Goal: Task Accomplishment & Management: Manage account settings

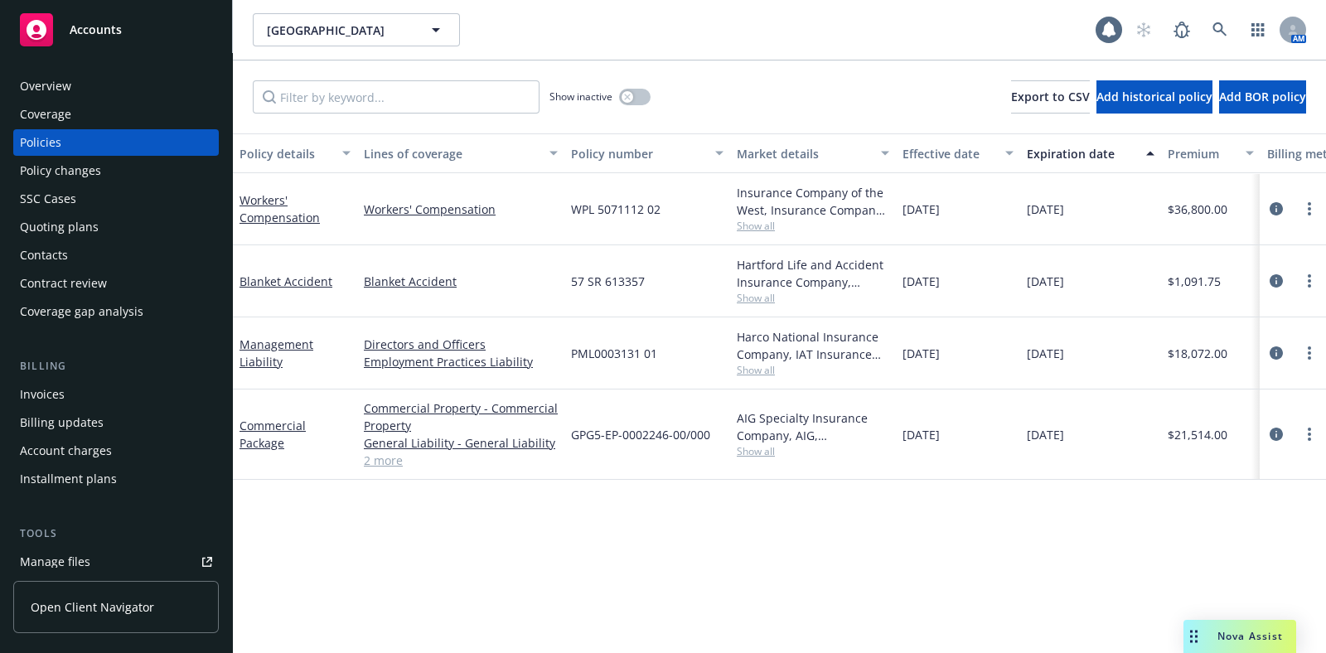
scroll to position [206, 0]
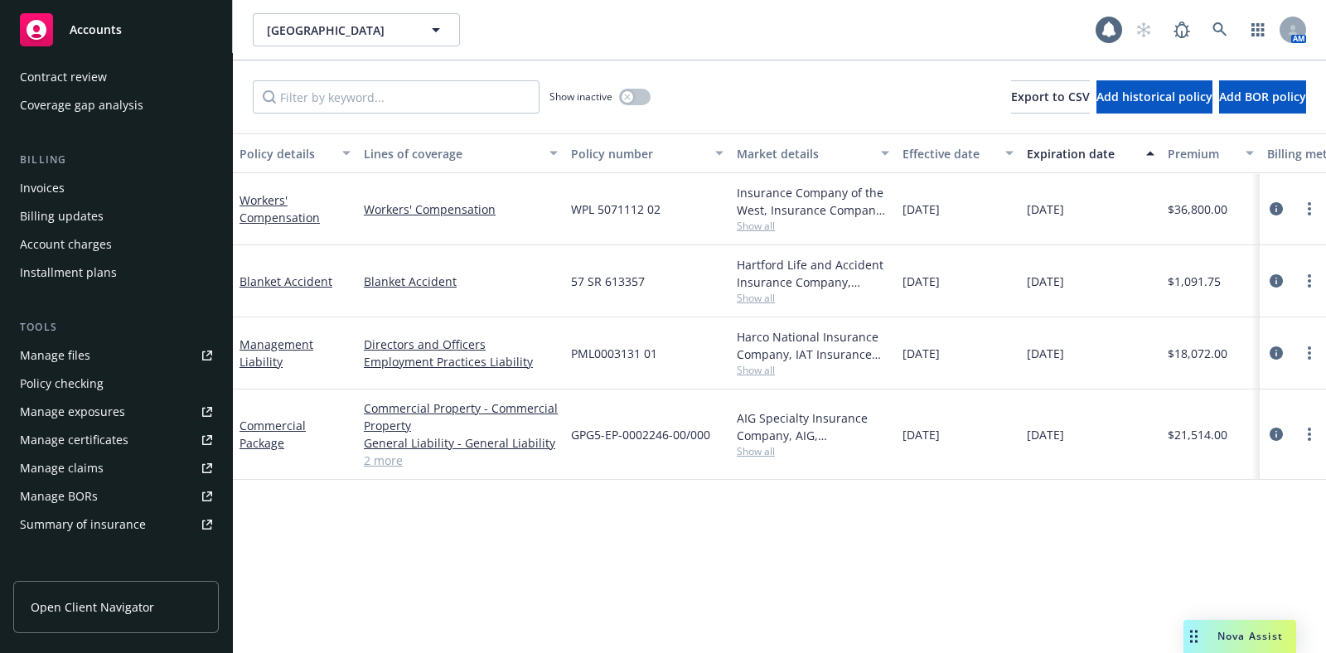
click at [79, 440] on div "Manage certificates" at bounding box center [74, 440] width 109 height 27
click at [1211, 27] on link at bounding box center [1220, 29] width 33 height 33
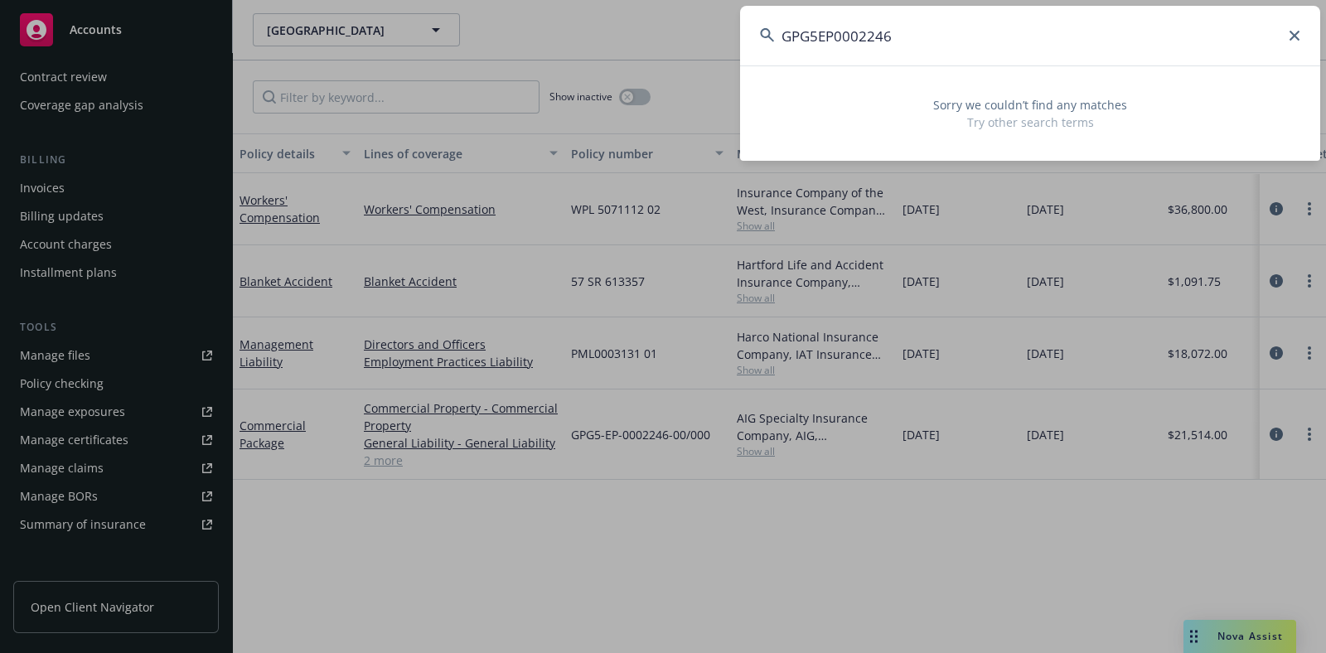
type input "GPG5EP0002246"
click at [1297, 37] on icon at bounding box center [1295, 36] width 10 height 10
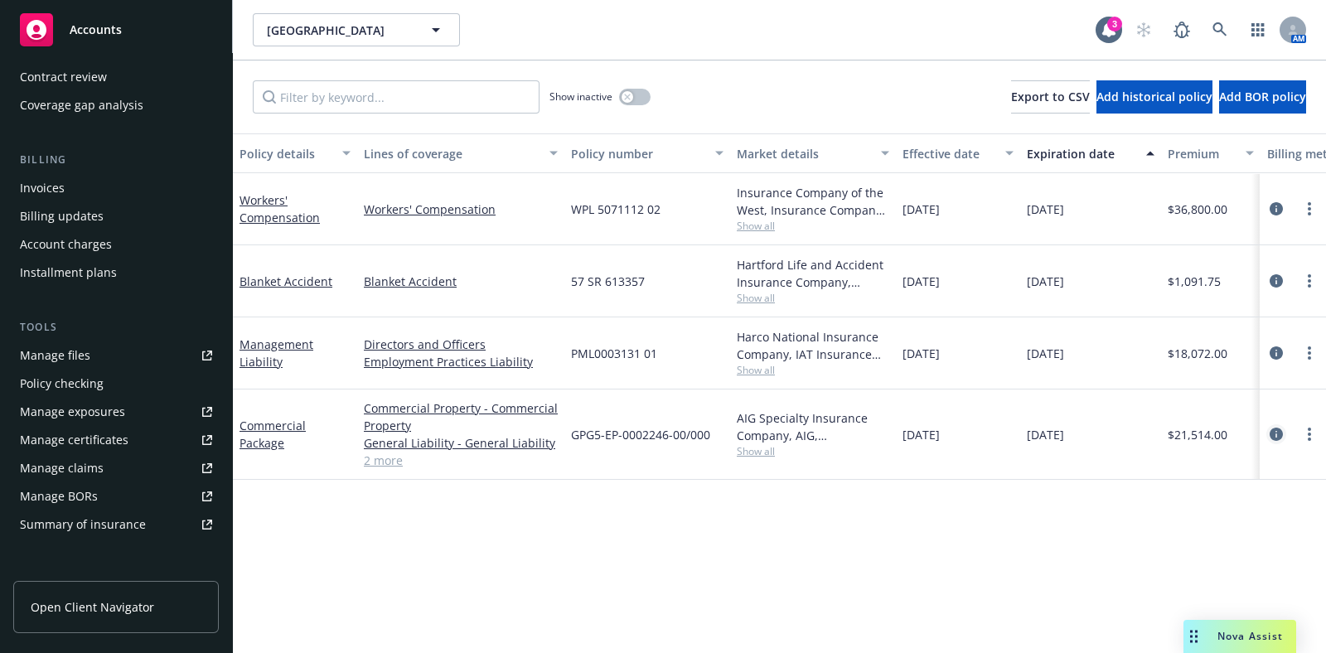
click at [1277, 434] on icon "circleInformation" at bounding box center [1276, 434] width 13 height 13
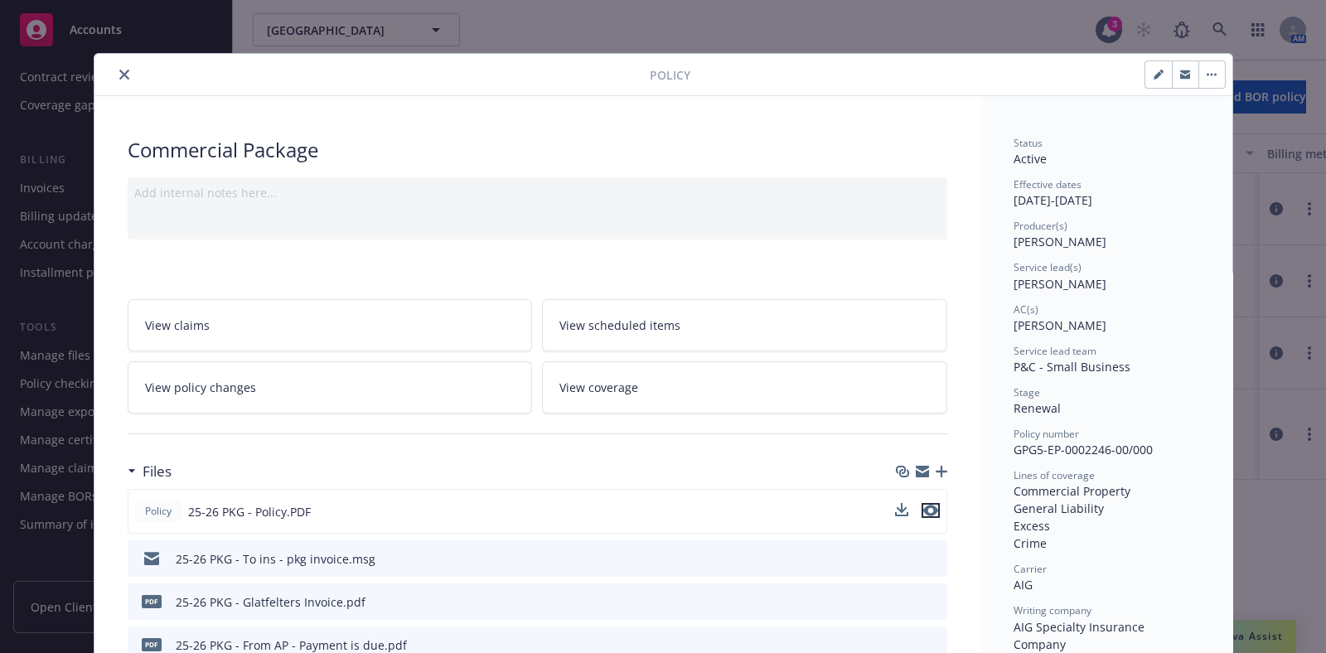
click at [923, 510] on icon "preview file" at bounding box center [930, 511] width 15 height 12
click at [119, 77] on icon "close" at bounding box center [124, 75] width 10 height 10
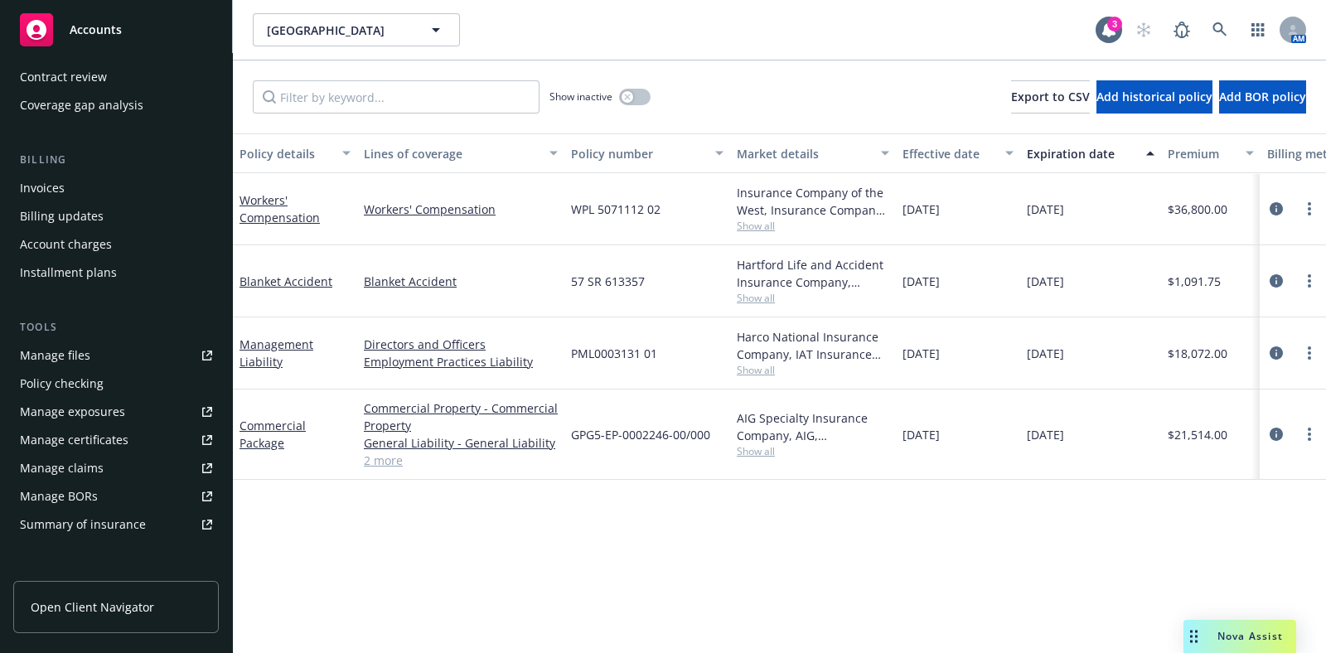
click at [387, 465] on link "2 more" at bounding box center [461, 460] width 194 height 17
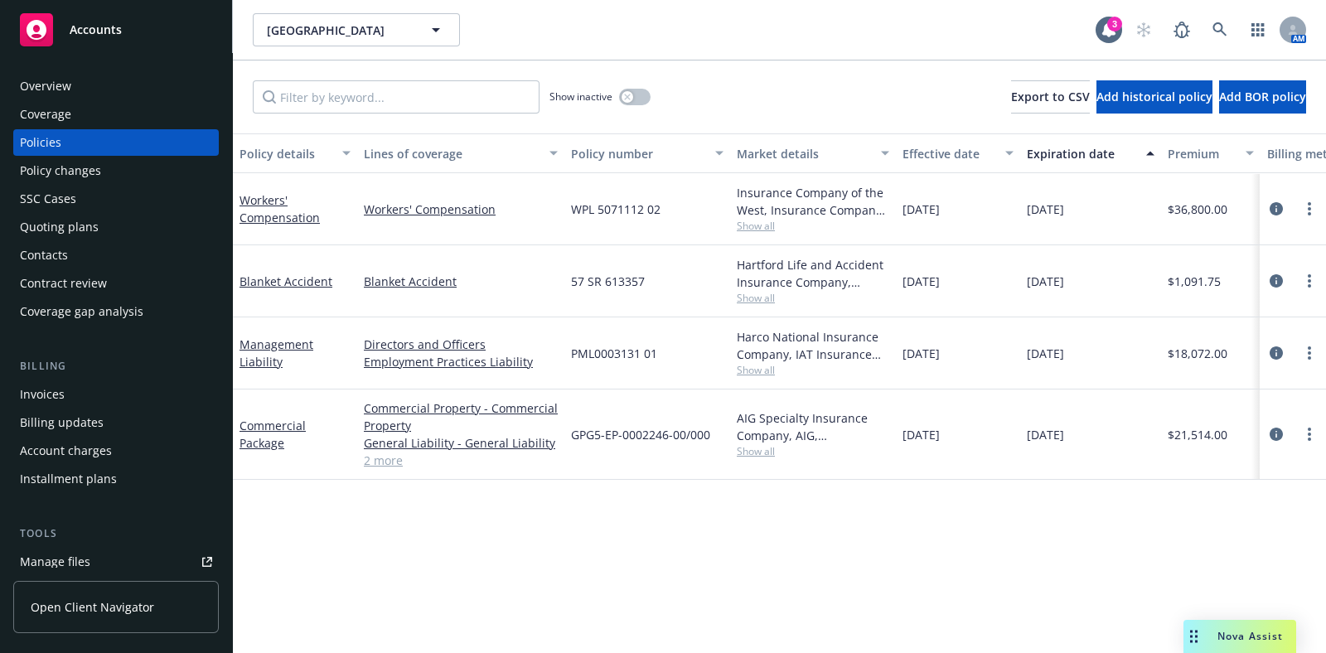
click at [61, 112] on div "Coverage" at bounding box center [45, 114] width 51 height 27
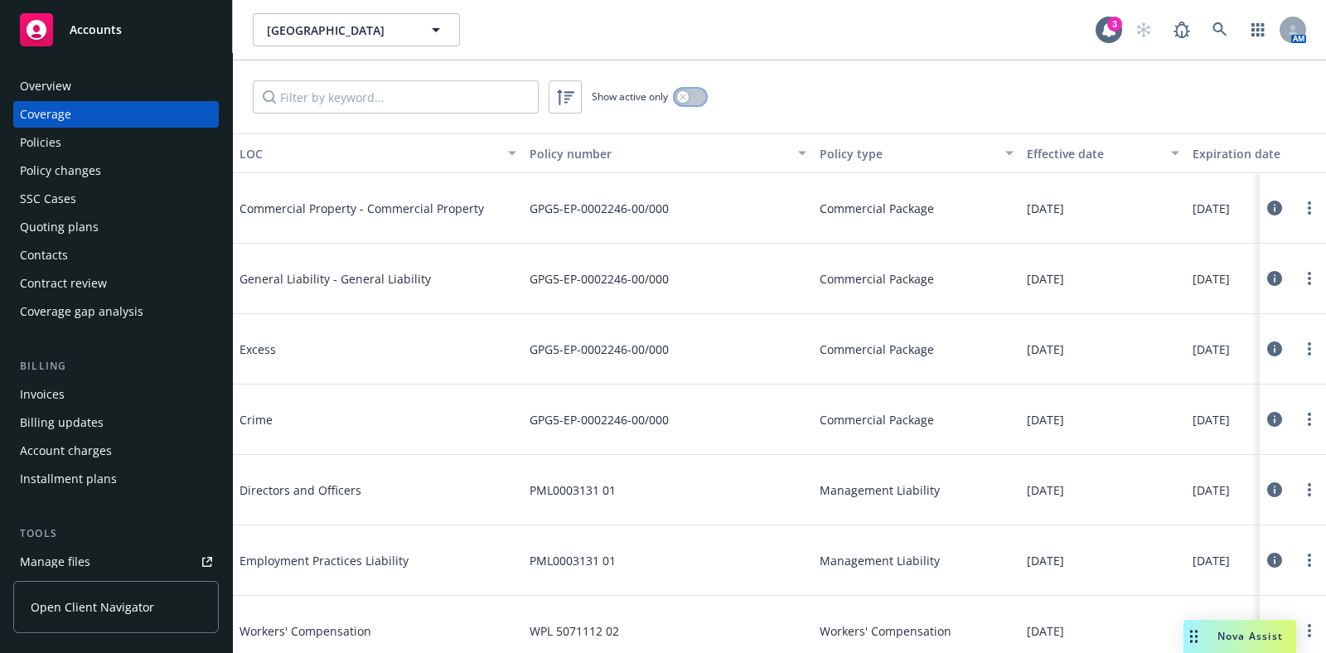
click at [703, 95] on button "button" at bounding box center [691, 97] width 32 height 17
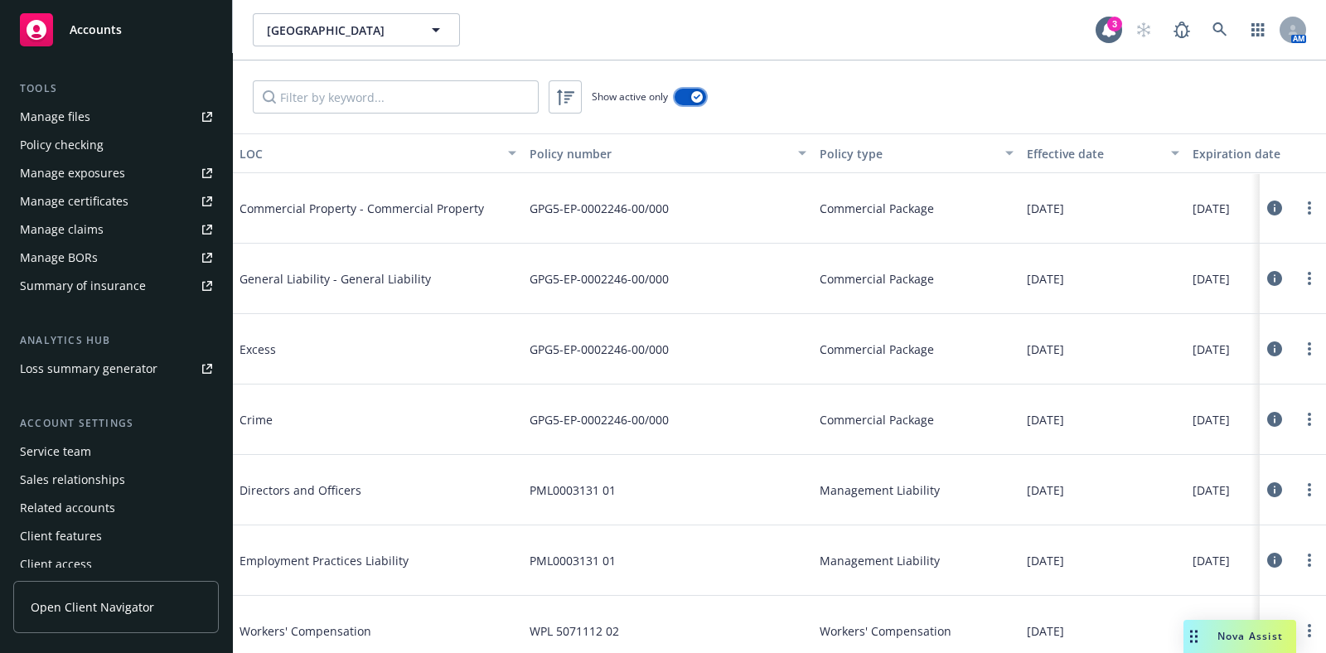
scroll to position [453, 0]
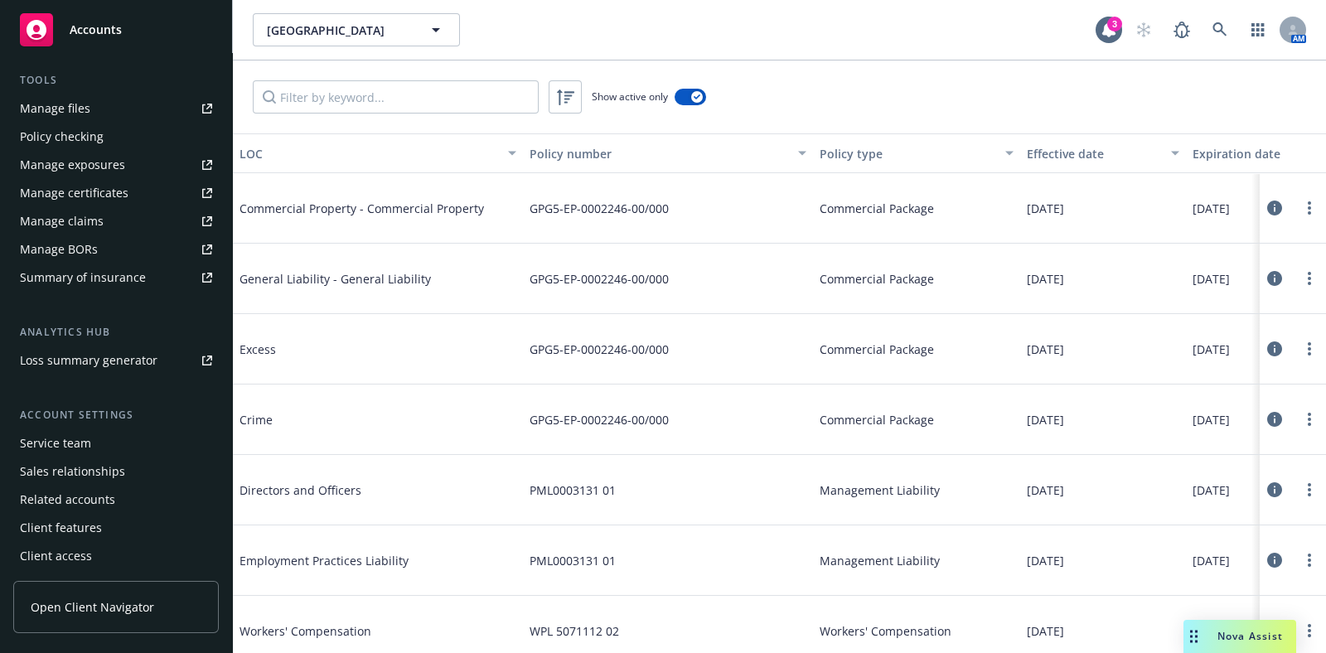
click at [66, 442] on div "Service team" at bounding box center [55, 443] width 71 height 27
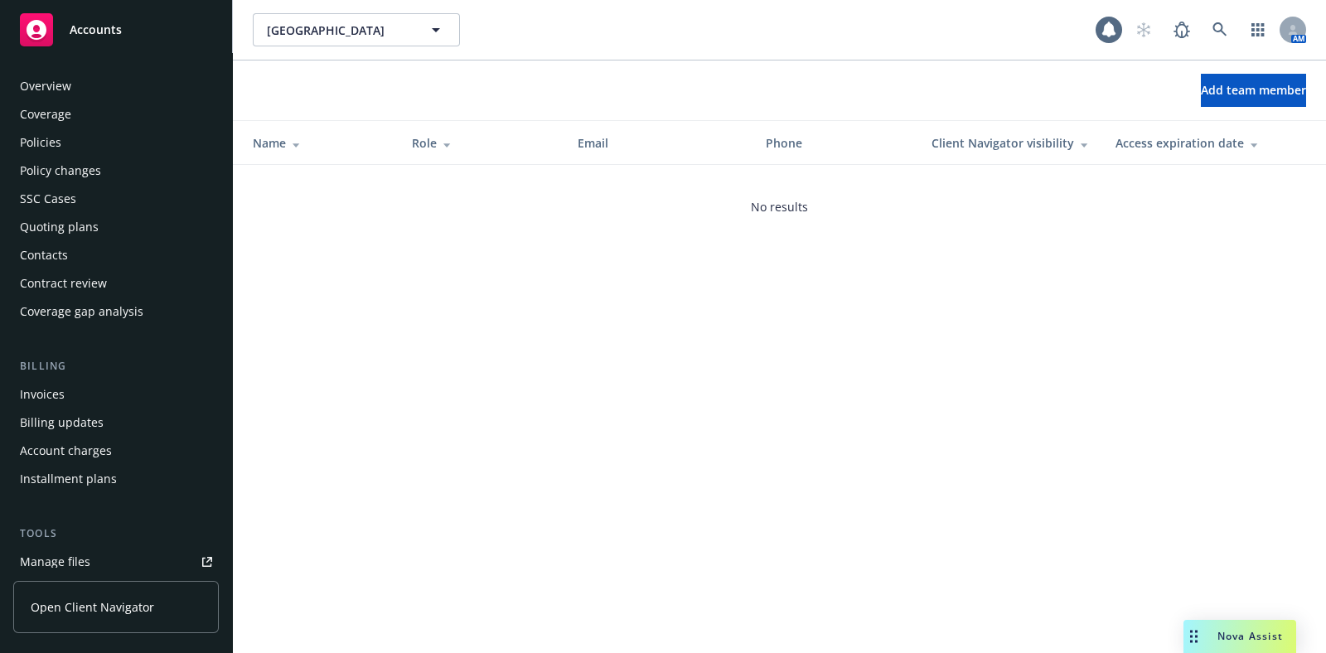
scroll to position [453, 0]
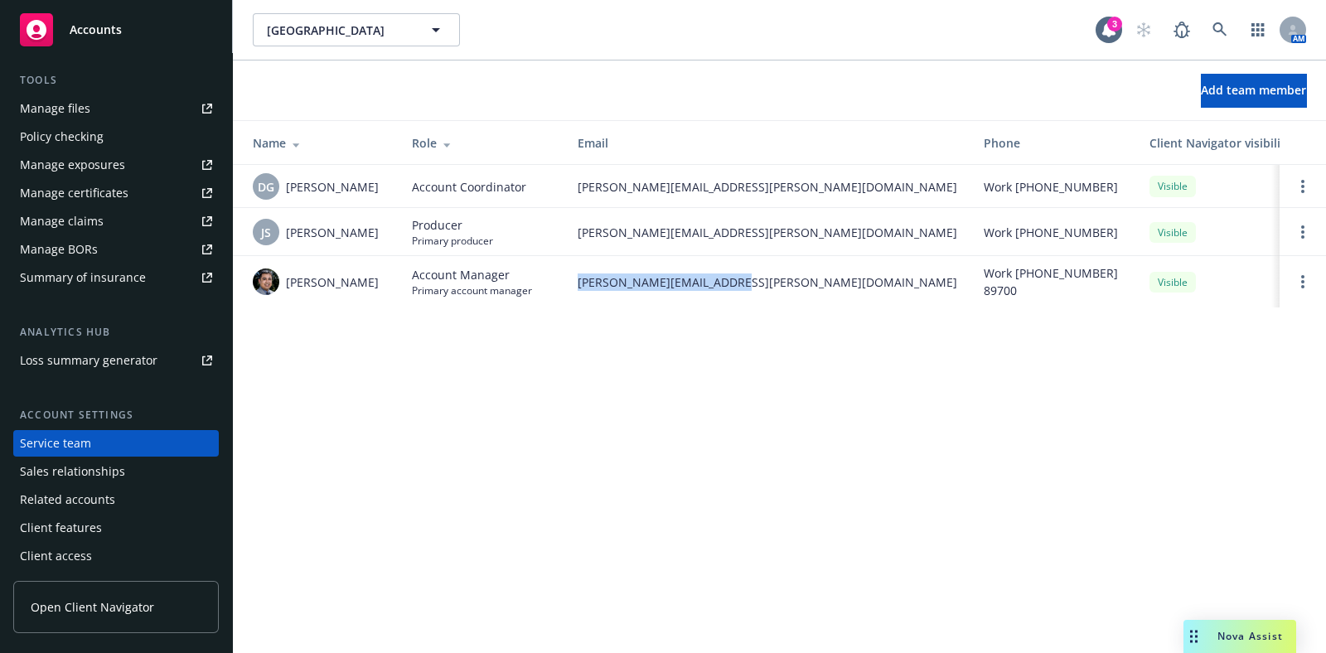
drag, startPoint x: 750, startPoint y: 282, endPoint x: 581, endPoint y: 285, distance: 169.1
click at [581, 285] on span "marlowe.milo@newfront.com" at bounding box center [768, 282] width 380 height 17
copy span "marlowe.milo@newfront.com"
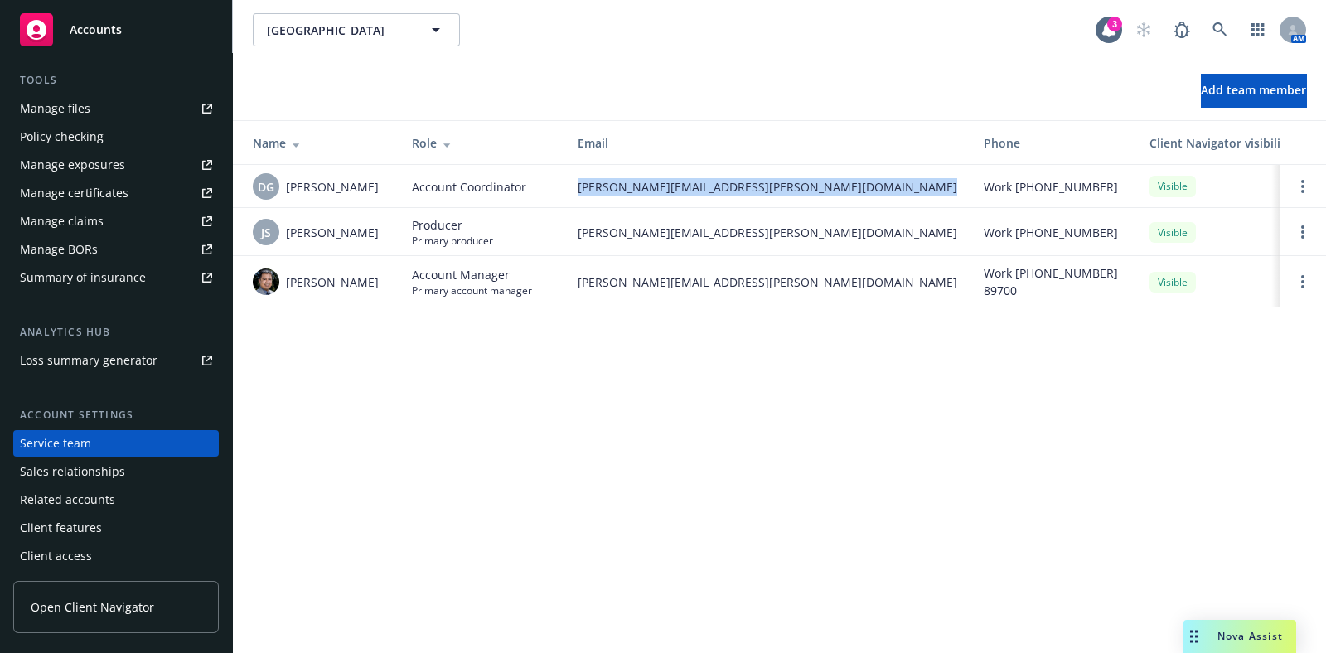
drag, startPoint x: 769, startPoint y: 184, endPoint x: 577, endPoint y: 187, distance: 192.4
click at [577, 187] on tr "DG Denisse Gonzales Account Coordinator denisse.gonzales@newfront.com Work (650…" at bounding box center [891, 186] width 1316 height 43
copy span "denisse.gonzales@newfront.com"
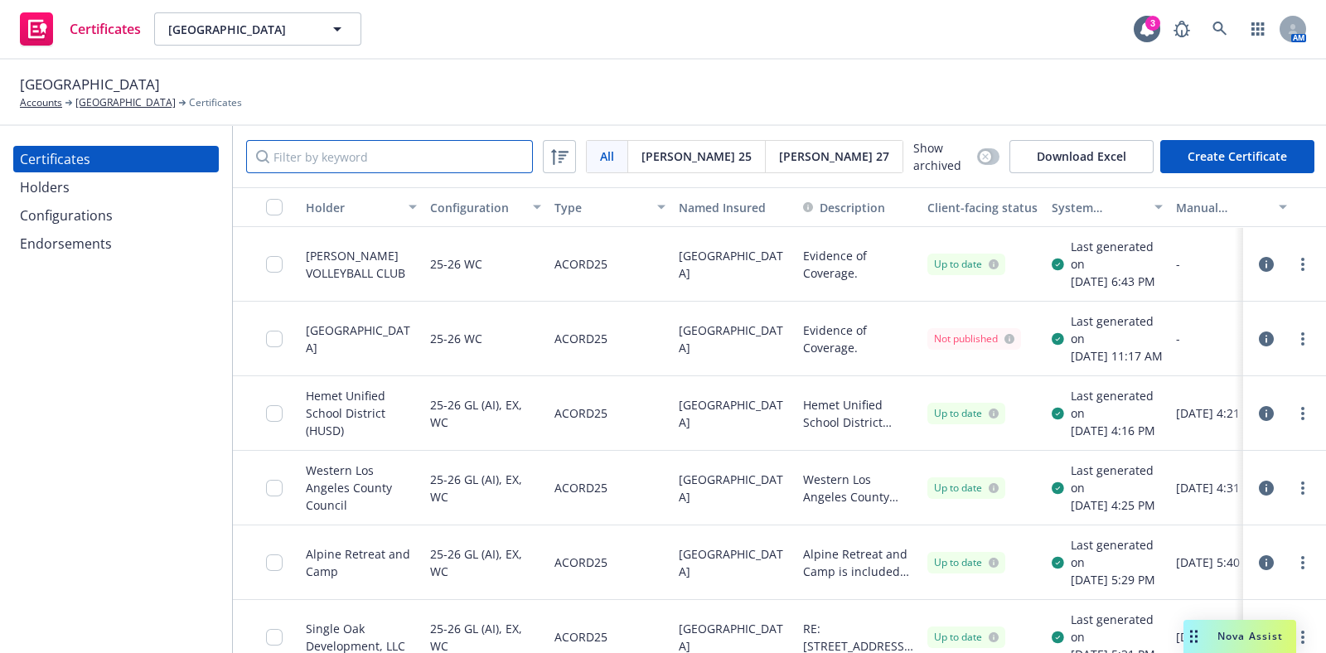
click at [352, 153] on input "Filter by keyword" at bounding box center [389, 156] width 287 height 33
click at [387, 163] on input "Filter by keyword" at bounding box center [389, 156] width 287 height 33
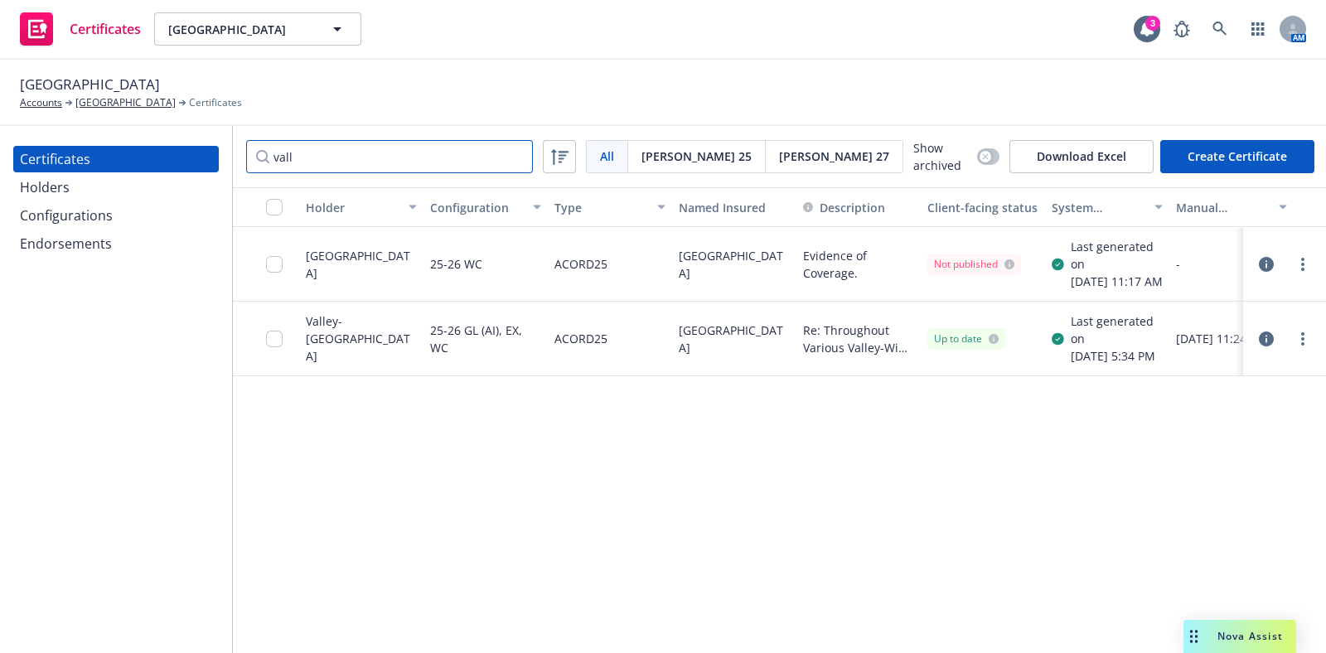
type input "vall"
click at [1259, 347] on icon "button" at bounding box center [1266, 339] width 15 height 15
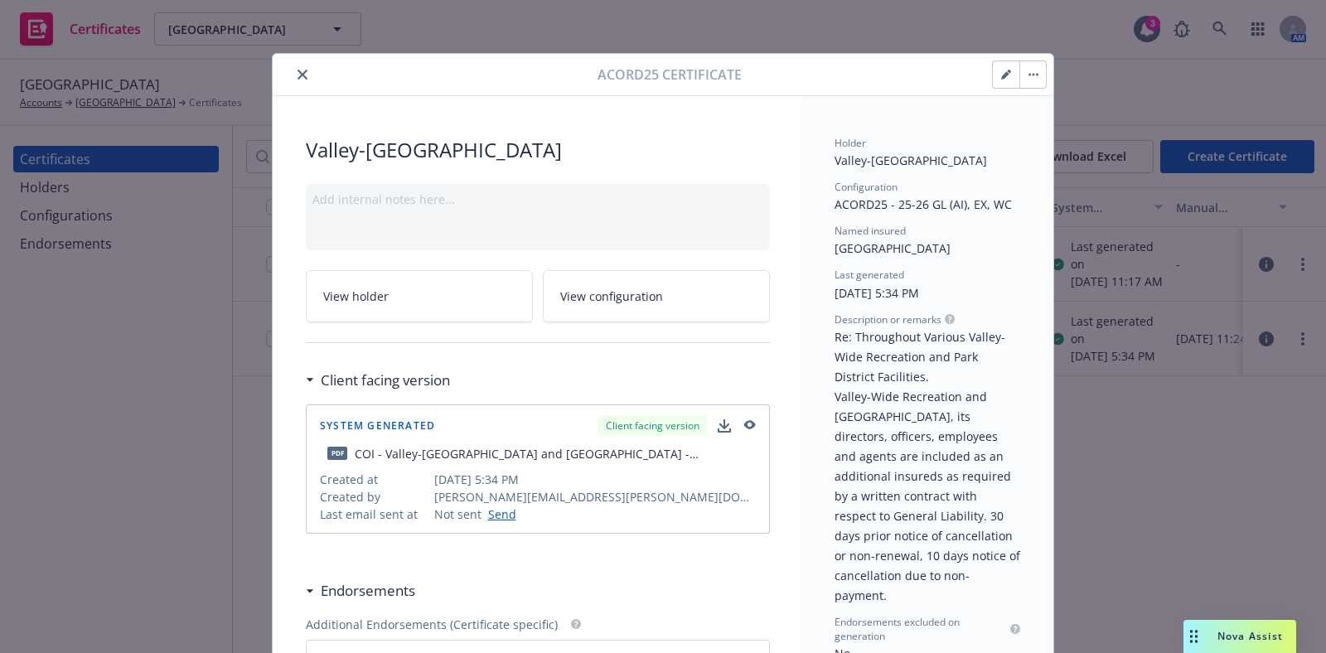
click at [993, 78] on button "button" at bounding box center [1006, 74] width 27 height 27
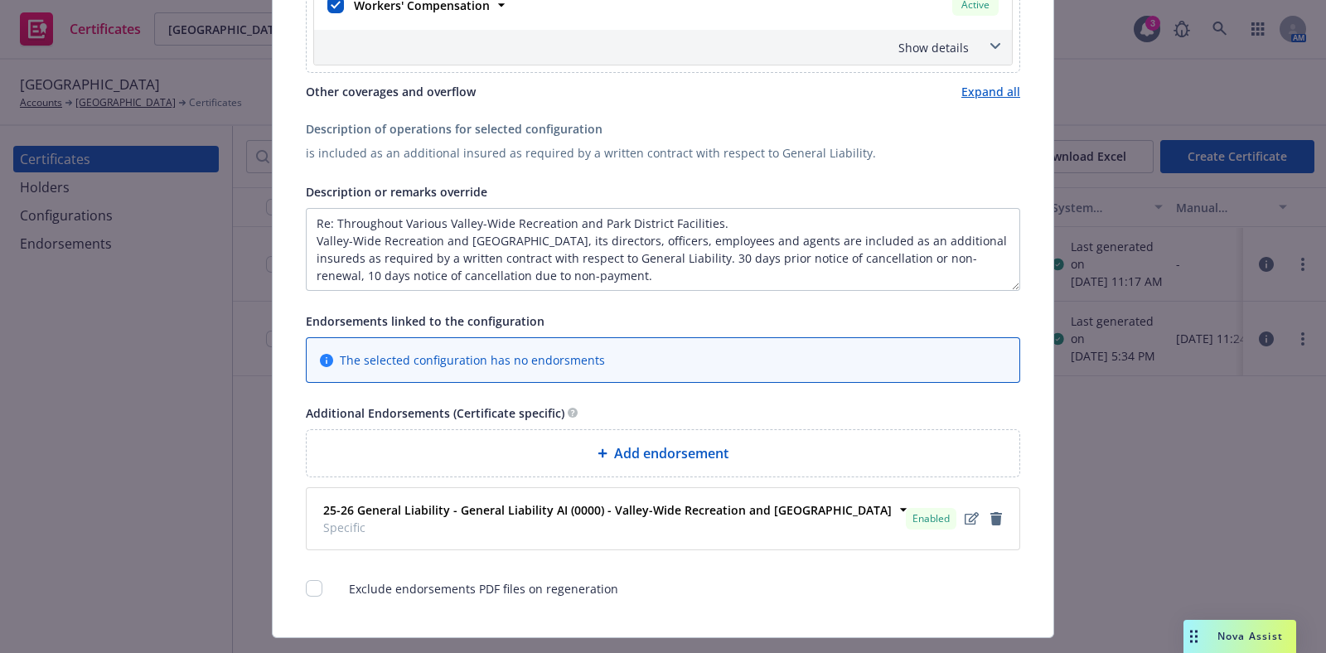
scroll to position [628, 0]
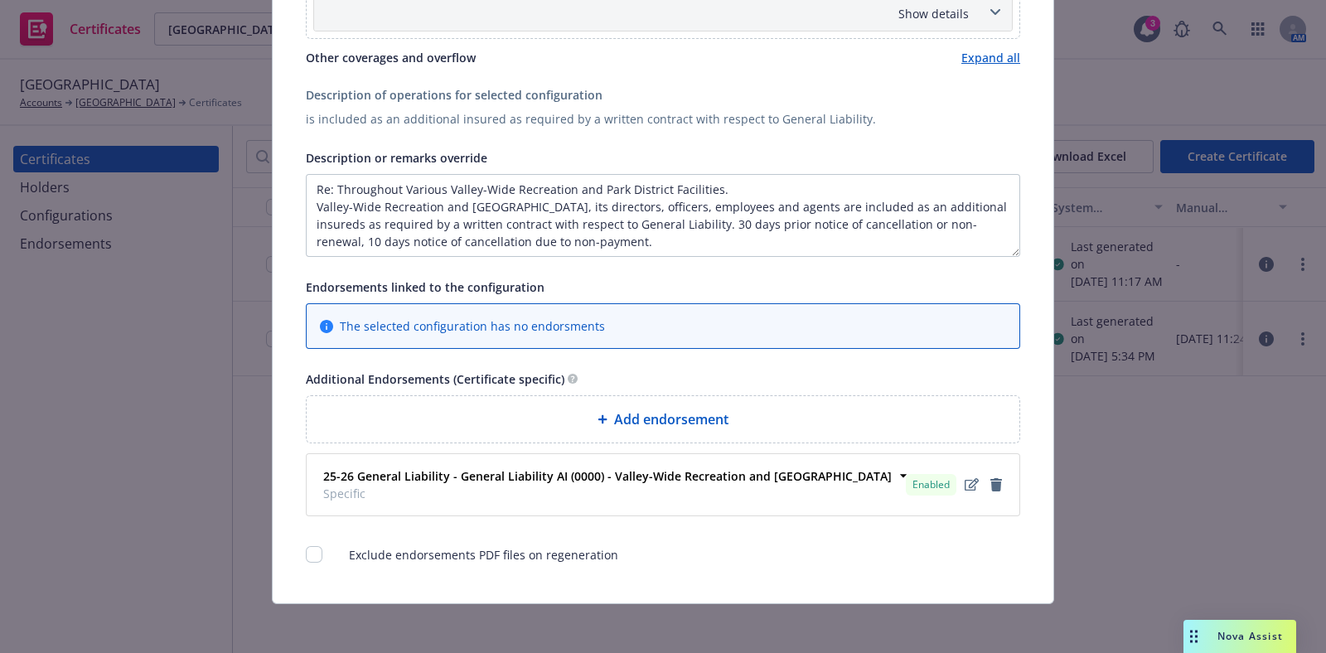
click at [492, 410] on div "Add endorsement" at bounding box center [663, 420] width 686 height 20
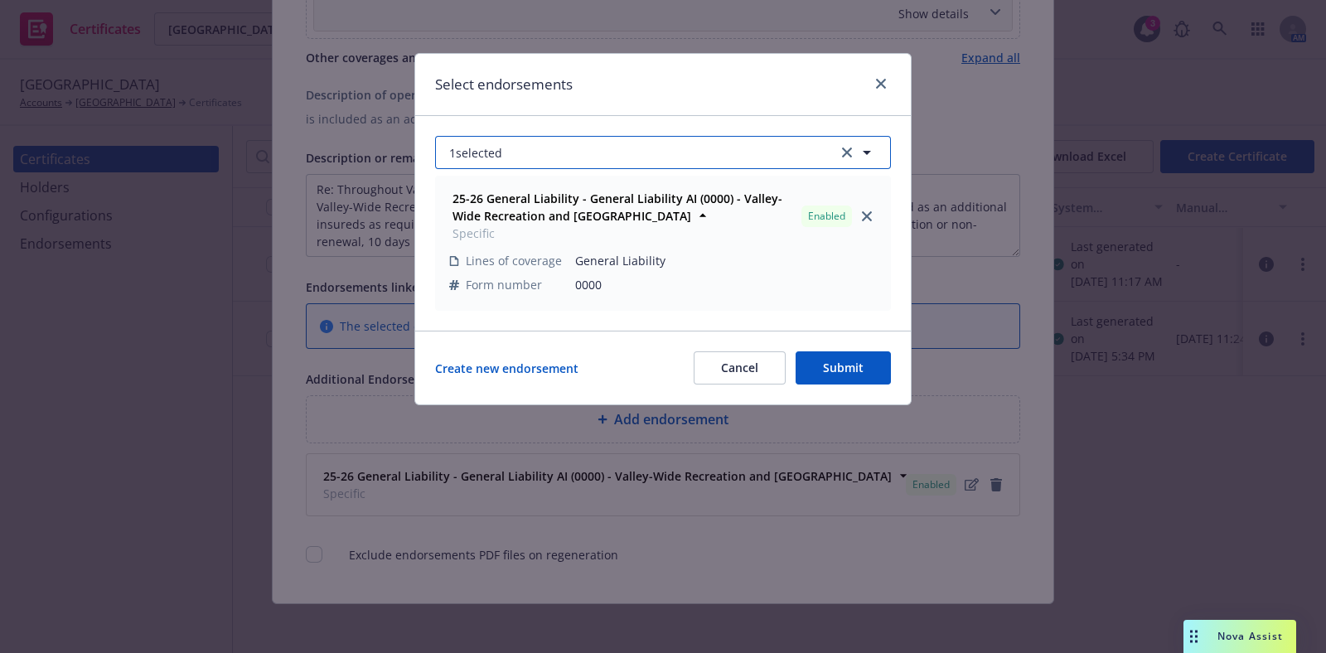
click at [507, 145] on button "1 selected" at bounding box center [663, 152] width 456 height 33
click at [507, 145] on button "1 selected Unselect all" at bounding box center [663, 152] width 456 height 33
click at [723, 377] on button "Cancel" at bounding box center [740, 367] width 92 height 33
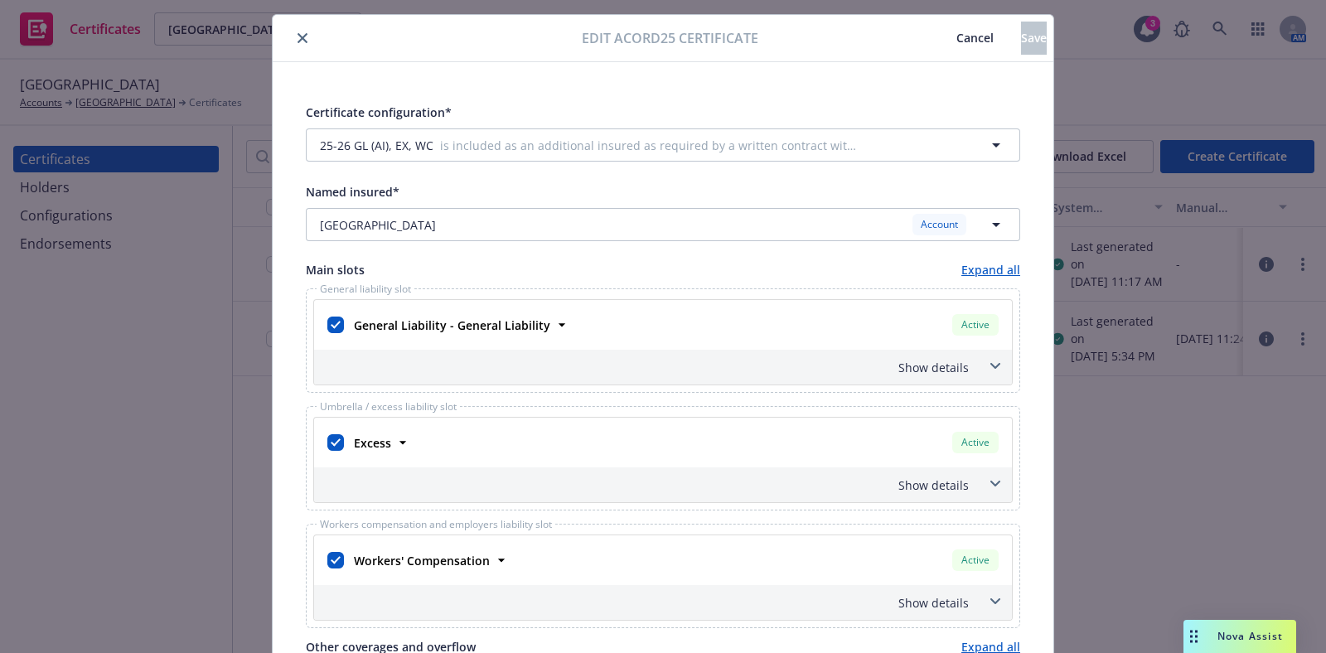
scroll to position [0, 0]
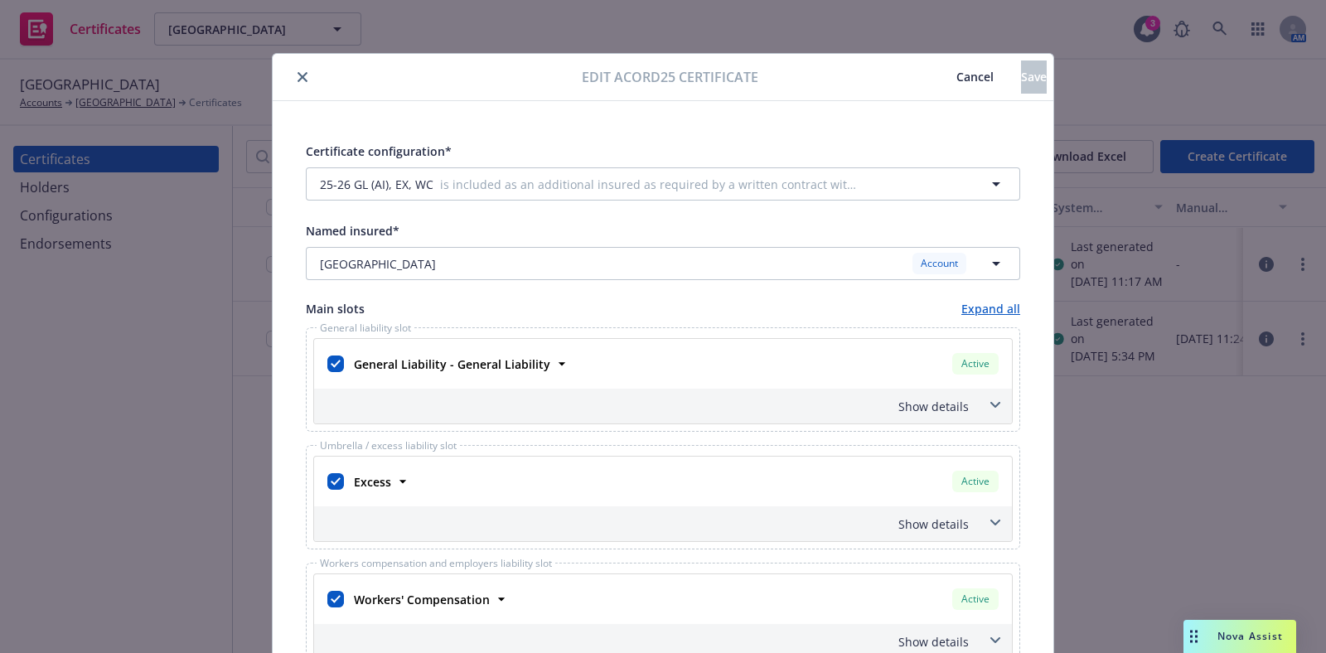
drag, startPoint x: 912, startPoint y: 83, endPoint x: 876, endPoint y: 72, distance: 37.2
click at [957, 84] on span "Cancel" at bounding box center [975, 77] width 37 height 16
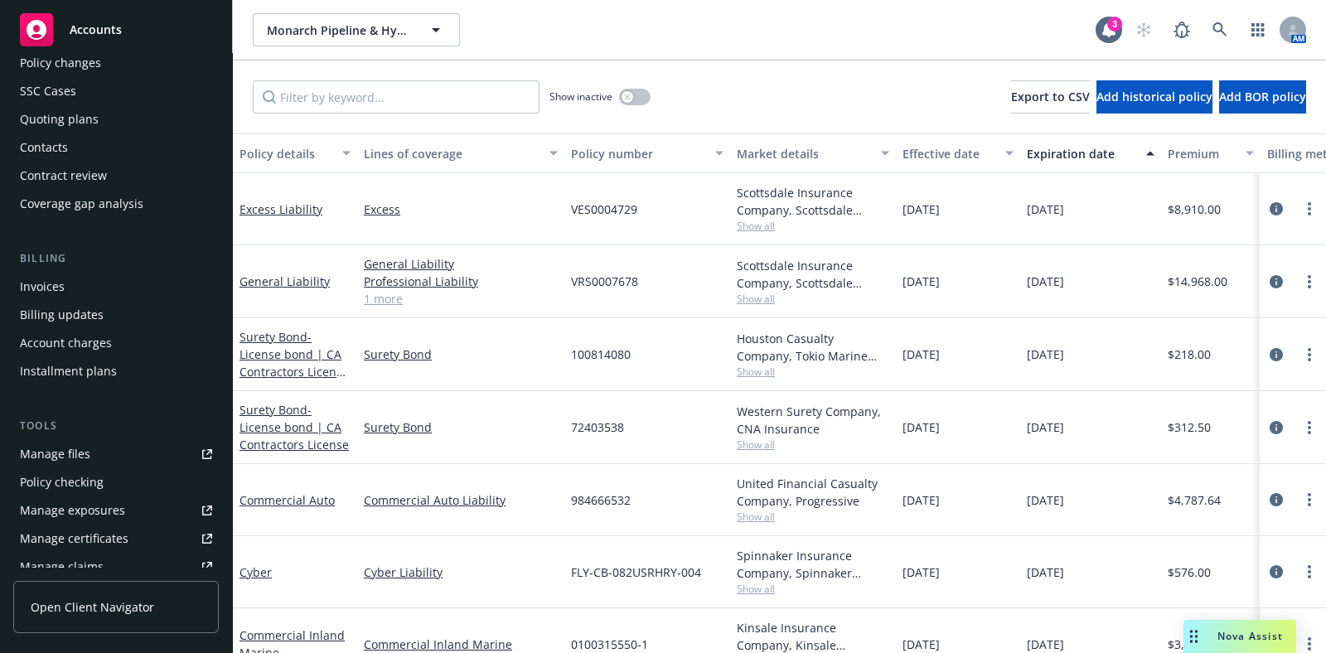
scroll to position [206, 0]
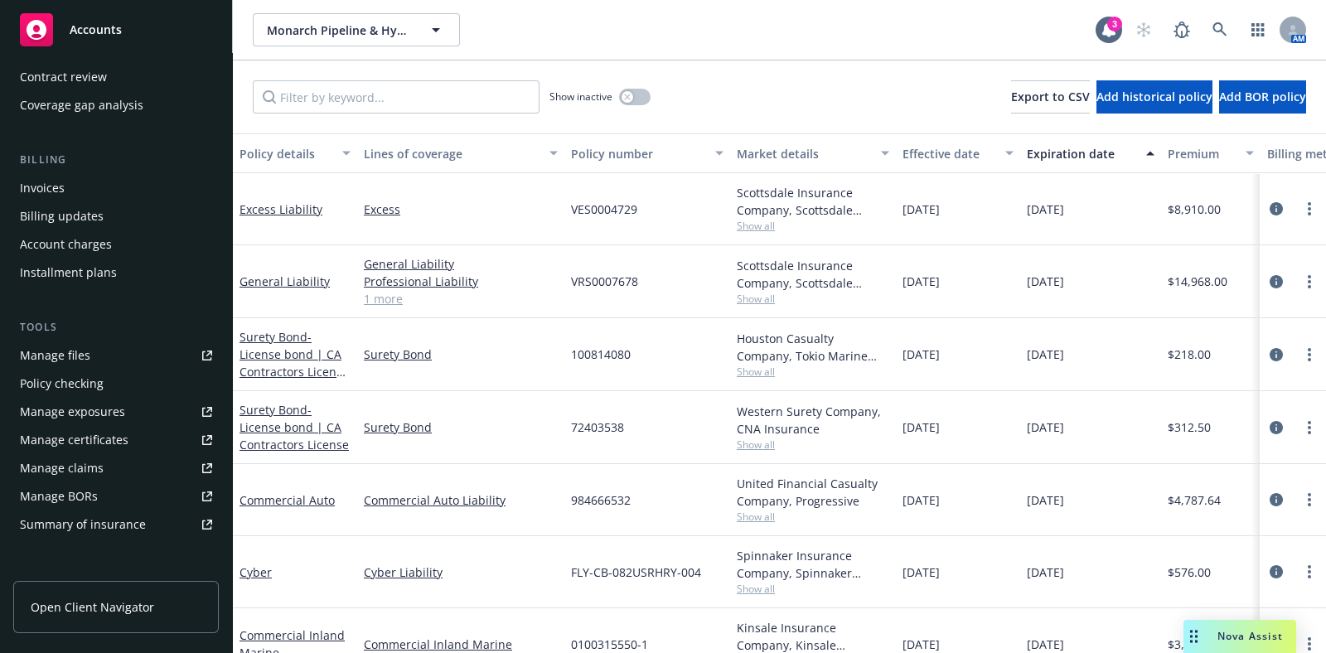
click at [104, 438] on div "Manage certificates" at bounding box center [74, 440] width 109 height 27
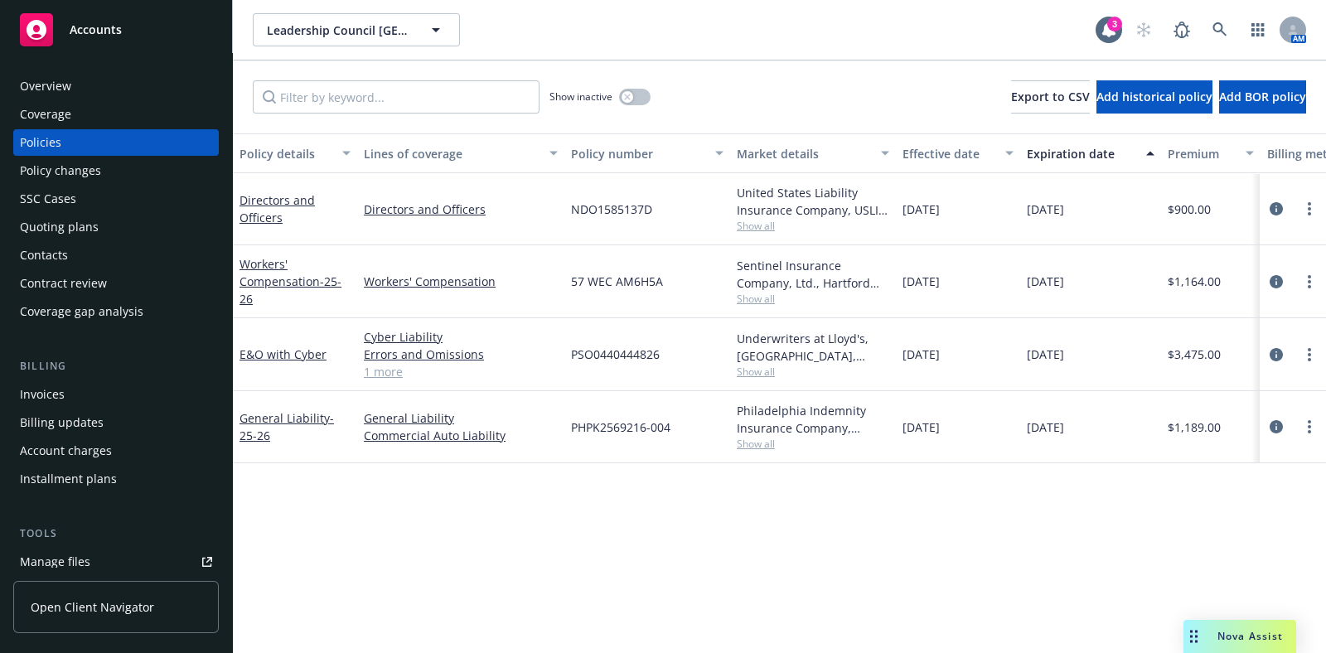
scroll to position [311, 0]
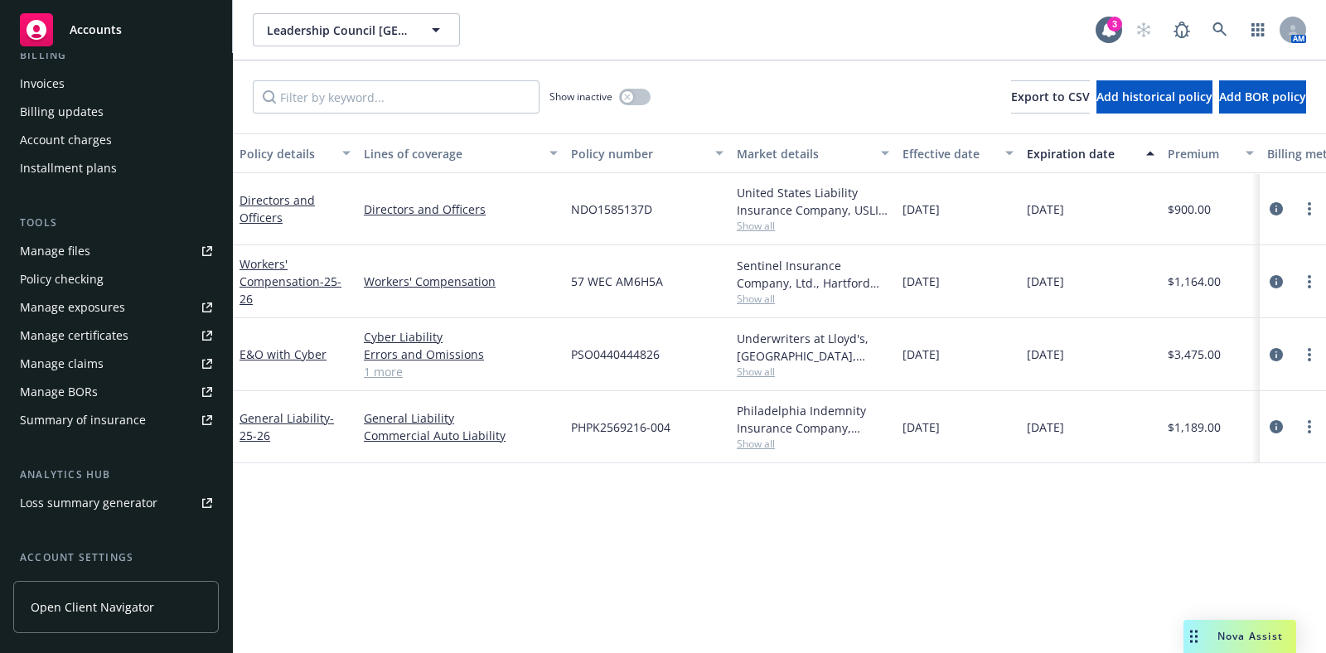
click at [88, 342] on div "Manage certificates" at bounding box center [74, 335] width 109 height 27
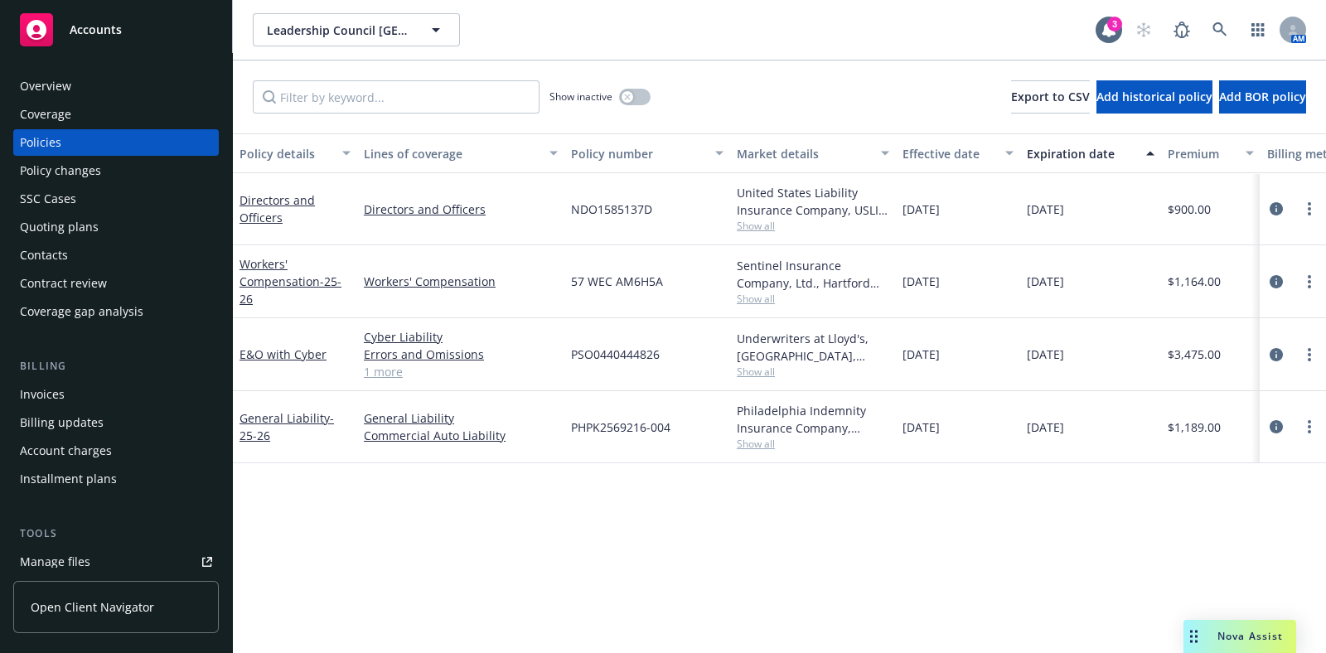
click at [69, 86] on div "Overview" at bounding box center [45, 86] width 51 height 27
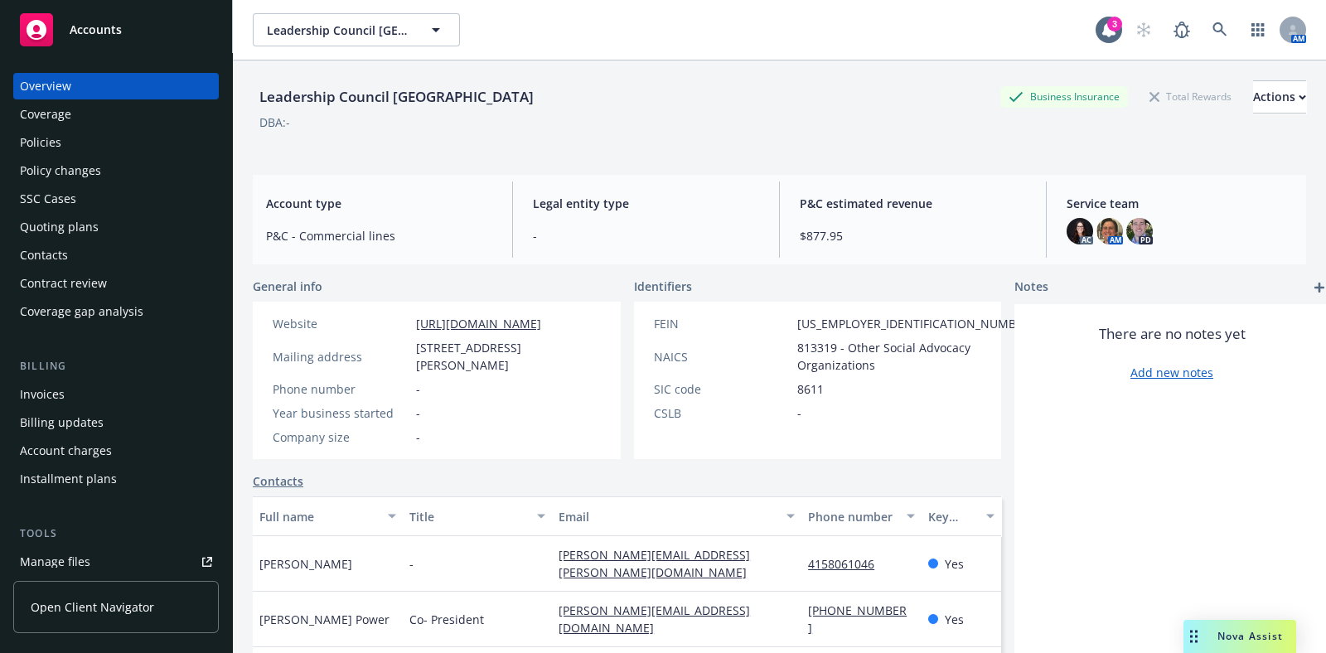
click at [56, 118] on div "Coverage" at bounding box center [45, 114] width 51 height 27
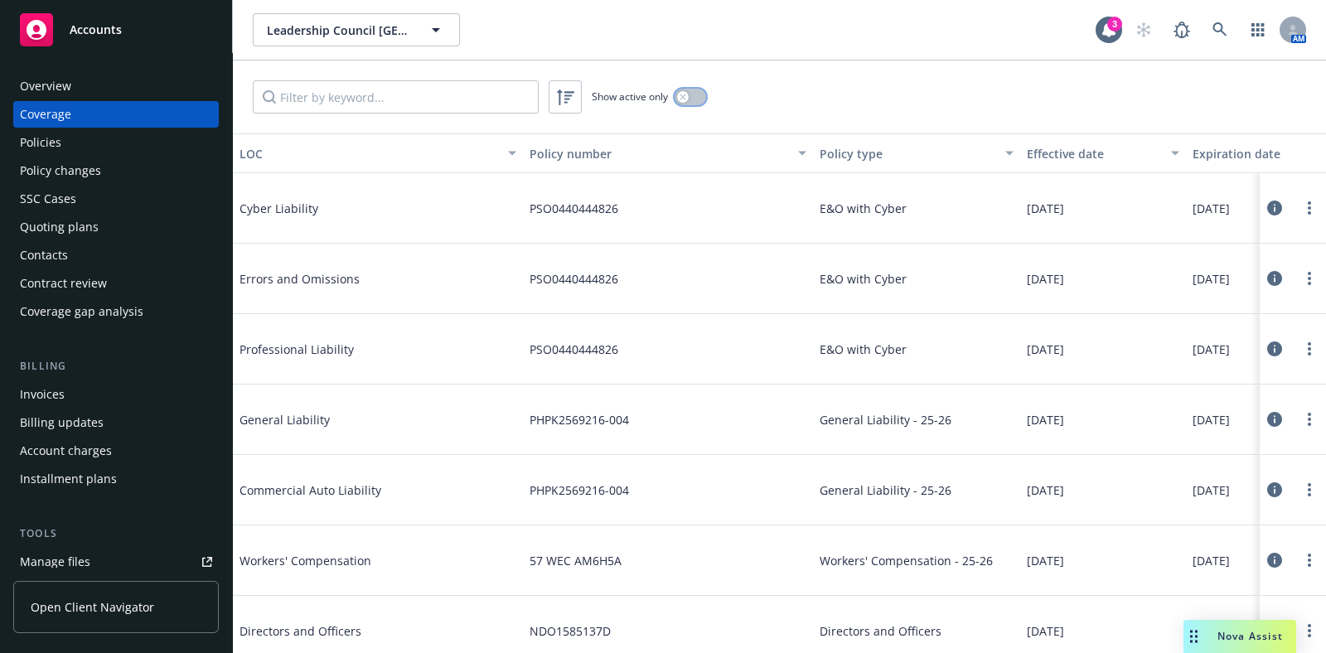
click at [700, 93] on button "button" at bounding box center [691, 97] width 32 height 17
click at [1268, 561] on icon at bounding box center [1275, 560] width 15 height 15
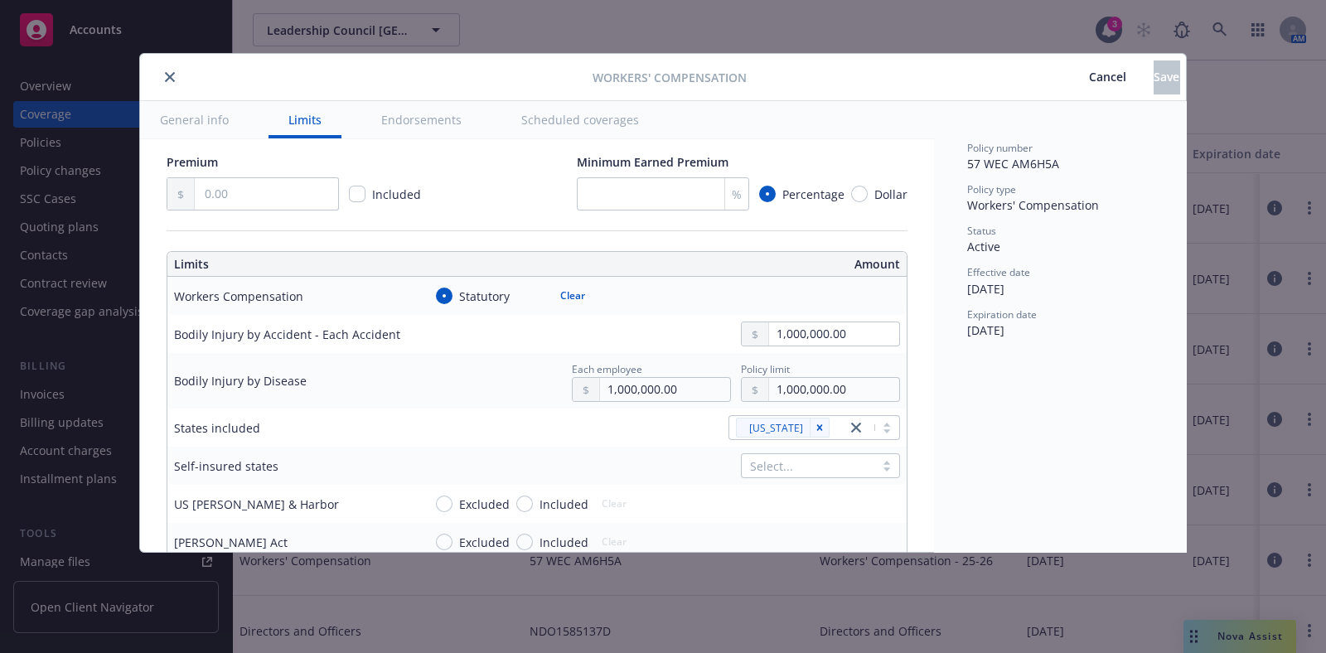
scroll to position [414, 0]
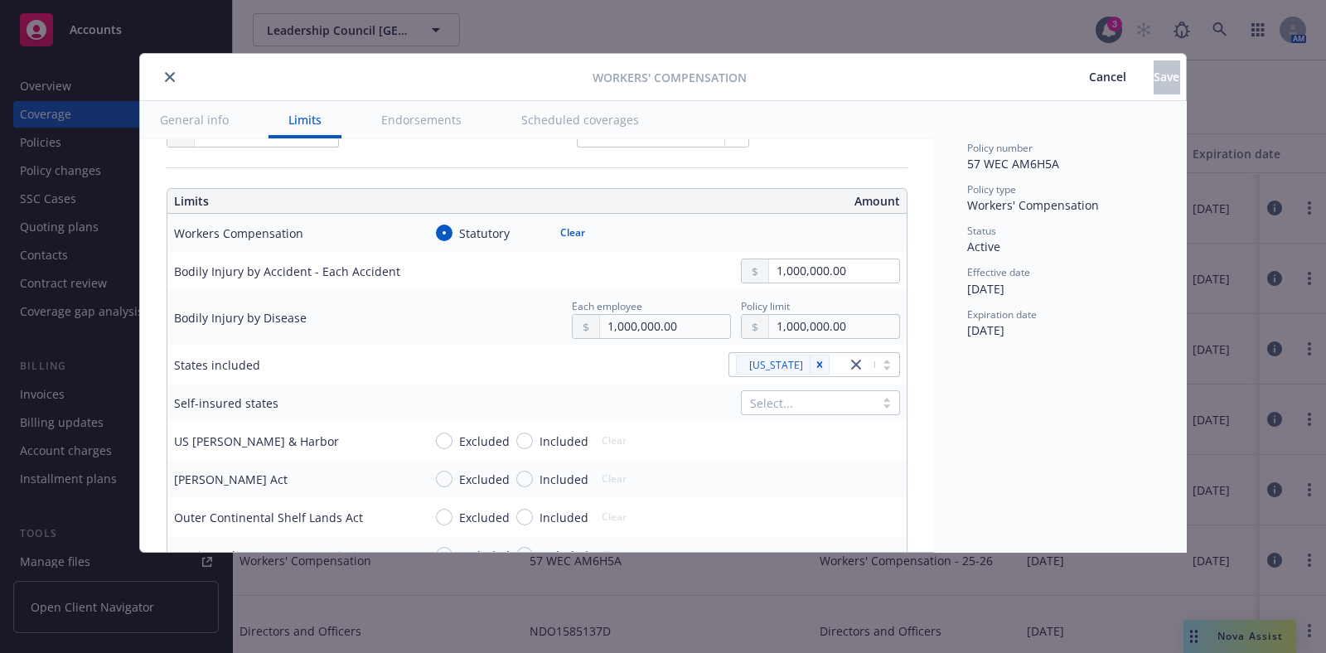
click at [435, 116] on button "Endorsements" at bounding box center [421, 119] width 120 height 37
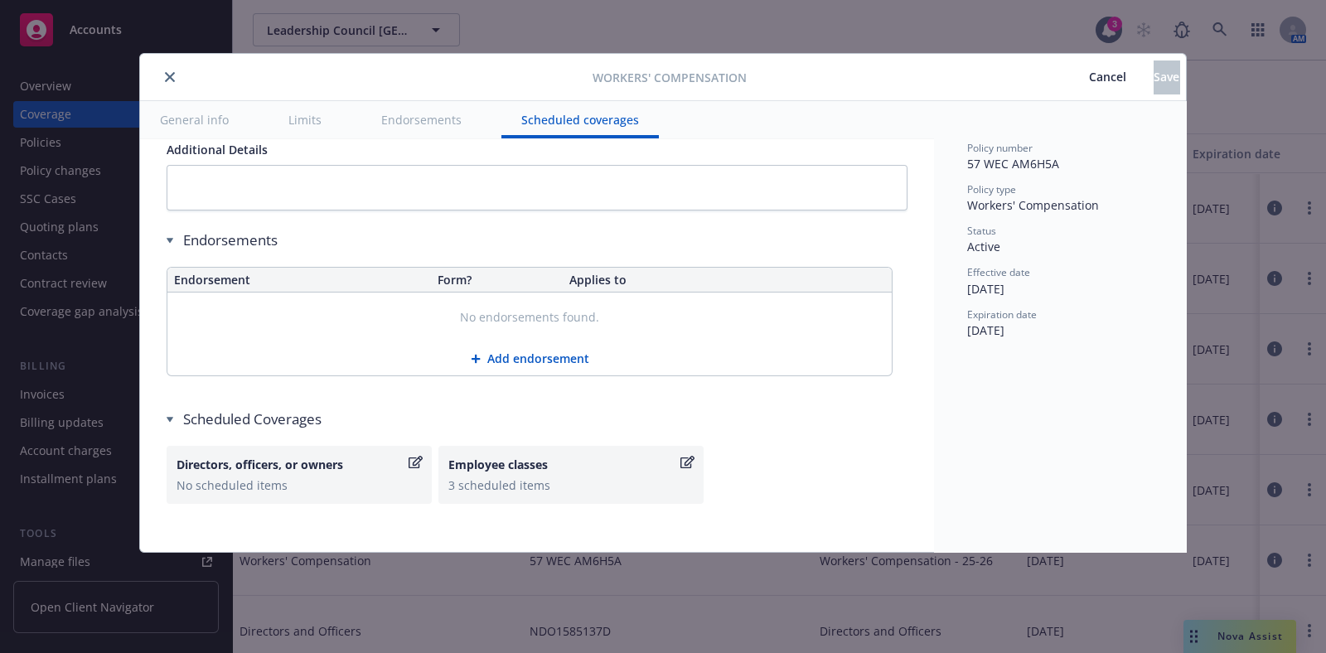
scroll to position [1606, 0]
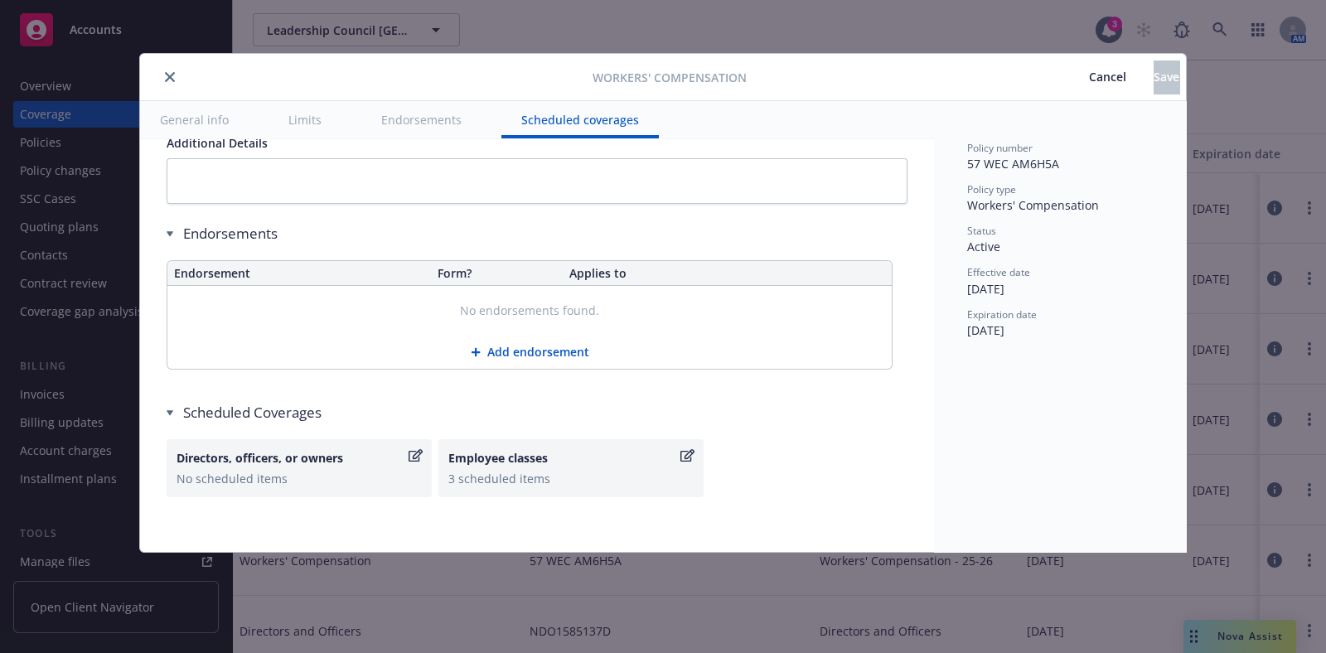
click at [166, 79] on icon "close" at bounding box center [170, 77] width 10 height 10
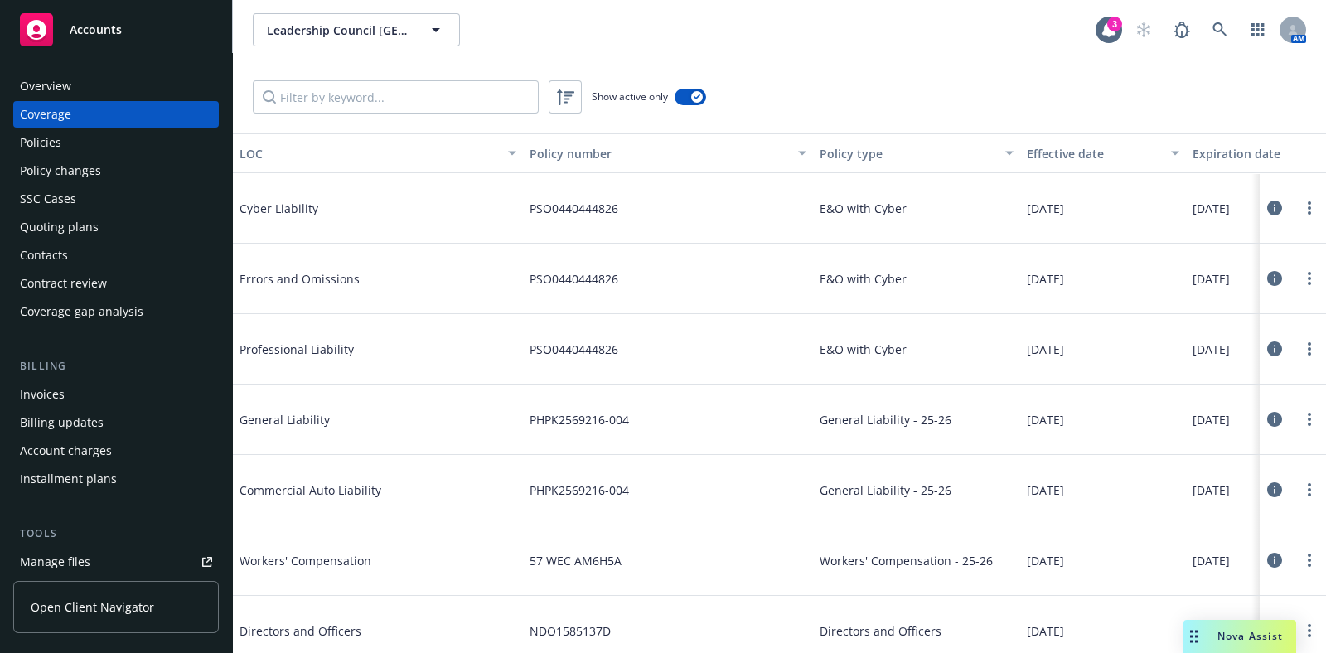
click at [107, 140] on div "Policies" at bounding box center [116, 142] width 192 height 27
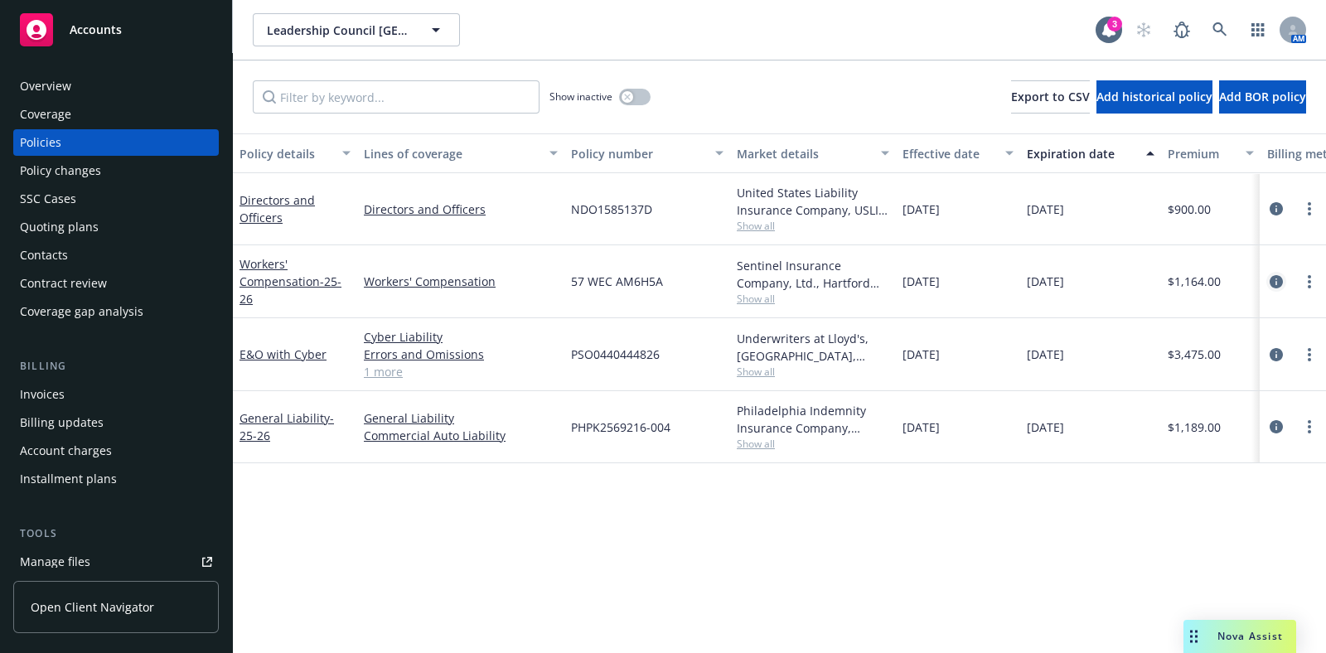
click at [1272, 281] on icon "circleInformation" at bounding box center [1276, 281] width 13 height 13
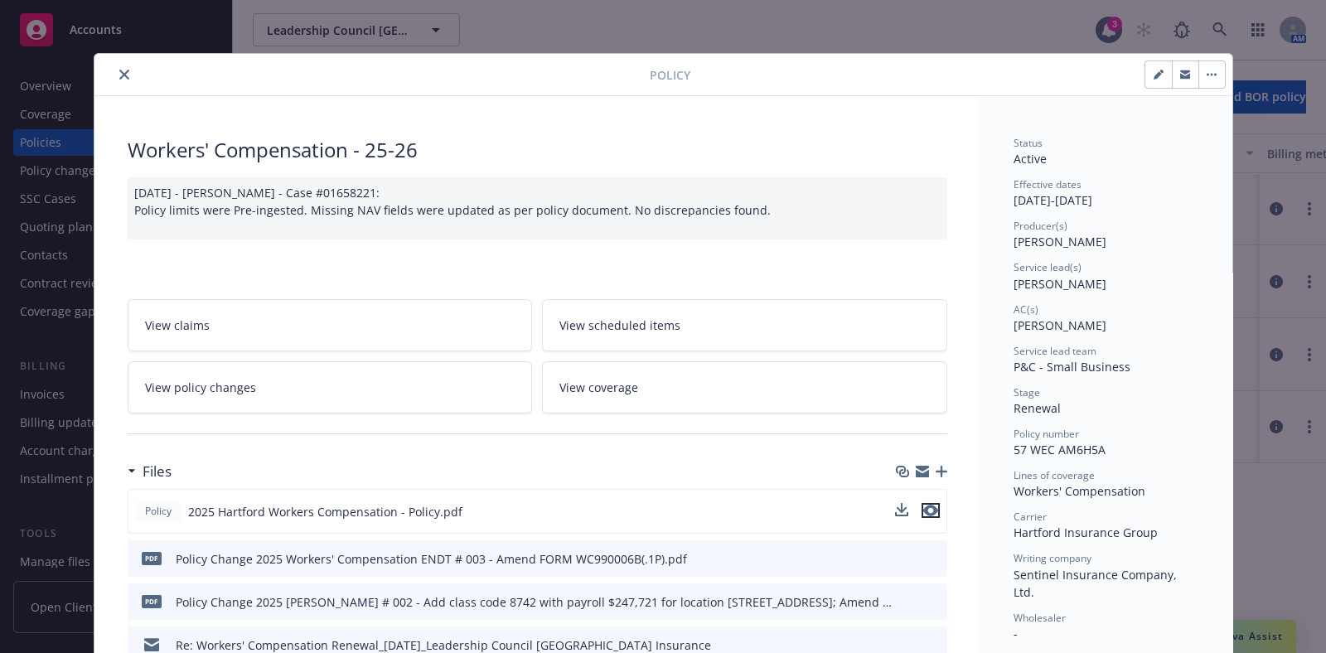
click at [927, 505] on icon "preview file" at bounding box center [930, 511] width 15 height 12
click at [119, 77] on icon "close" at bounding box center [124, 75] width 10 height 10
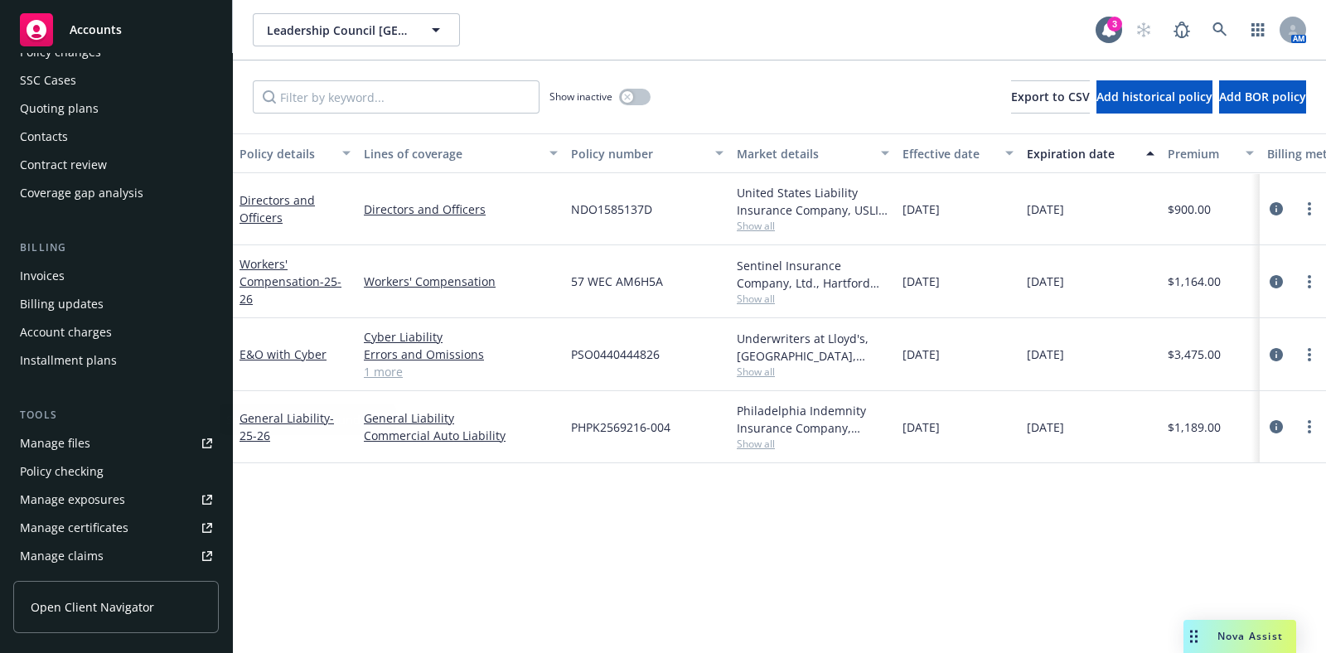
scroll to position [206, 0]
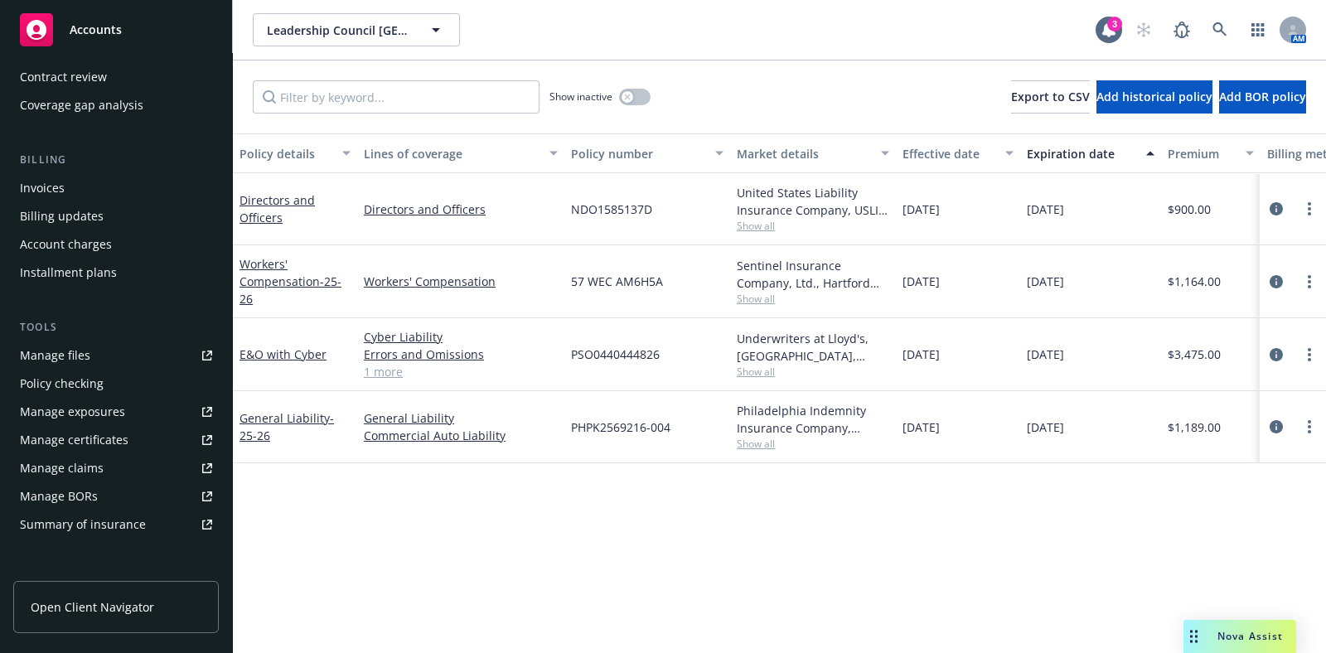
click at [109, 445] on div "Manage certificates" at bounding box center [74, 440] width 109 height 27
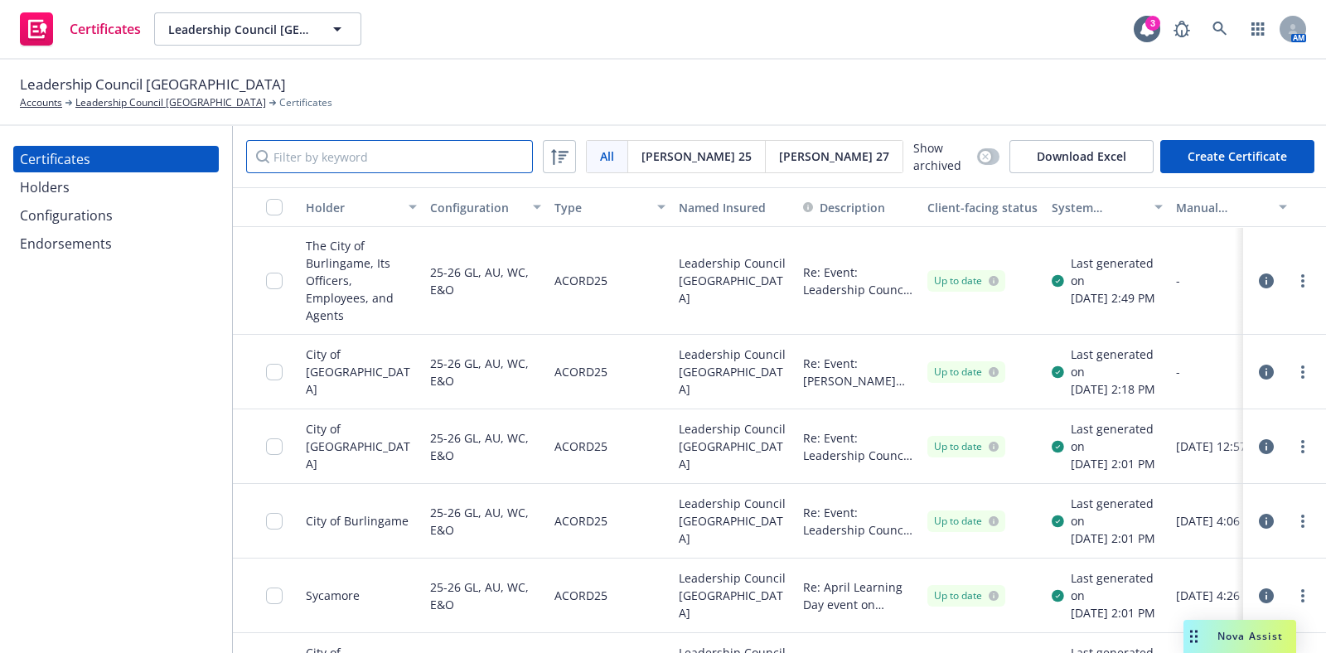
click at [429, 143] on input "Filter by keyword" at bounding box center [389, 156] width 287 height 33
paste input "SLS Lane"
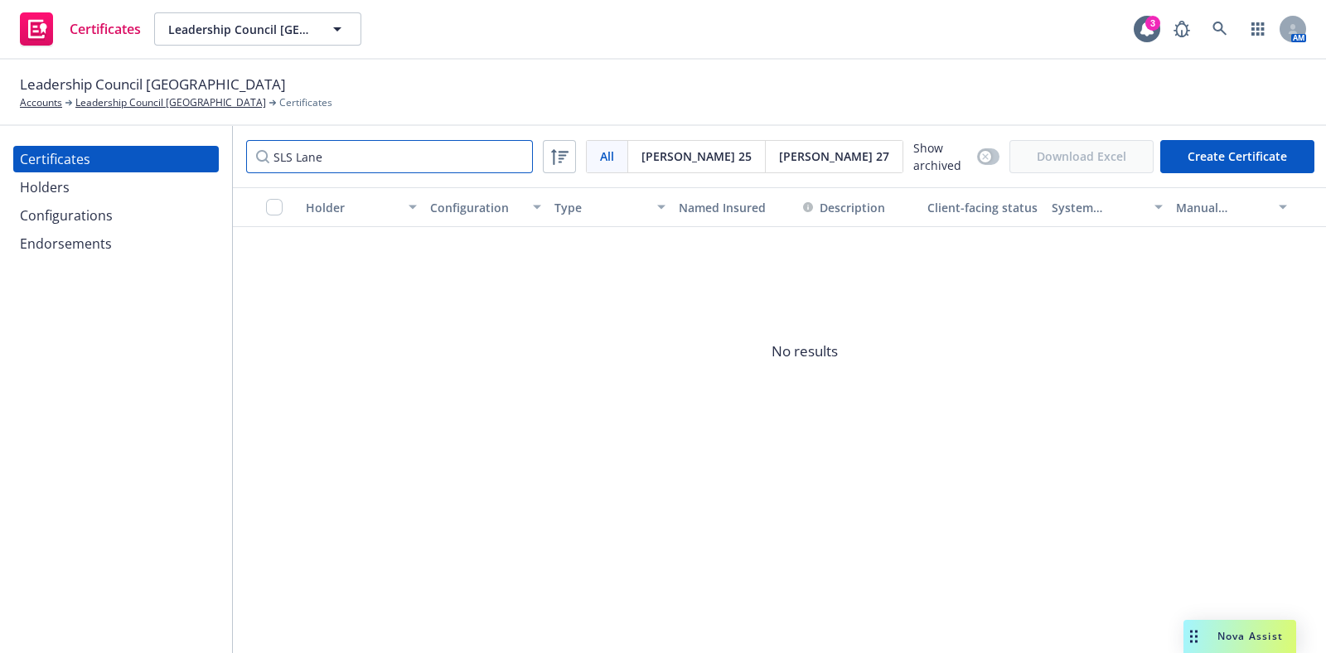
type input "SLS Lane"
click at [131, 211] on div "Configurations" at bounding box center [116, 215] width 192 height 27
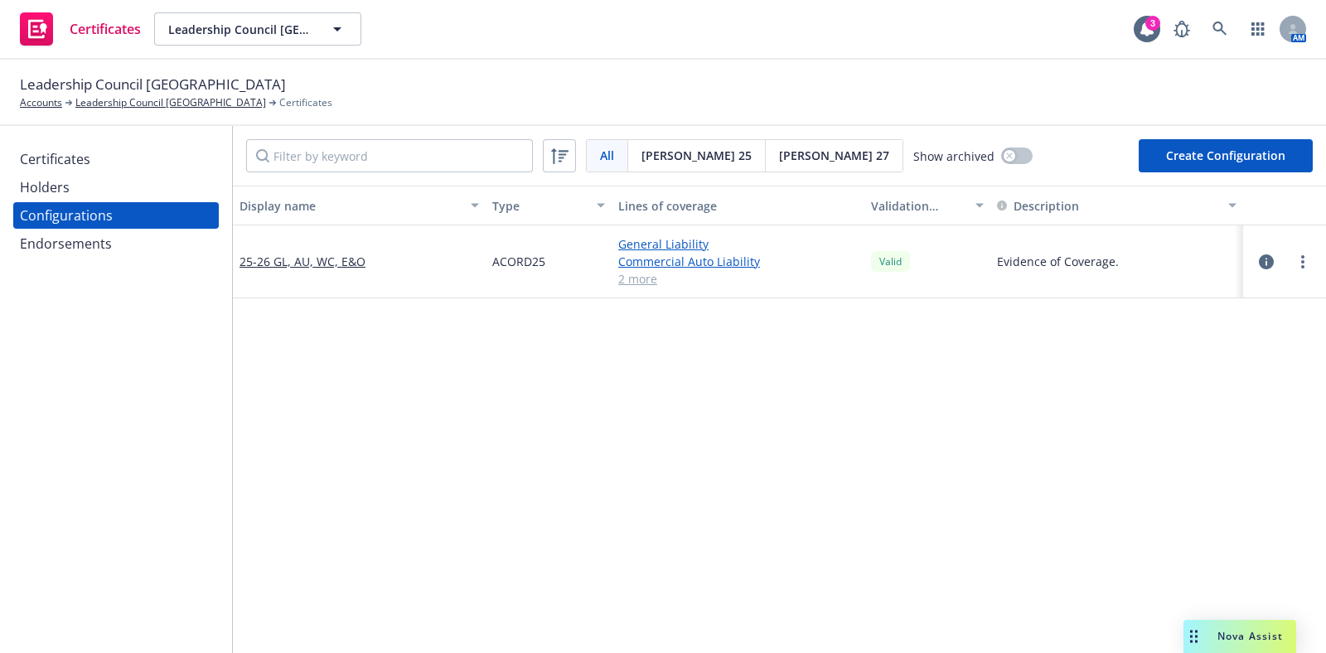
click at [121, 191] on div "Holders" at bounding box center [116, 187] width 192 height 27
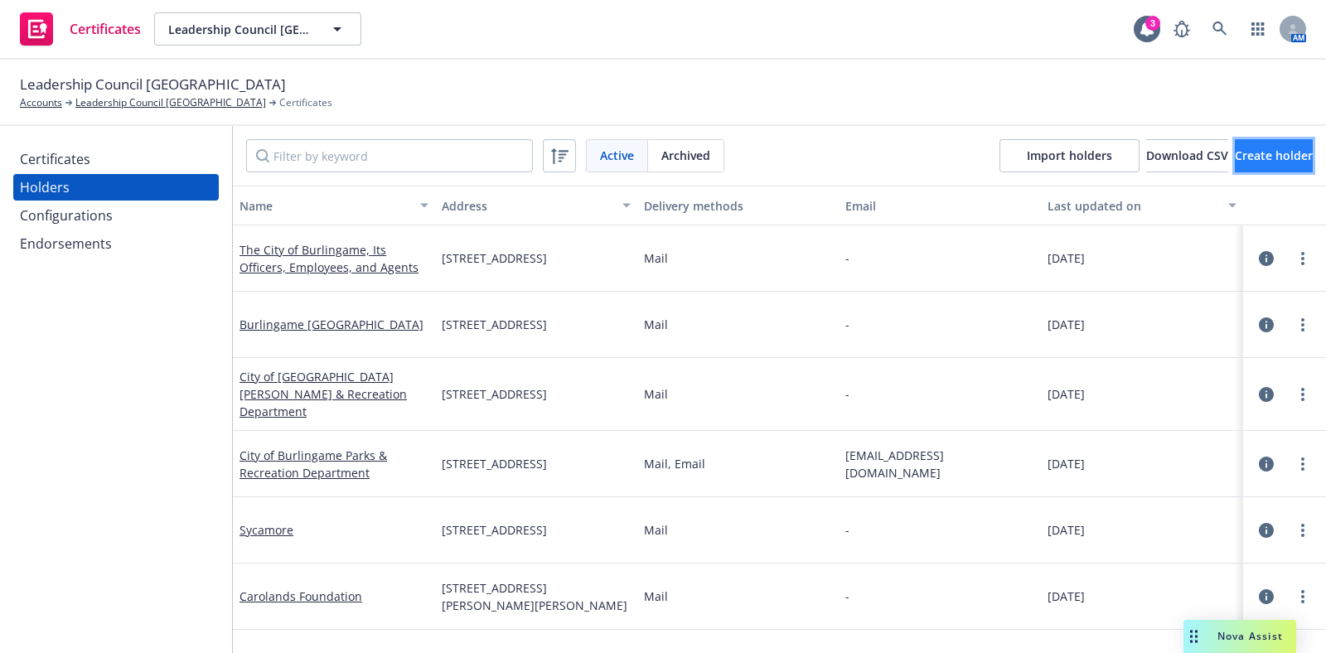
click at [1235, 153] on span "Create holder" at bounding box center [1274, 156] width 78 height 16
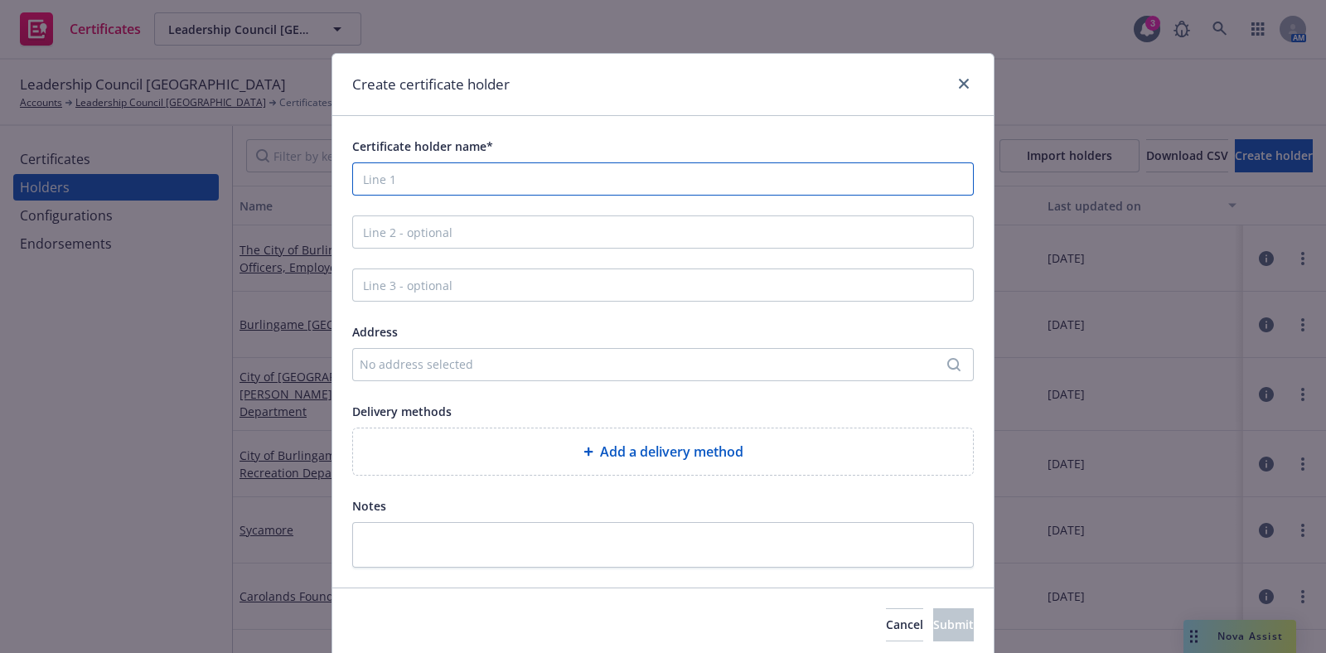
click at [526, 188] on input "Certificate holder name*" at bounding box center [663, 178] width 622 height 33
paste input "SLS Lane – Broadway LLC; ADH Lane – Broadway LLC ; MJM Lane – Broadway LLC; and…"
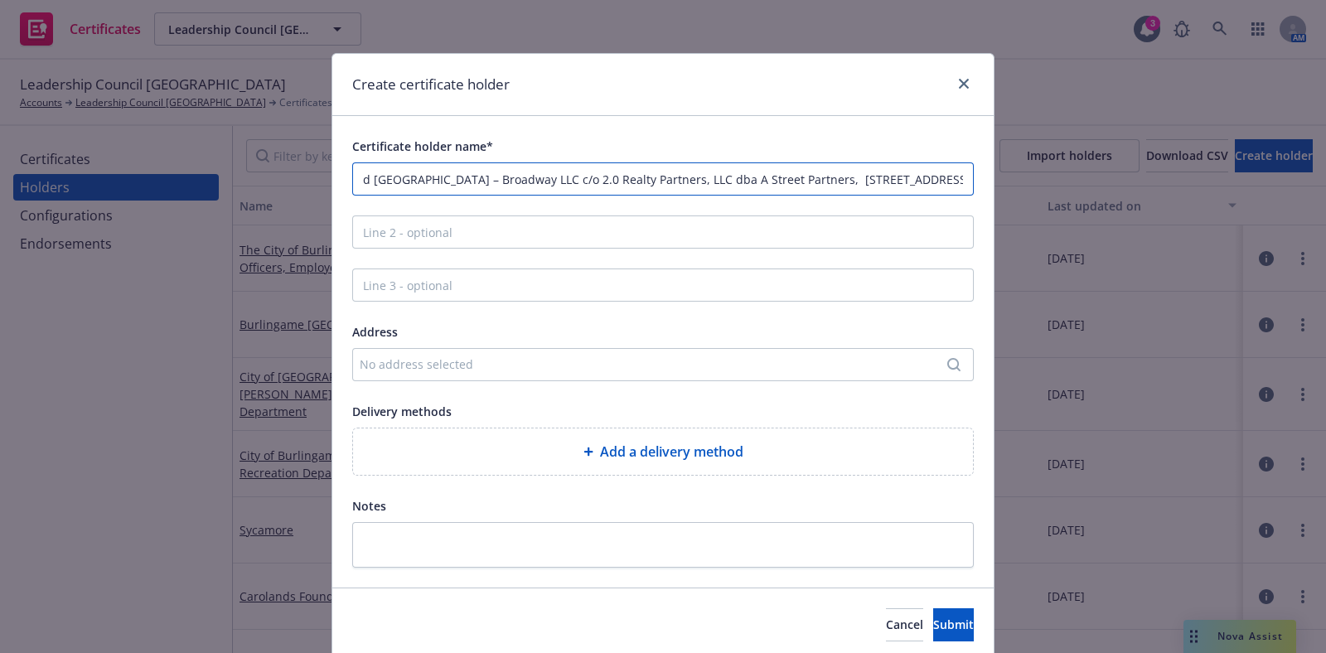
scroll to position [0, 525]
drag, startPoint x: 713, startPoint y: 180, endPoint x: 1011, endPoint y: 192, distance: 298.7
click at [1011, 192] on div "Create certificate holder Certificate holder name* SLS Lane – Broadway LLC; ADH…" at bounding box center [663, 326] width 1326 height 653
type input "SLS Lane – Broadway LLC; ADH Lane – Broadway LLC ; MJM Lane – Broadway LLC; and…"
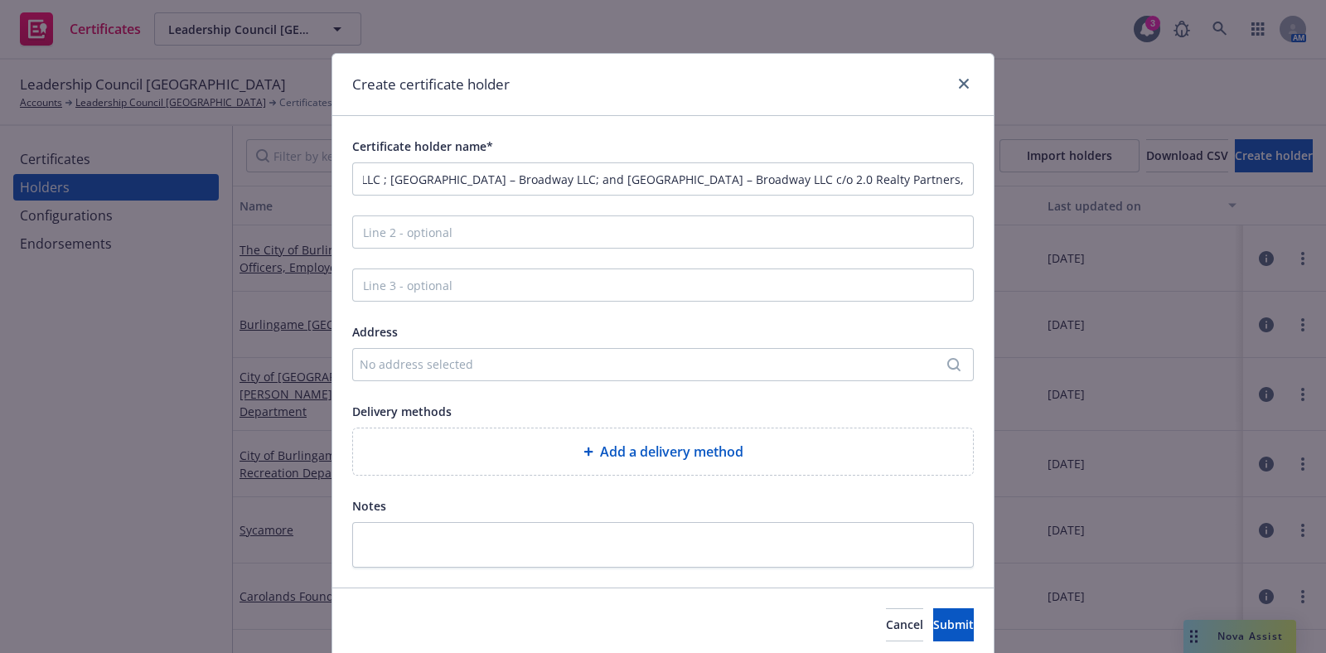
click at [575, 374] on div "No address selected" at bounding box center [663, 364] width 622 height 33
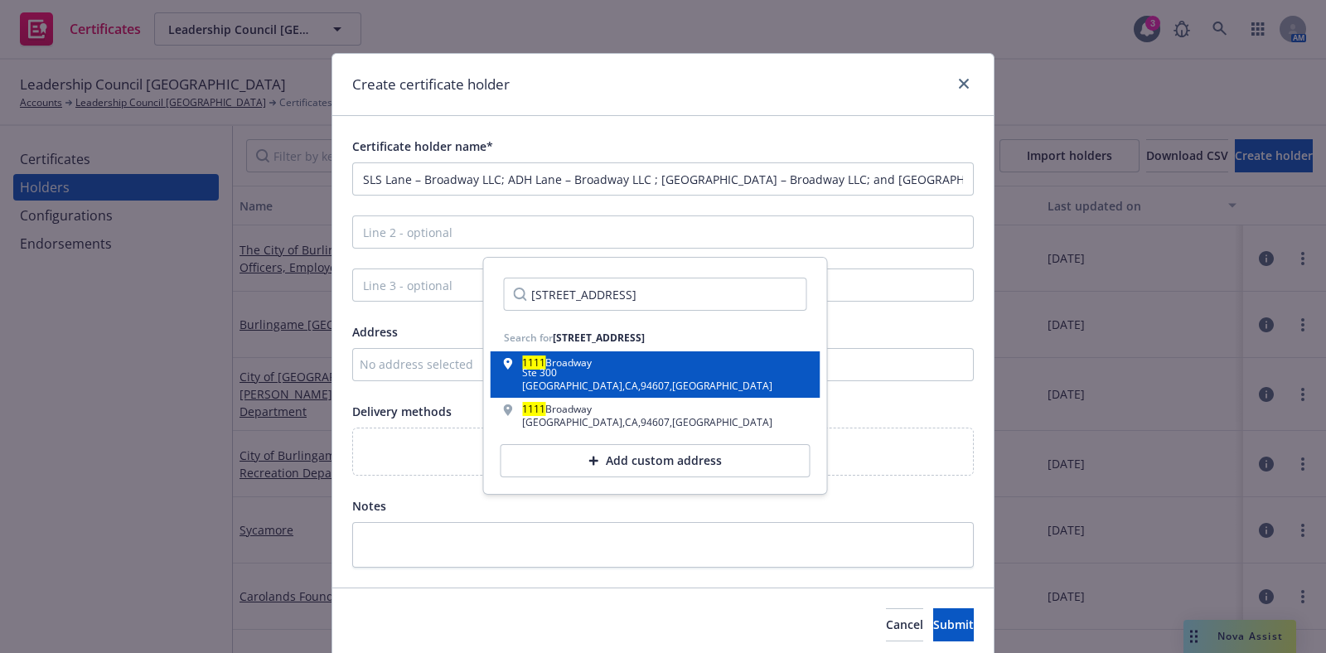
type input "1111 Broadway, Suite 300 Oakland, CA 94607"
click at [605, 371] on div "Ste 300" at bounding box center [647, 373] width 250 height 10
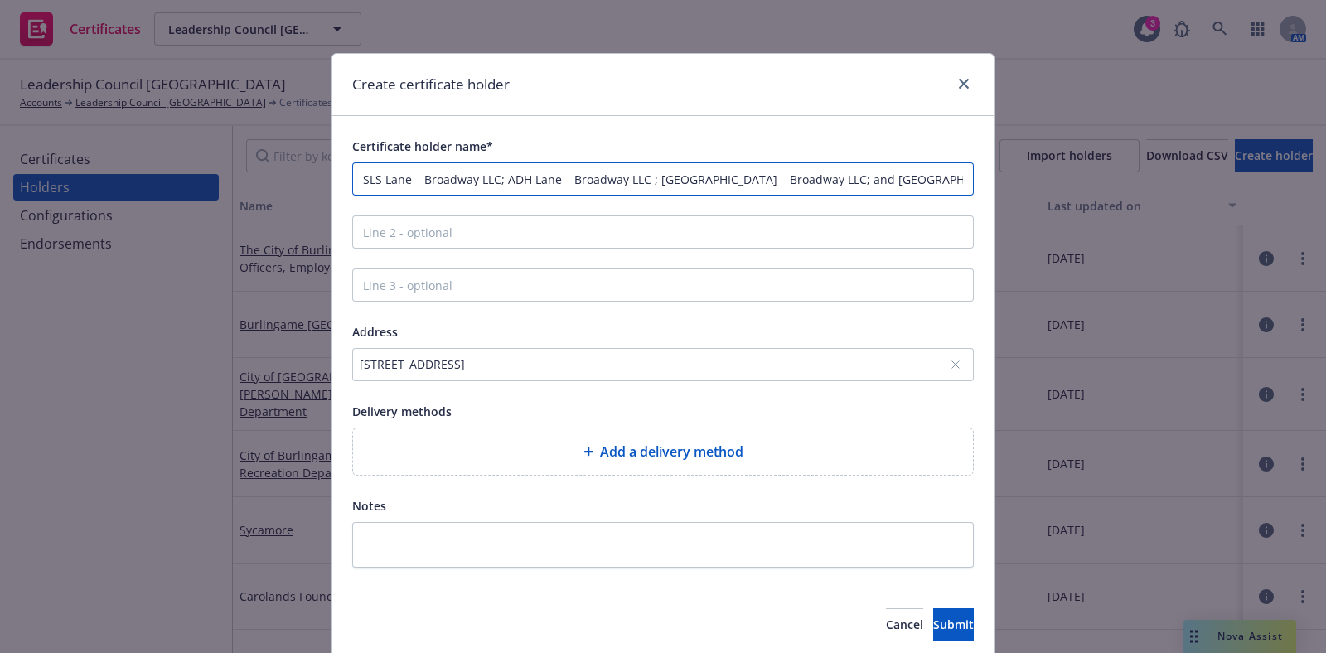
drag, startPoint x: 574, startPoint y: 171, endPoint x: 541, endPoint y: 188, distance: 36.7
click at [332, 188] on div "Certificate holder name* SLS Lane – Broadway LLC; ADH Lane – Broadway LLC ; MJM…" at bounding box center [663, 352] width 662 height 472
drag, startPoint x: 798, startPoint y: 187, endPoint x: 991, endPoint y: 206, distance: 193.4
click at [991, 206] on div "Create certificate holder Certificate holder name* SLS Lane – Broadway LLC; ADH…" at bounding box center [663, 326] width 1326 height 653
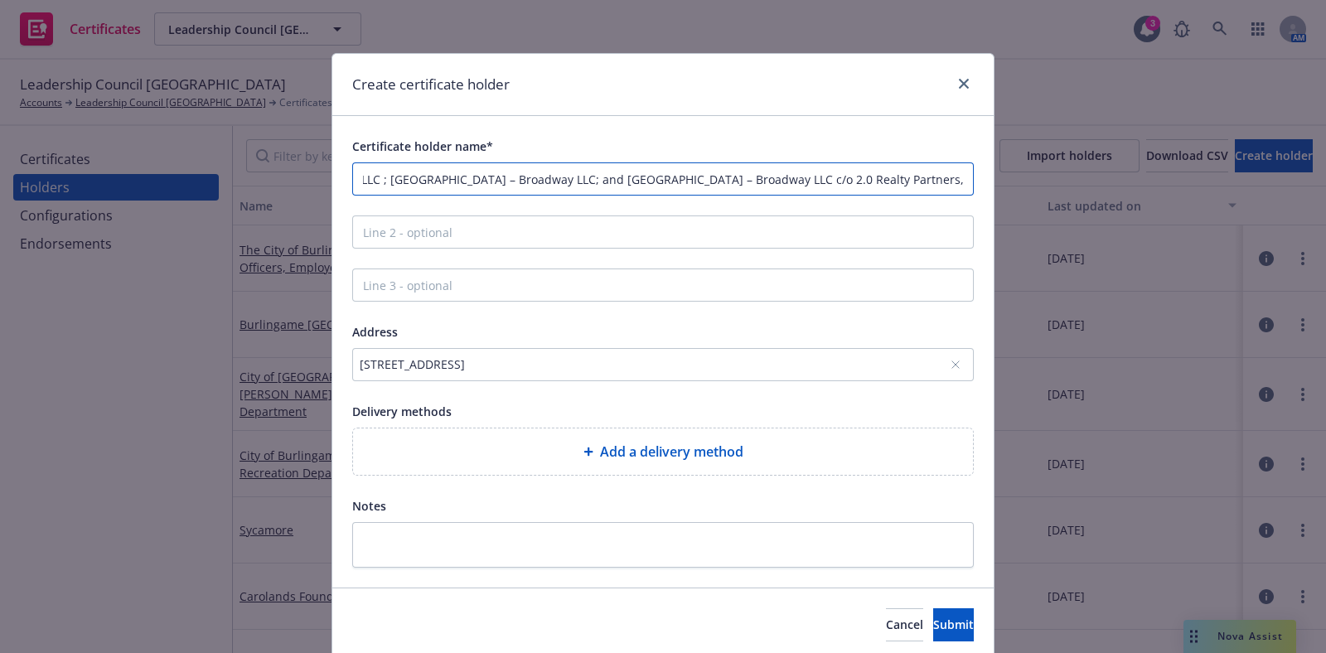
click at [526, 182] on input "SLS Lane – Broadway LLC; ADH Lane – Broadway LLC ; MJM Lane – Broadway LLC; and…" at bounding box center [663, 178] width 622 height 33
drag, startPoint x: 524, startPoint y: 178, endPoint x: 986, endPoint y: 184, distance: 461.8
click at [986, 184] on div "Certificate holder name* SLS Lane – Broadway LLC; ADH Lane – Broadway LLC ; MJM…" at bounding box center [663, 352] width 662 height 472
type input "SLS Lane – Broadway LLC; [GEOGRAPHIC_DATA] – Broadway LLC ; [GEOGRAPHIC_DATA] –…"
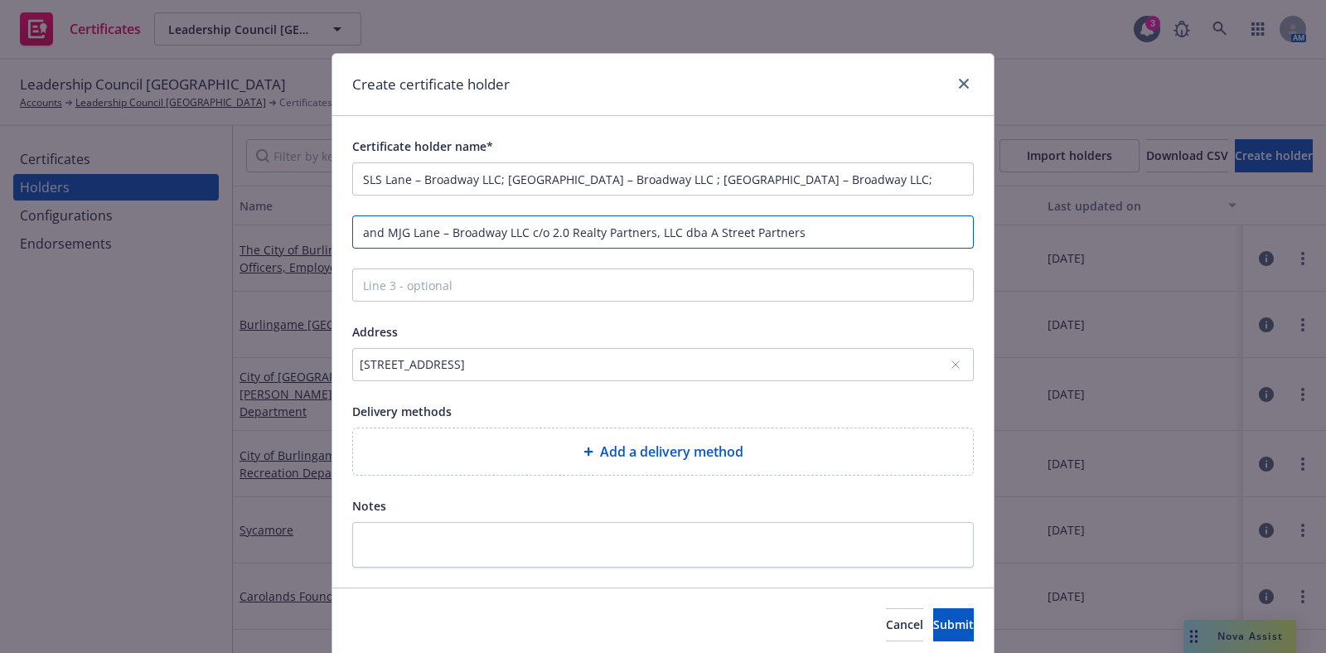
scroll to position [0, 0]
type input "and MJG Lane – Broadway LLC c/o 2.0 Realty Partners, LLC dba A Street Partners"
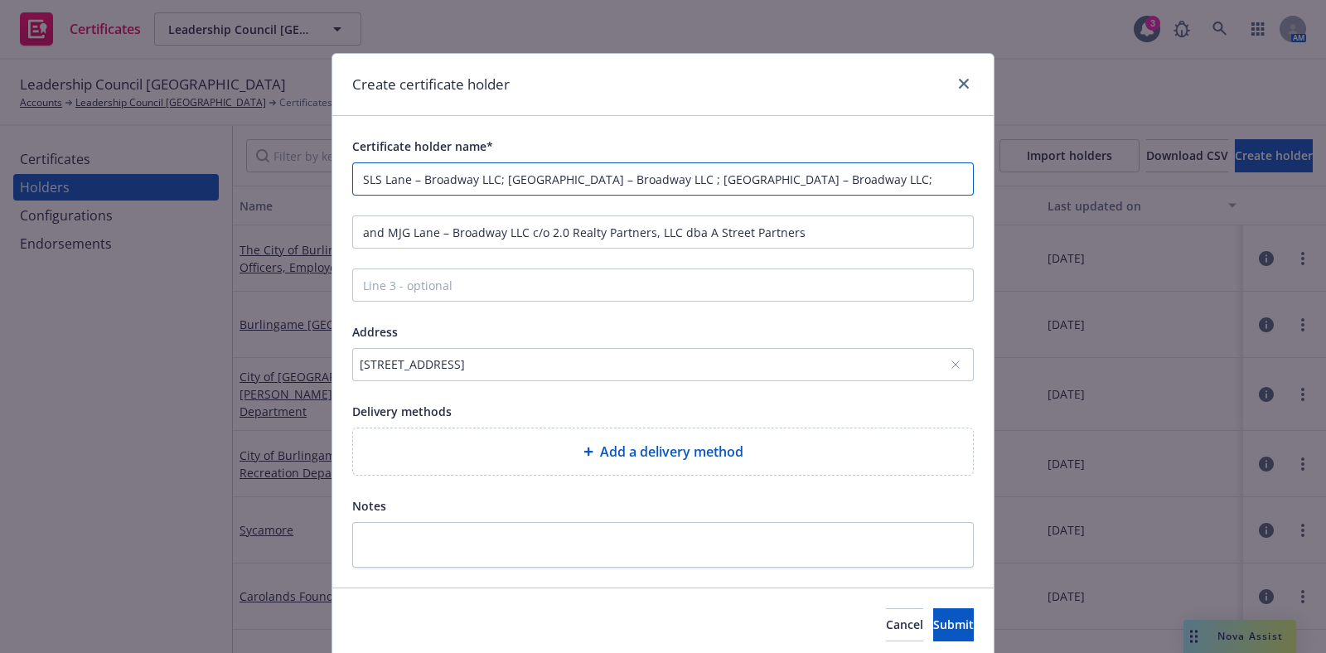
click at [837, 177] on input "SLS Lane – Broadway LLC; [GEOGRAPHIC_DATA] – Broadway LLC ; [GEOGRAPHIC_DATA] –…" at bounding box center [663, 178] width 622 height 33
type input "SLS Lane – Broadway LLC; [GEOGRAPHIC_DATA] – Broadway LLC ; [GEOGRAPHIC_DATA] –…"
drag, startPoint x: 333, startPoint y: 356, endPoint x: 582, endPoint y: 389, distance: 250.8
click at [582, 389] on div "Certificate holder name* SLS Lane – Broadway LLC; ADH Lane – Broadway LLC ; MJM…" at bounding box center [663, 352] width 662 height 472
copy div "1111 Broadway, Ste 300, Oakland, CA, 94607, USA"
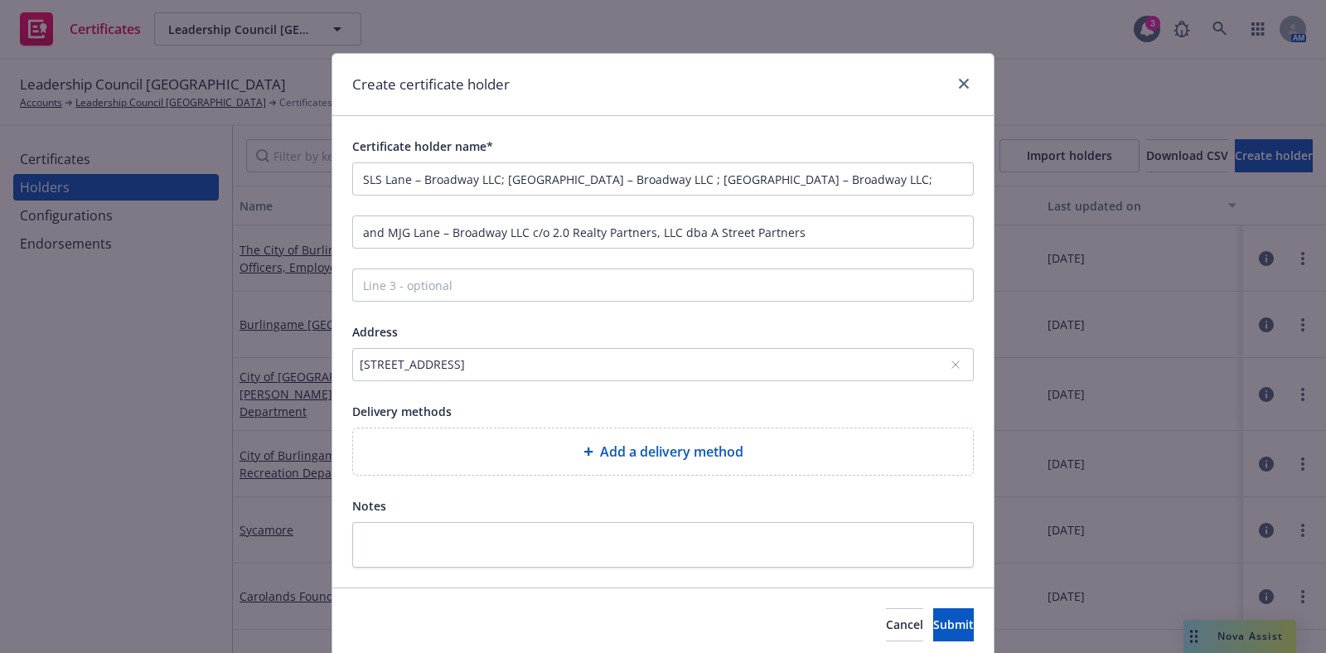
click at [564, 448] on div "Add a delivery method" at bounding box center [663, 452] width 594 height 20
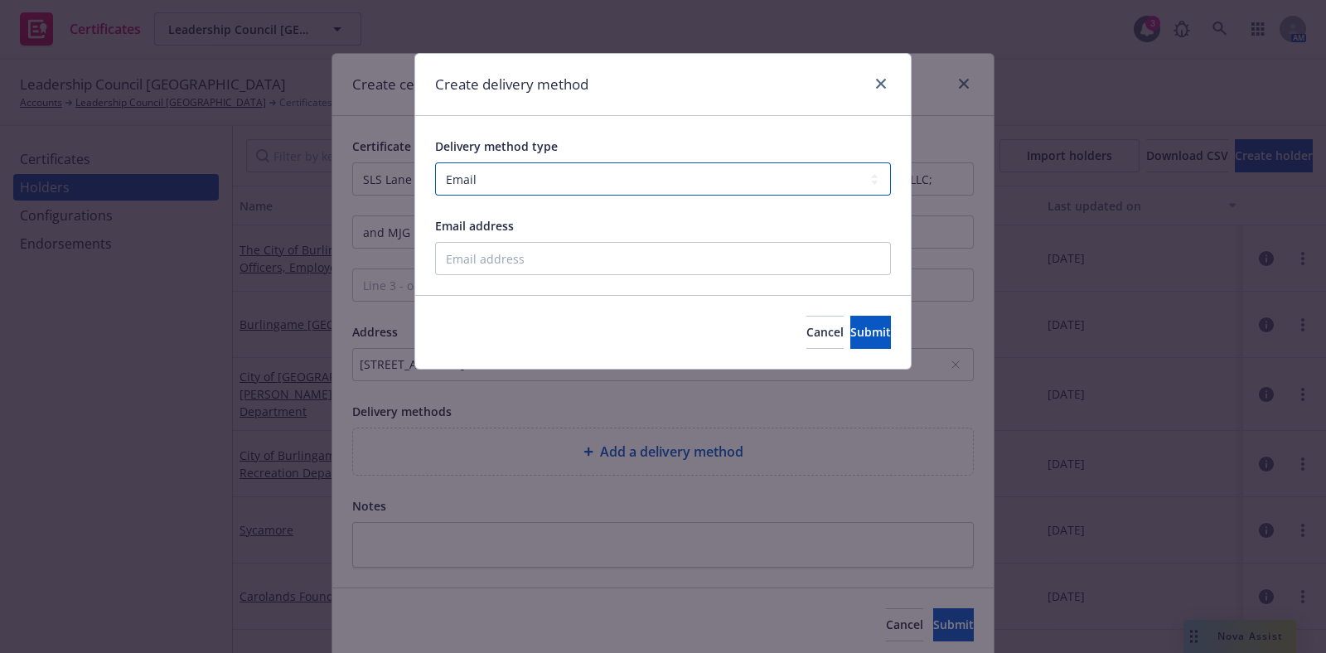
click at [505, 188] on select "Select delivery method type Email Mail Fax Upload to Compliance Website" at bounding box center [663, 178] width 456 height 33
select select "MAIL"
click at [435, 162] on select "Select delivery method type Email Mail Fax Upload to Compliance Website" at bounding box center [663, 178] width 456 height 33
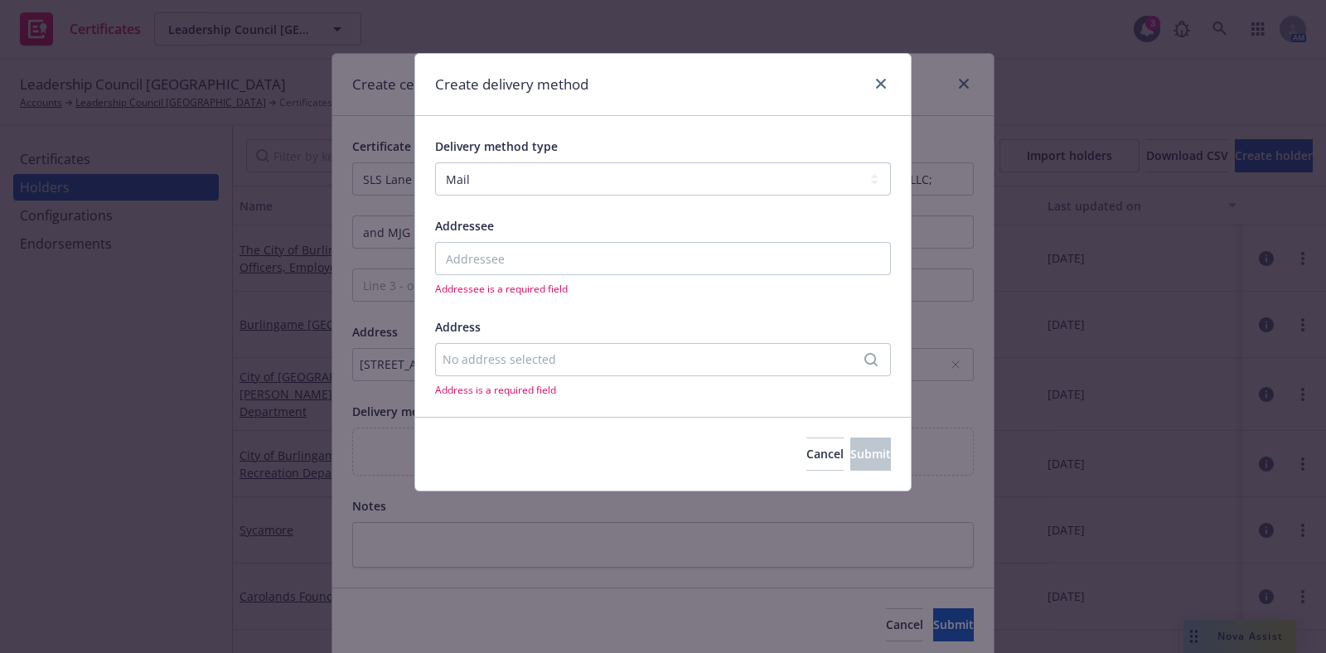
click at [528, 366] on div "No address selected" at bounding box center [655, 359] width 424 height 17
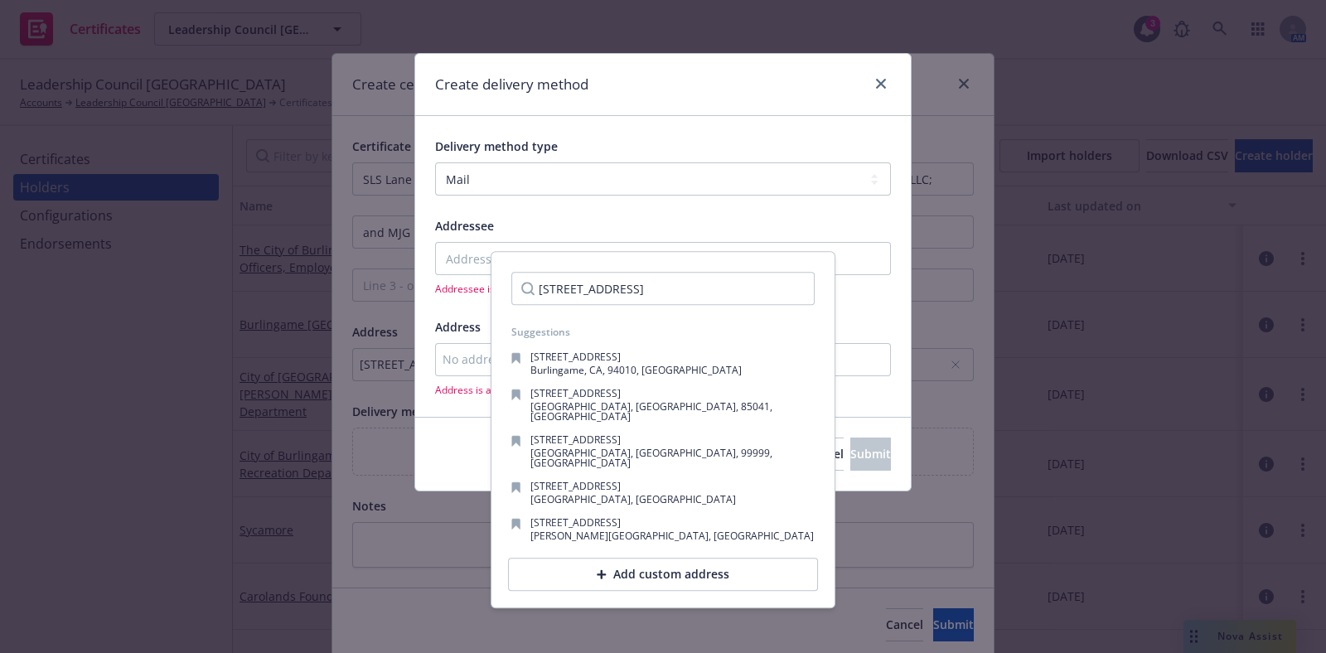
scroll to position [0, 29]
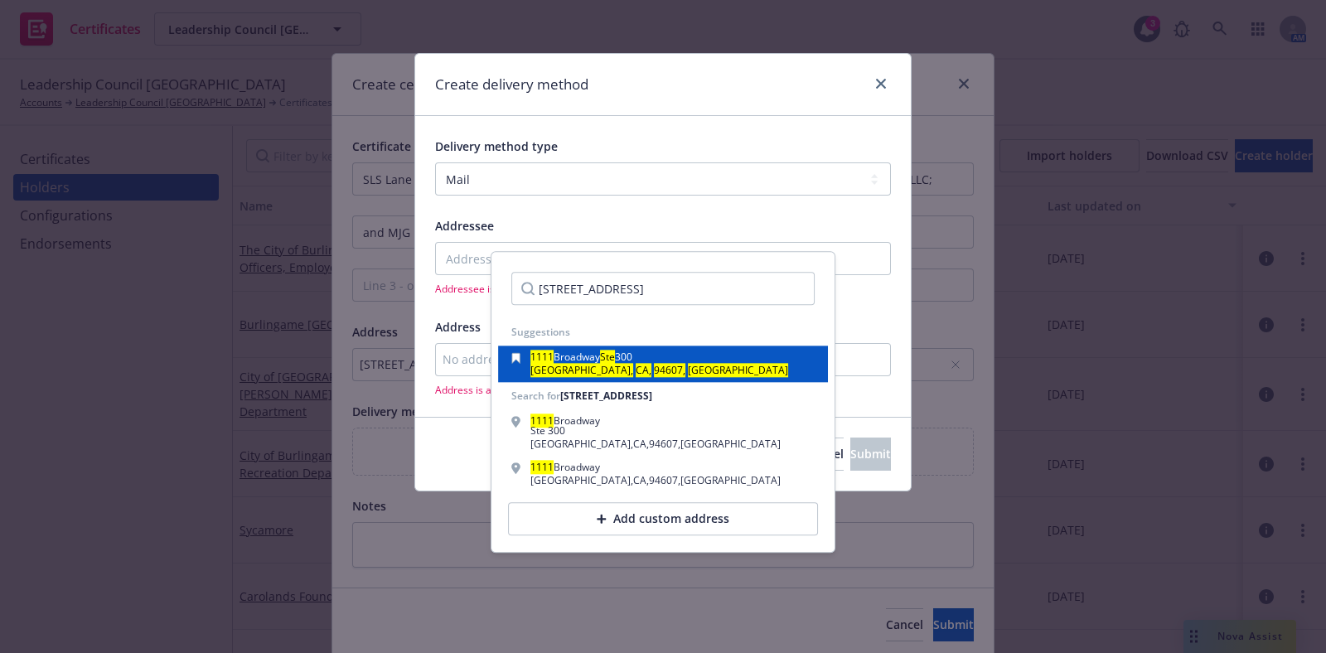
type input "1111 Broadway, Ste 300, Oakland, CA, 94607, USA"
click at [694, 365] on div "1111 Broadway Ste 300 Oakland, CA, 94607, USA" at bounding box center [662, 363] width 303 height 23
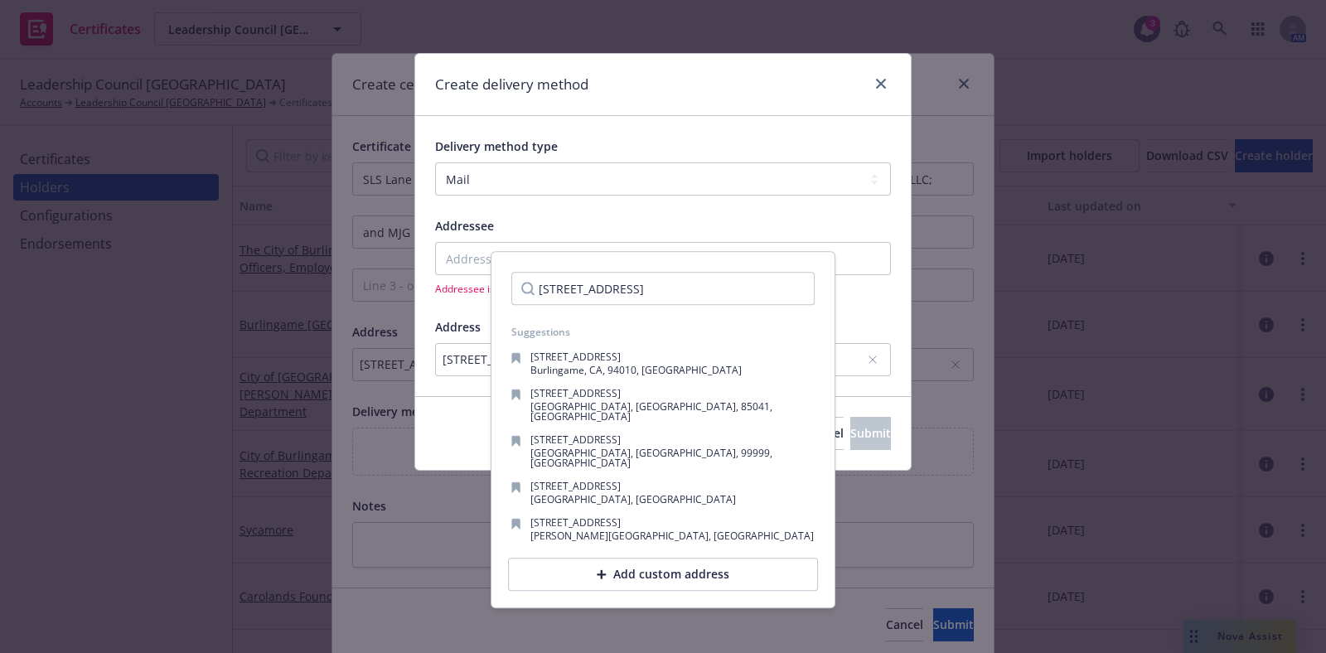
scroll to position [0, 0]
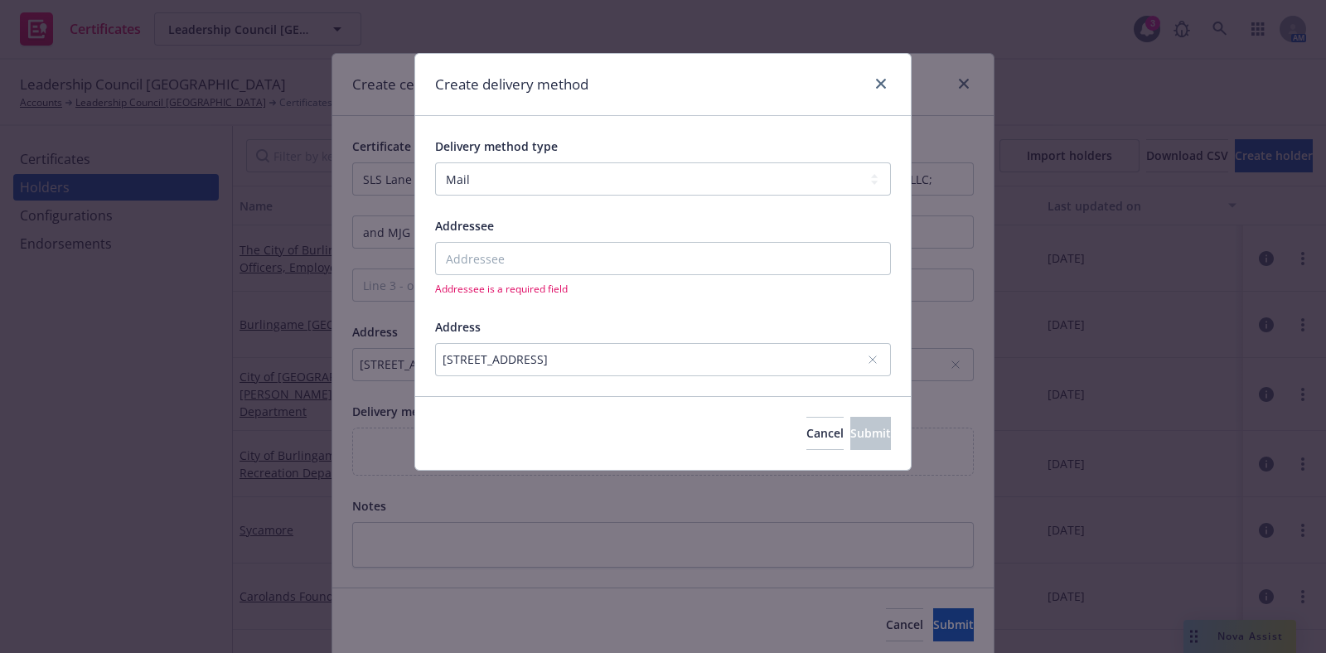
click at [615, 279] on div "Addressee is a required field" at bounding box center [663, 269] width 456 height 54
click at [618, 265] on input "Addressee" at bounding box center [663, 258] width 456 height 33
paste input "SLS Lane – Broadway LLC; ADH Lane – Broadway LLC ; MJM Lane – Broadway LLC; and…"
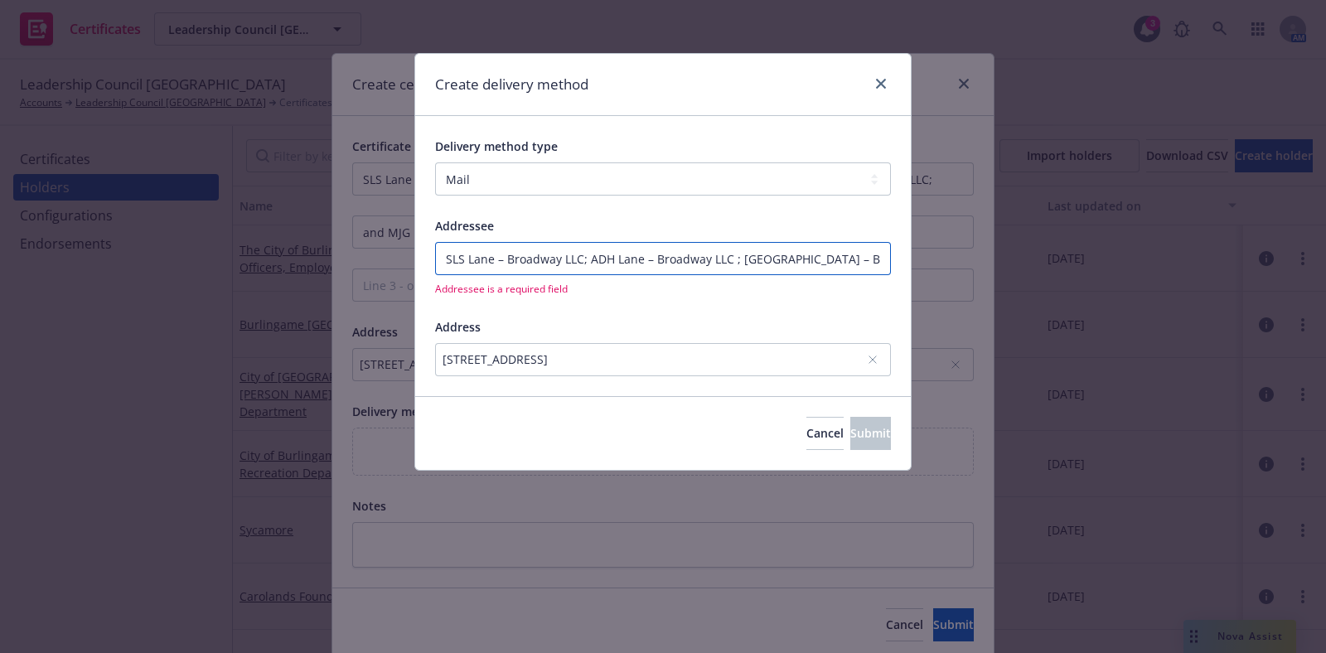
scroll to position [0, 172]
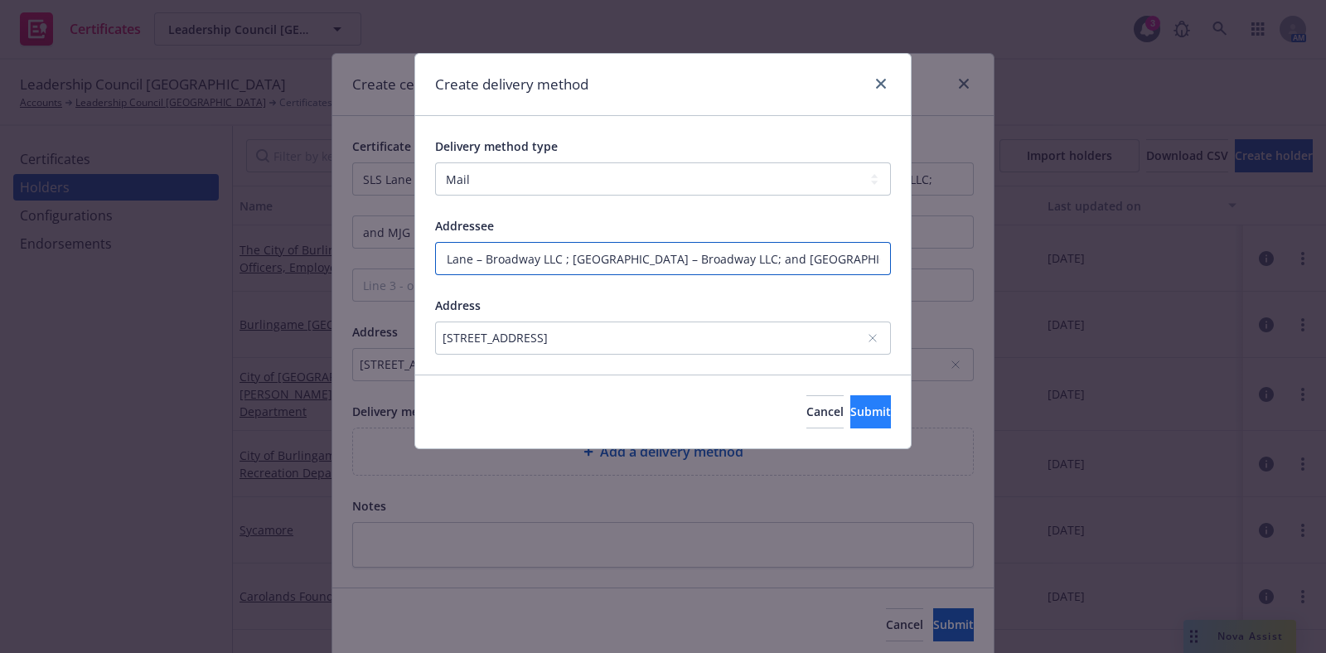
type input "SLS Lane – Broadway LLC; ADH Lane – Broadway LLC ; MJM Lane – Broadway LLC; and…"
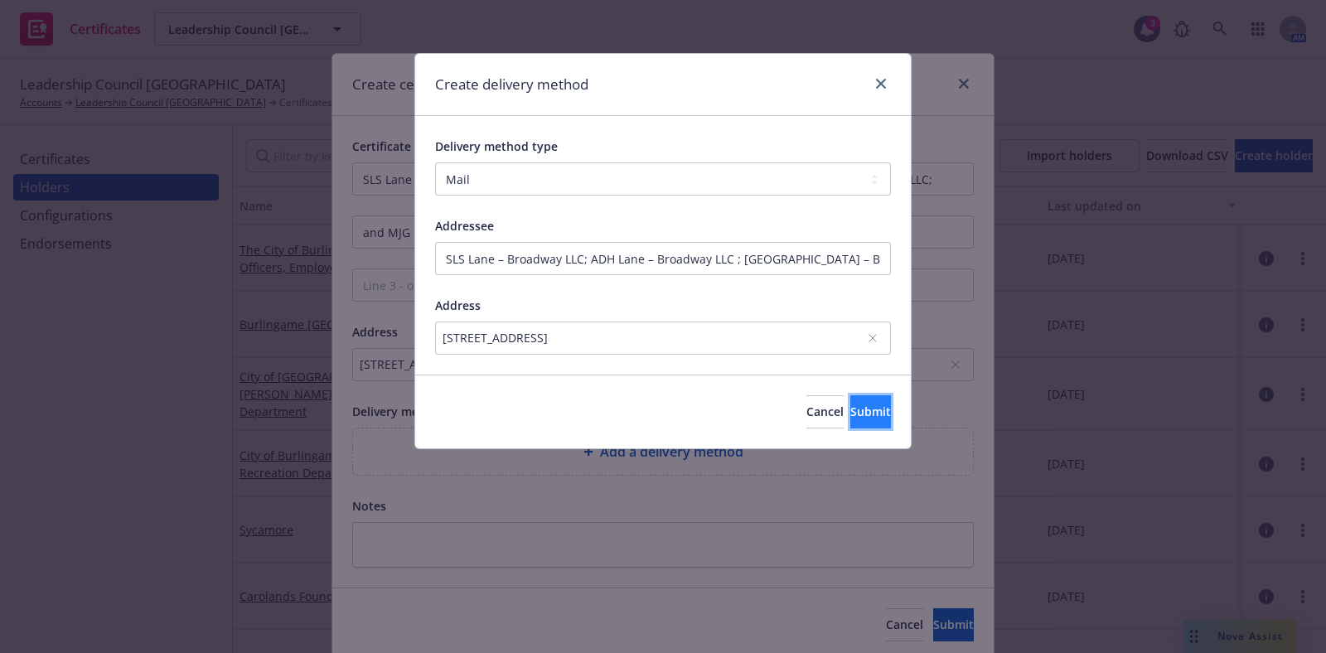
click at [851, 406] on span "Submit" at bounding box center [871, 412] width 41 height 16
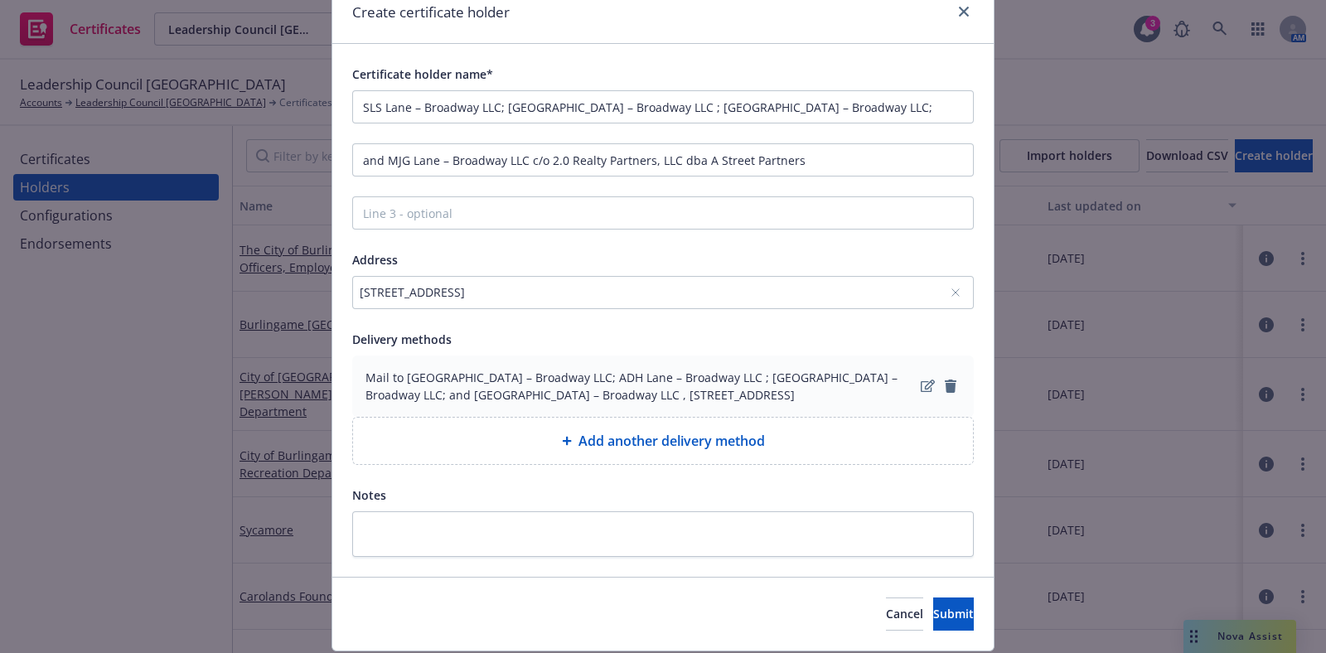
scroll to position [122, 0]
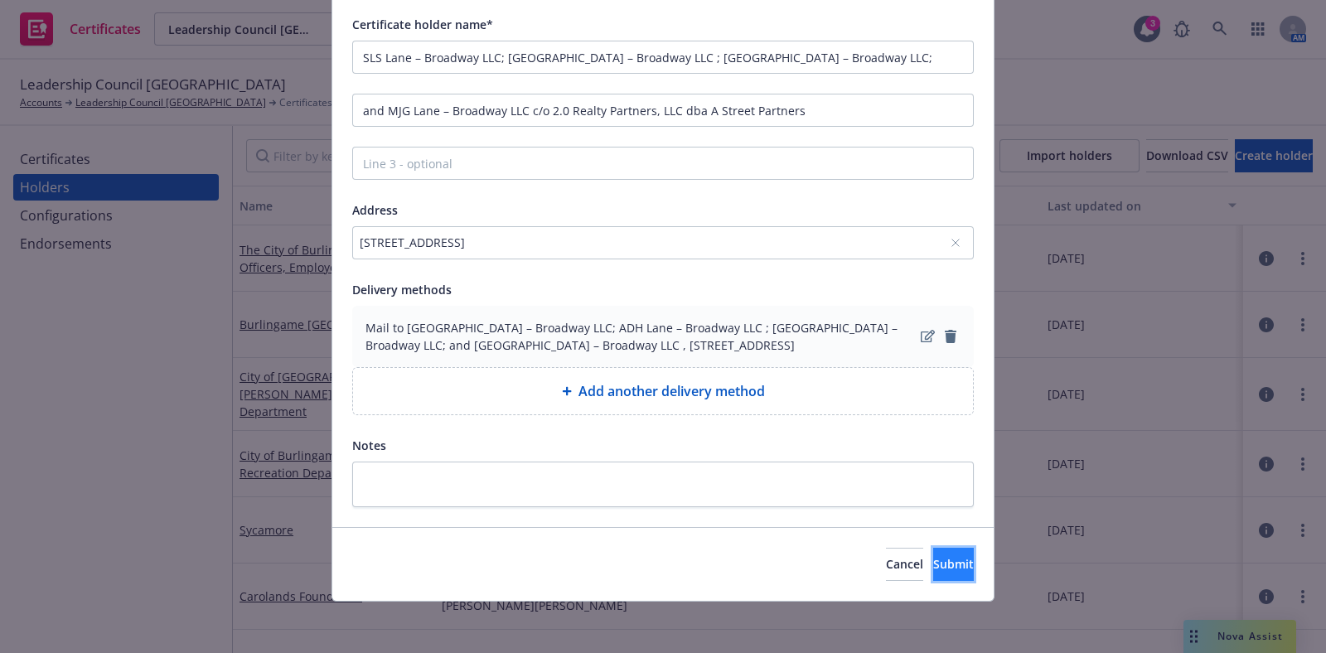
click at [933, 553] on button "Submit" at bounding box center [953, 564] width 41 height 33
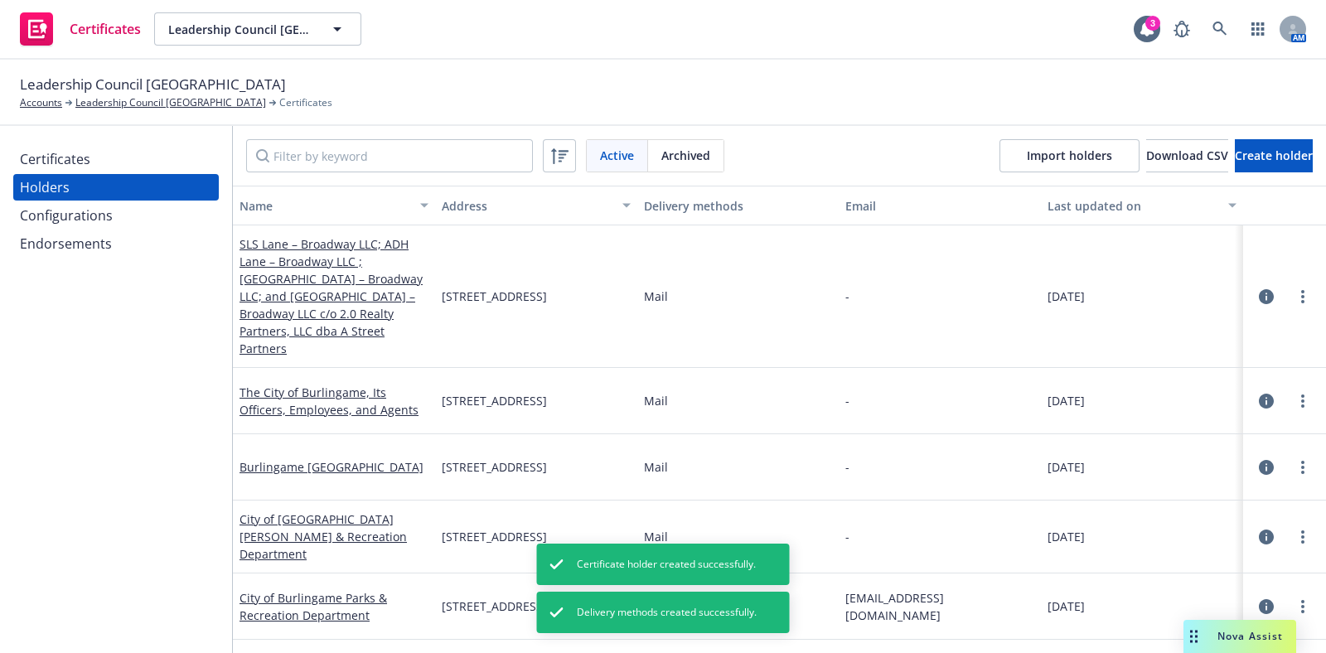
click at [111, 161] on div "Certificates" at bounding box center [116, 159] width 192 height 27
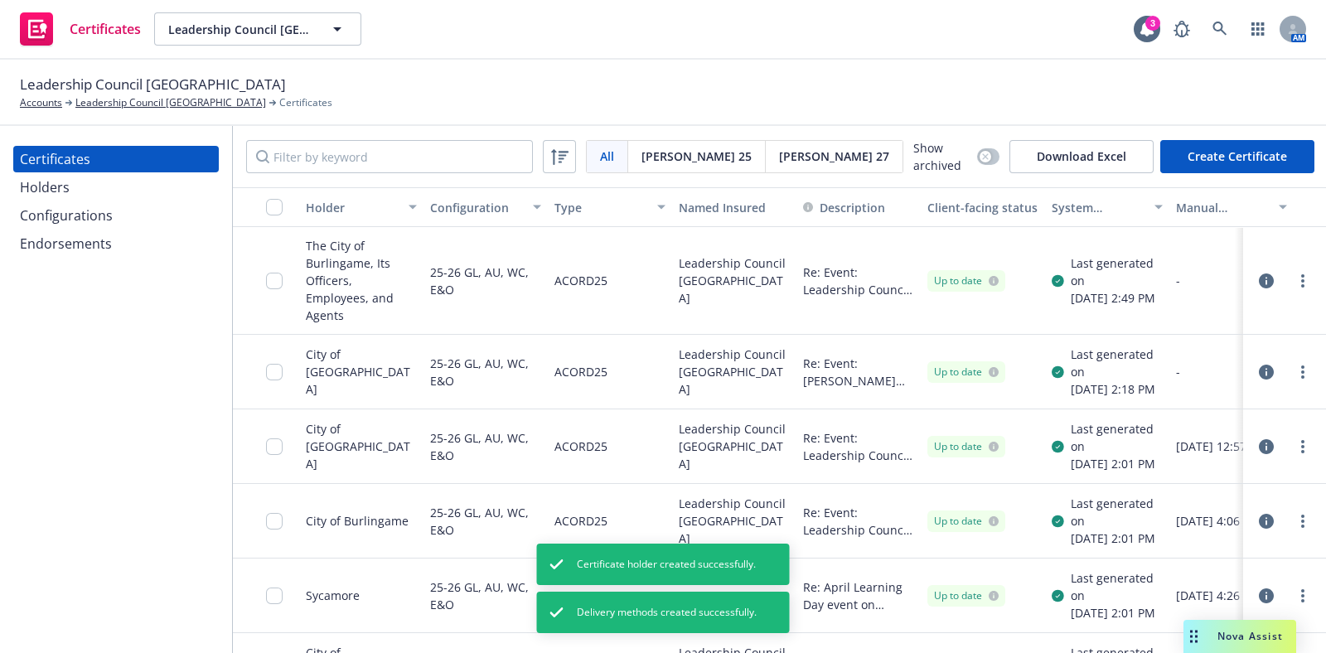
click at [1196, 179] on div "All All Acord 25 Acord 27 Show archived Download Excel Create Certificate" at bounding box center [779, 156] width 1093 height 61
click at [1195, 163] on button "Create Certificate" at bounding box center [1238, 156] width 154 height 33
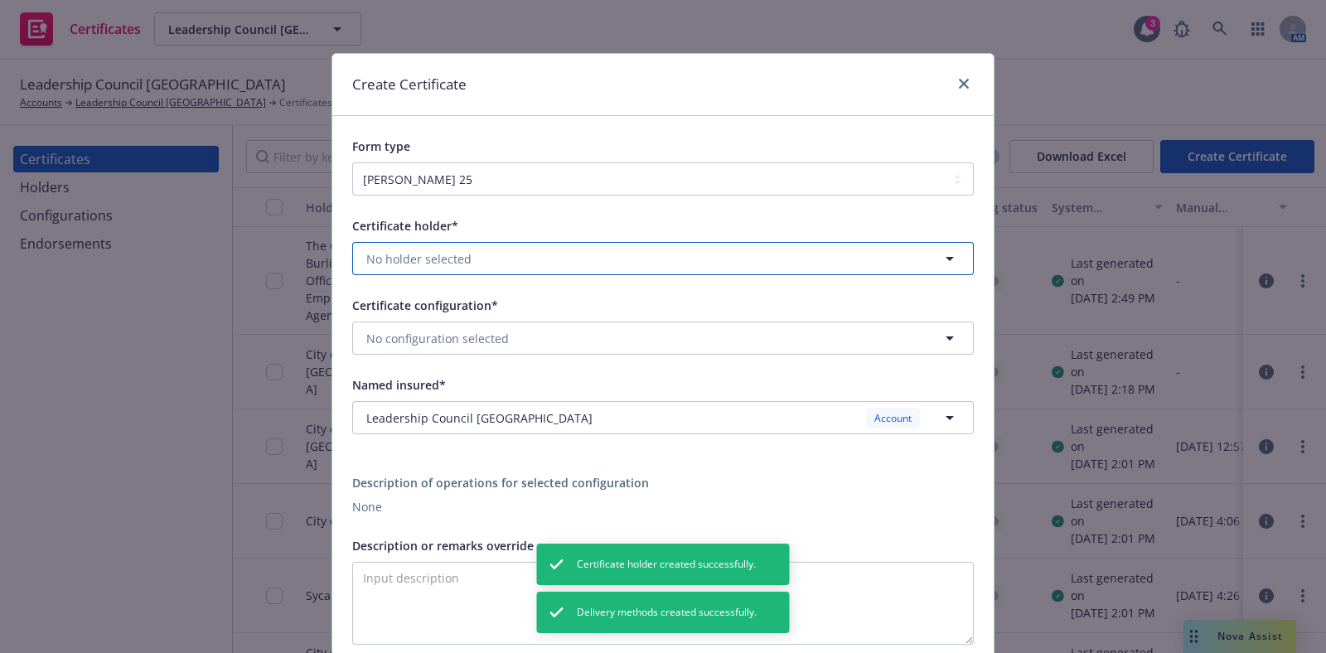
click at [439, 242] on button "No holder selected" at bounding box center [663, 258] width 622 height 33
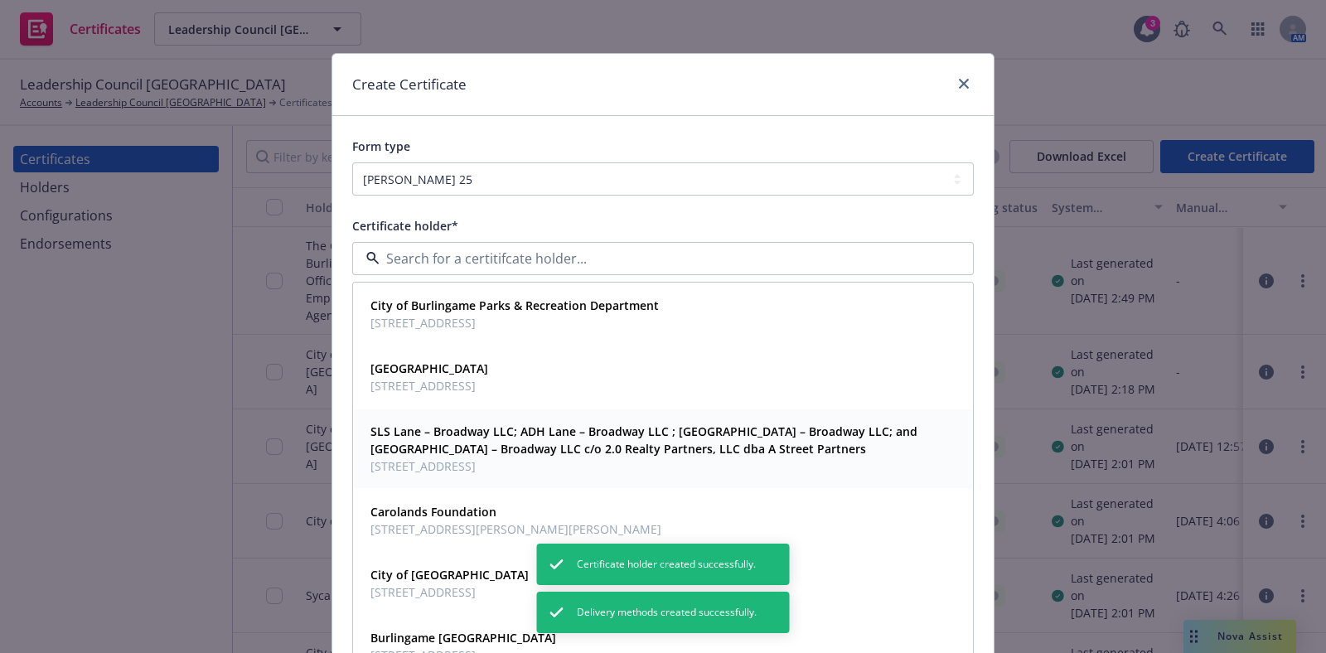
click at [547, 449] on strong "SLS Lane – Broadway LLC; ADH Lane – Broadway LLC ; MJM Lane – Broadway LLC; and…" at bounding box center [644, 440] width 547 height 33
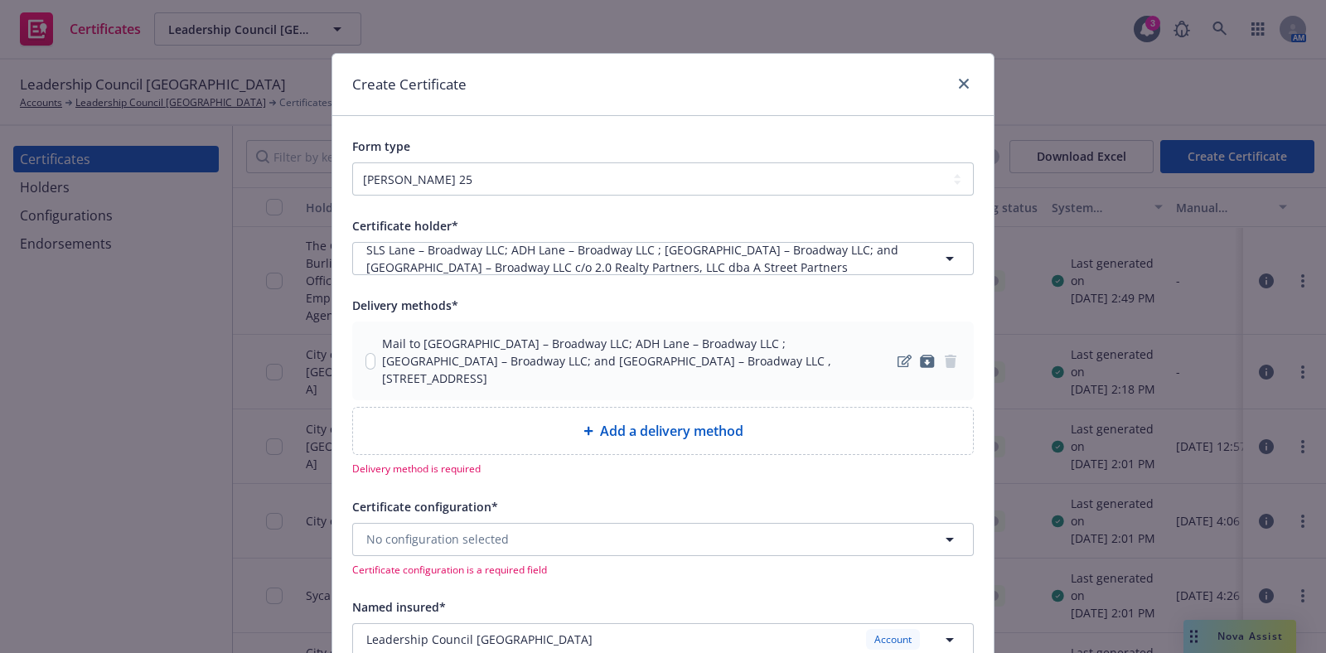
click at [366, 360] on div "Mail to [GEOGRAPHIC_DATA] – Broadway LLC; ADH Lane – Broadway LLC ; [GEOGRAPHIC…" at bounding box center [630, 361] width 529 height 52
click at [366, 356] on input "checkbox" at bounding box center [371, 361] width 10 height 17
checkbox input "true"
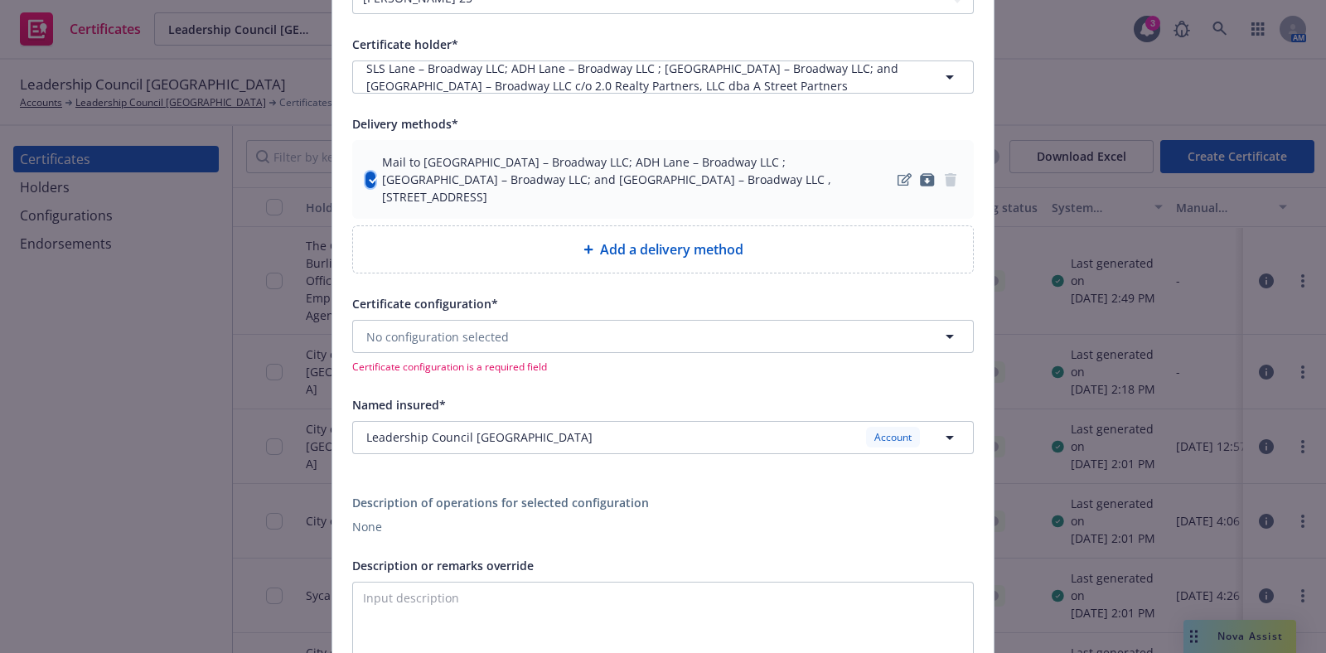
scroll to position [311, 0]
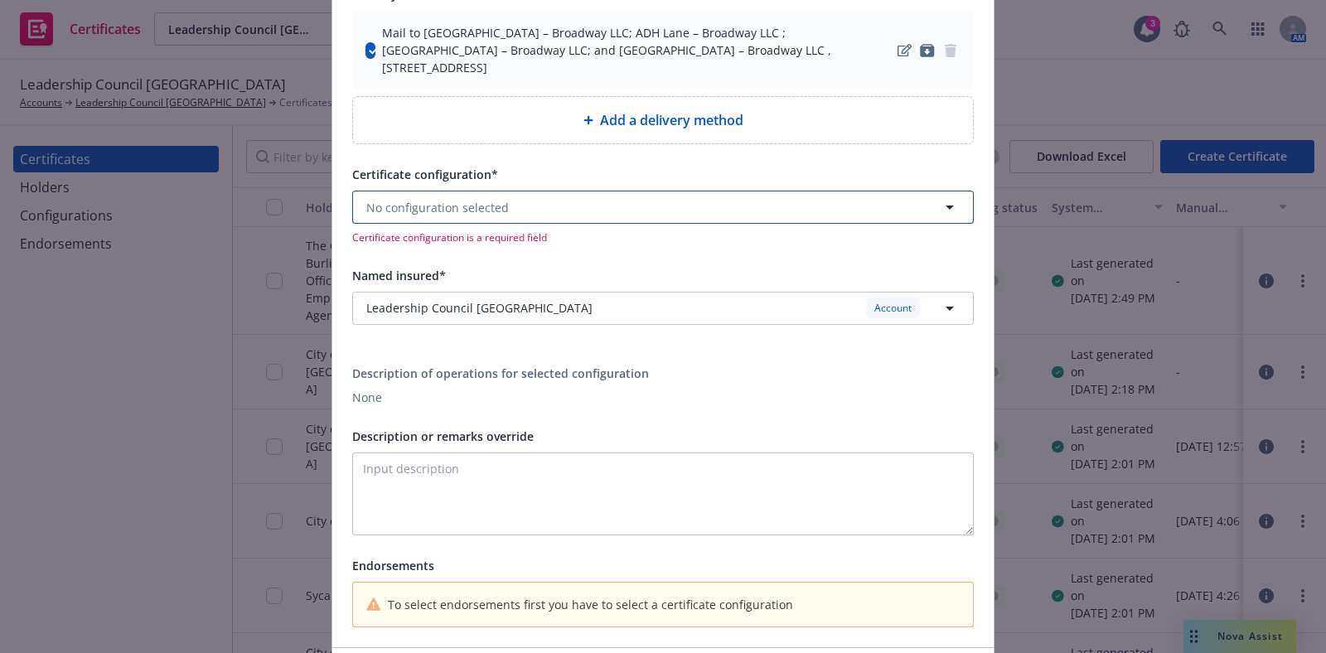
click at [499, 191] on button "No configuration selected" at bounding box center [663, 207] width 622 height 33
click at [496, 263] on span "ACORD25 - Evidence of Coverage." at bounding box center [464, 271] width 186 height 17
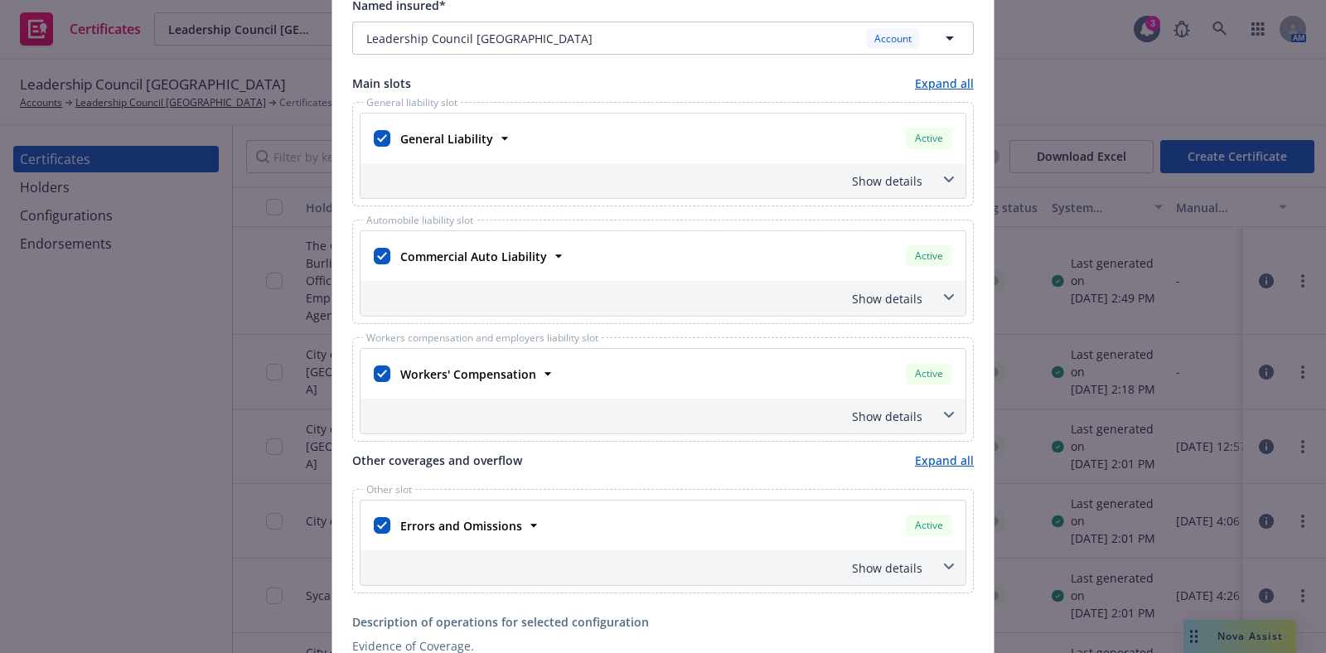
scroll to position [725, 0]
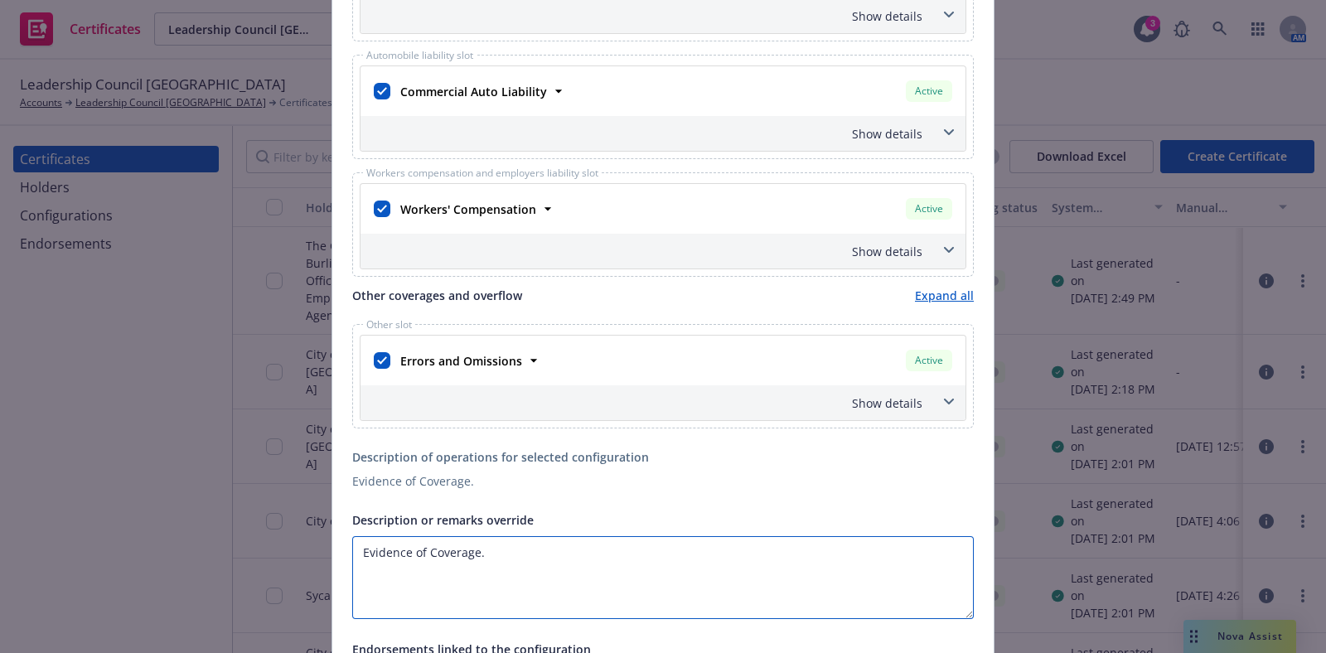
click at [526, 536] on textarea "Evidence of Coverage." at bounding box center [663, 577] width 622 height 83
paste textarea "SLS Lane – Broadway LLC; ADH Lane – Broadway LLC ; MJM Lane – Broadway LLC; MJG…"
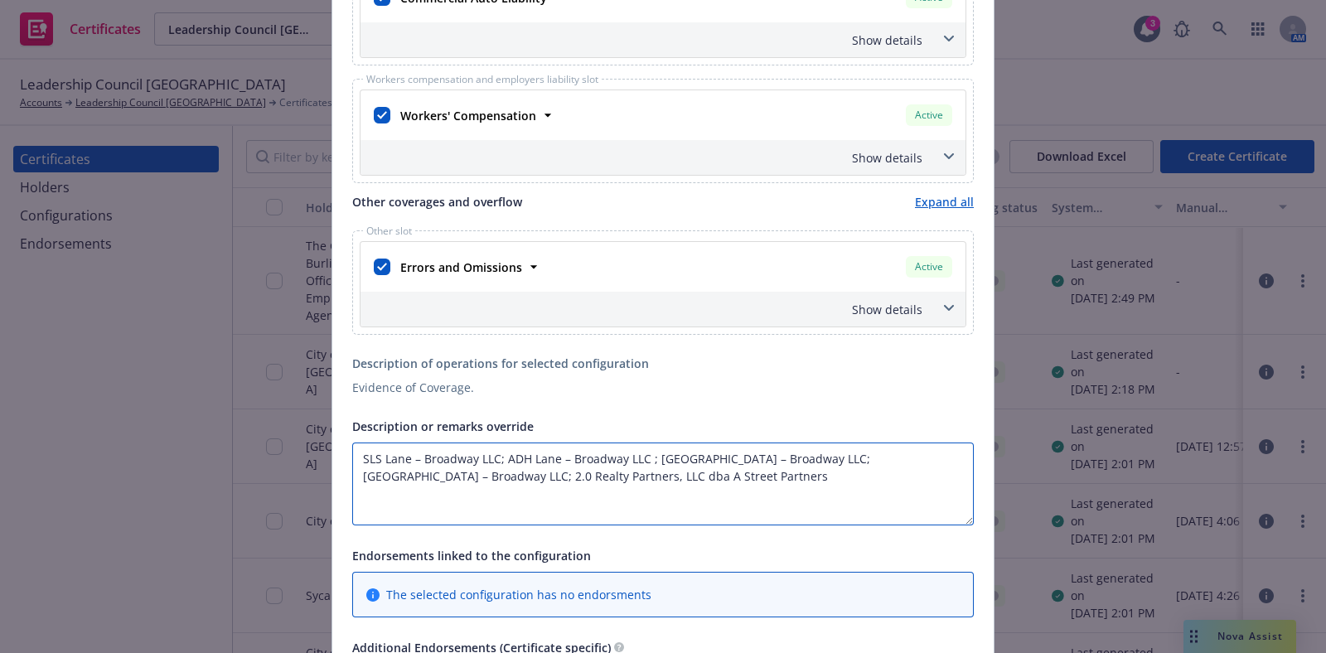
scroll to position [828, 0]
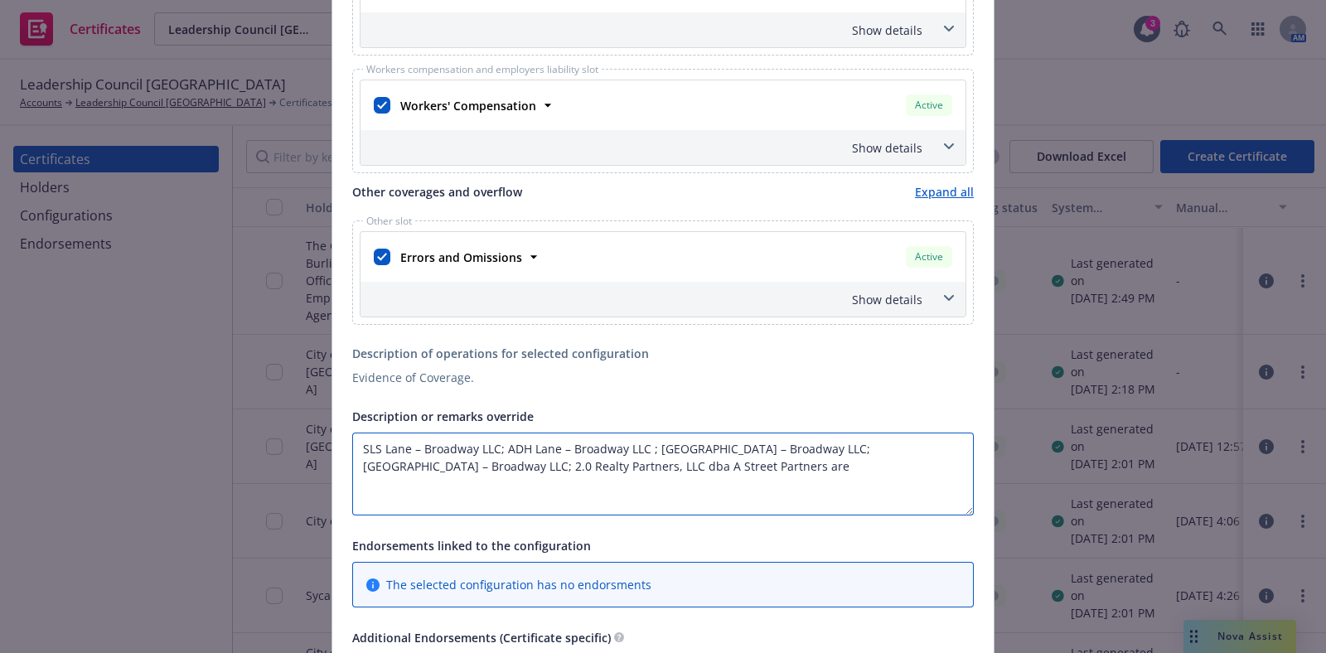
type textarea "SLS Lane – Broadway LLC; ADH Lane – Broadway LLC ; MJM Lane – Broadway LLC; MJG…"
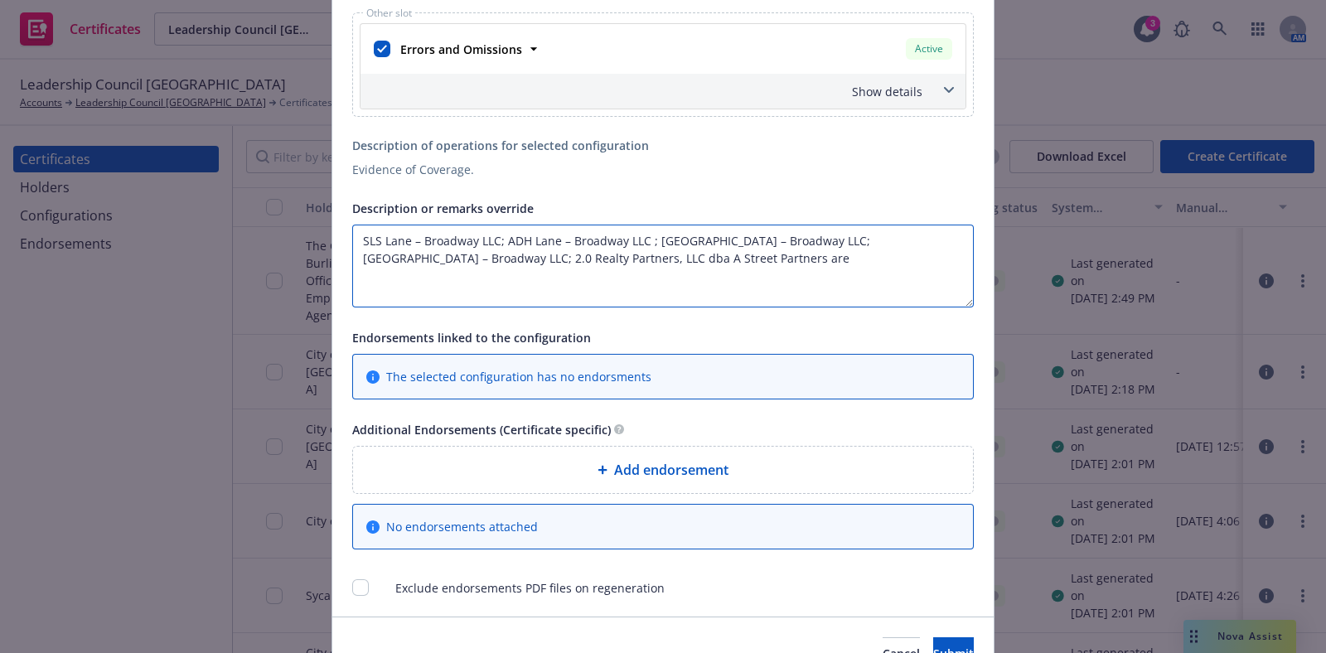
scroll to position [1105, 0]
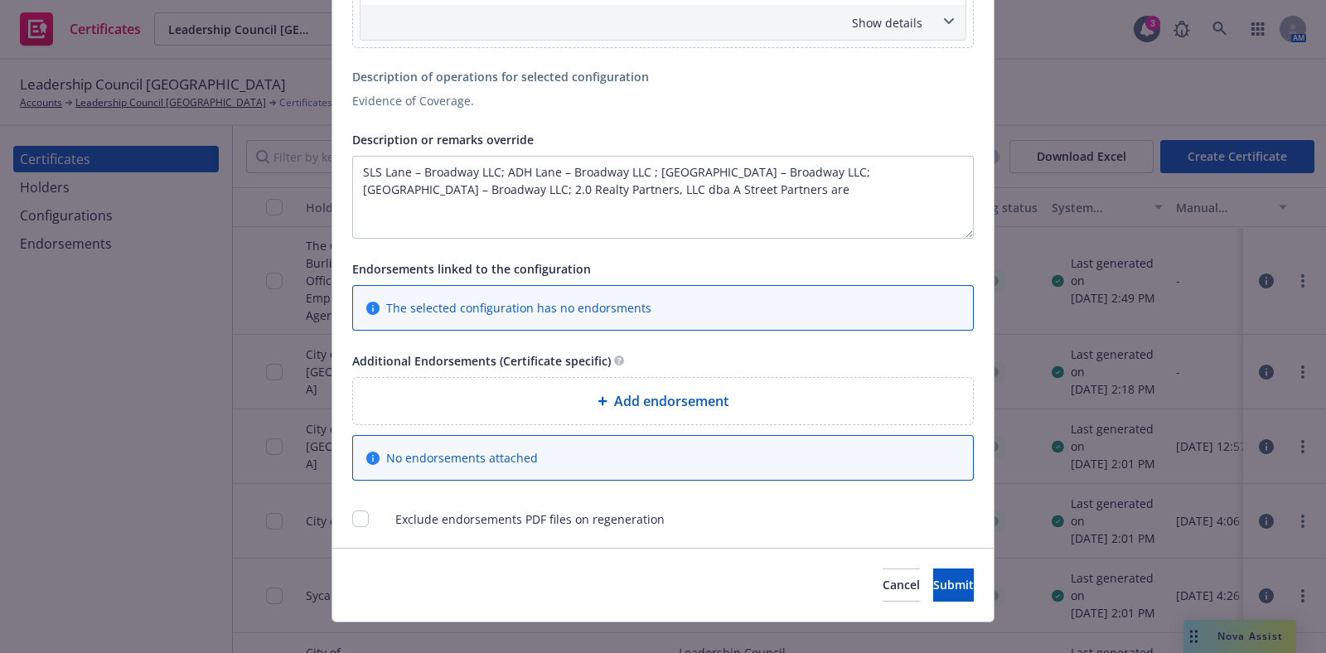
click at [656, 391] on span "Add endorsement" at bounding box center [671, 401] width 114 height 20
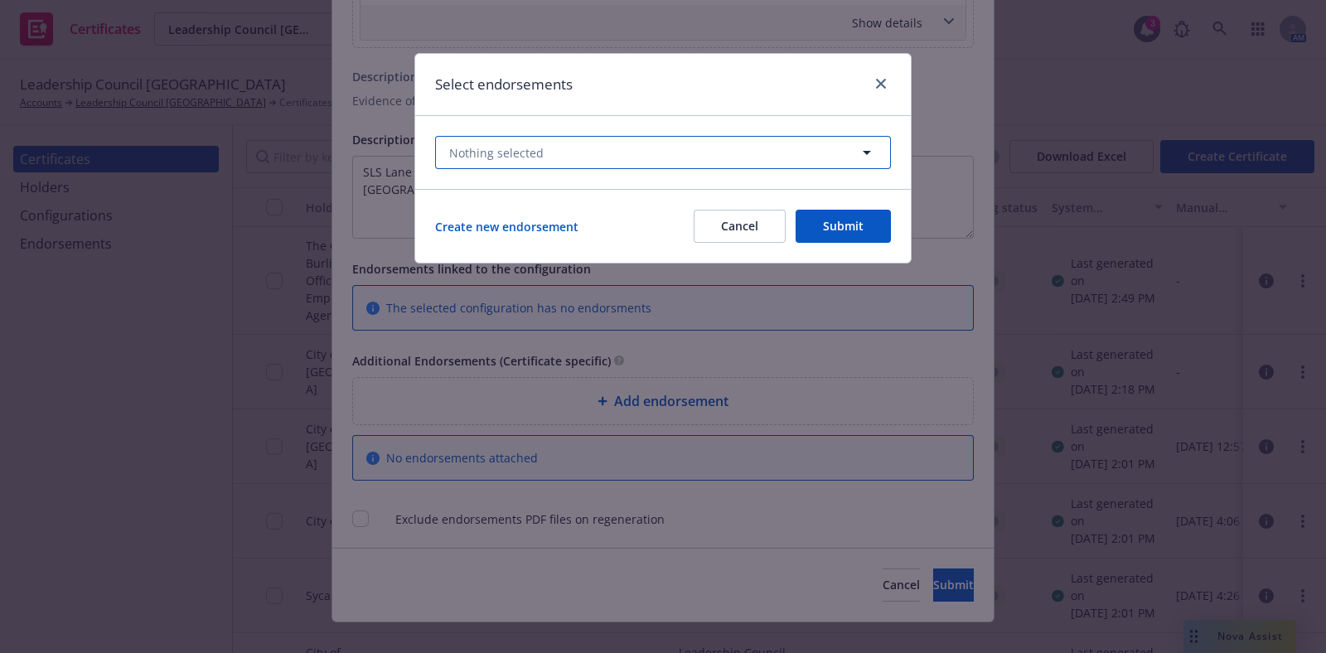
click at [574, 152] on button "Nothing selected" at bounding box center [663, 152] width 456 height 33
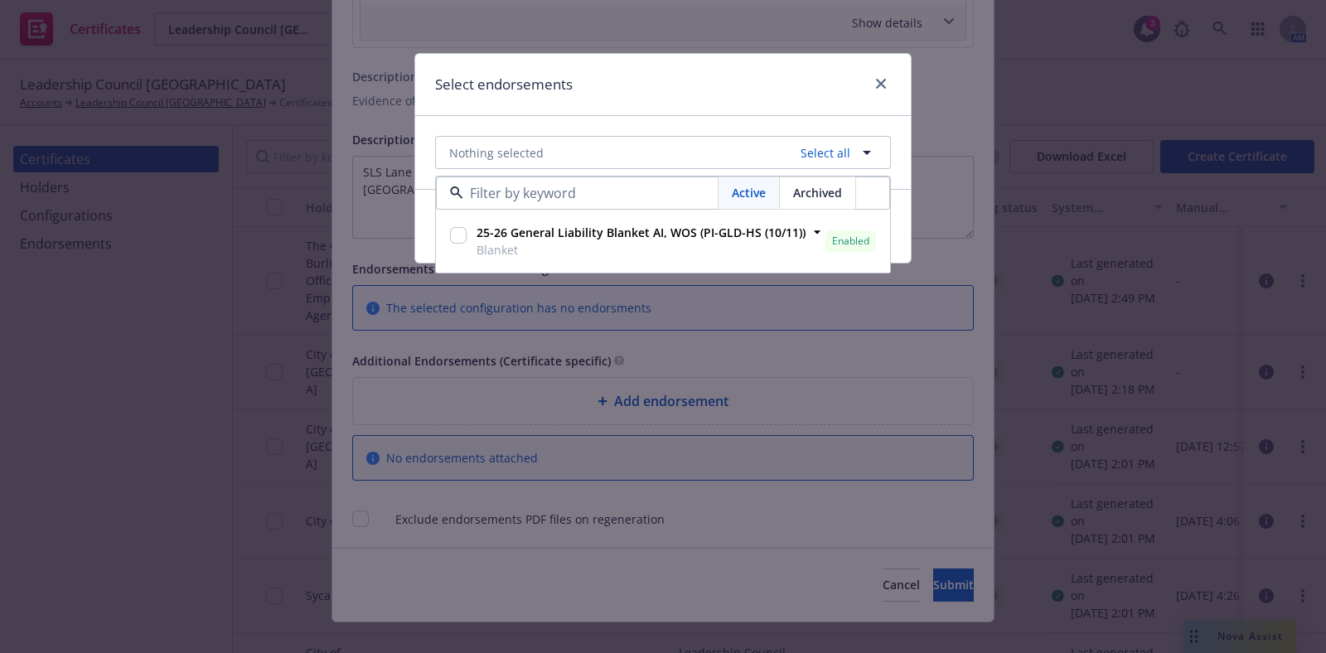
click at [456, 230] on input "checkbox" at bounding box center [458, 235] width 17 height 17
checkbox input "true"
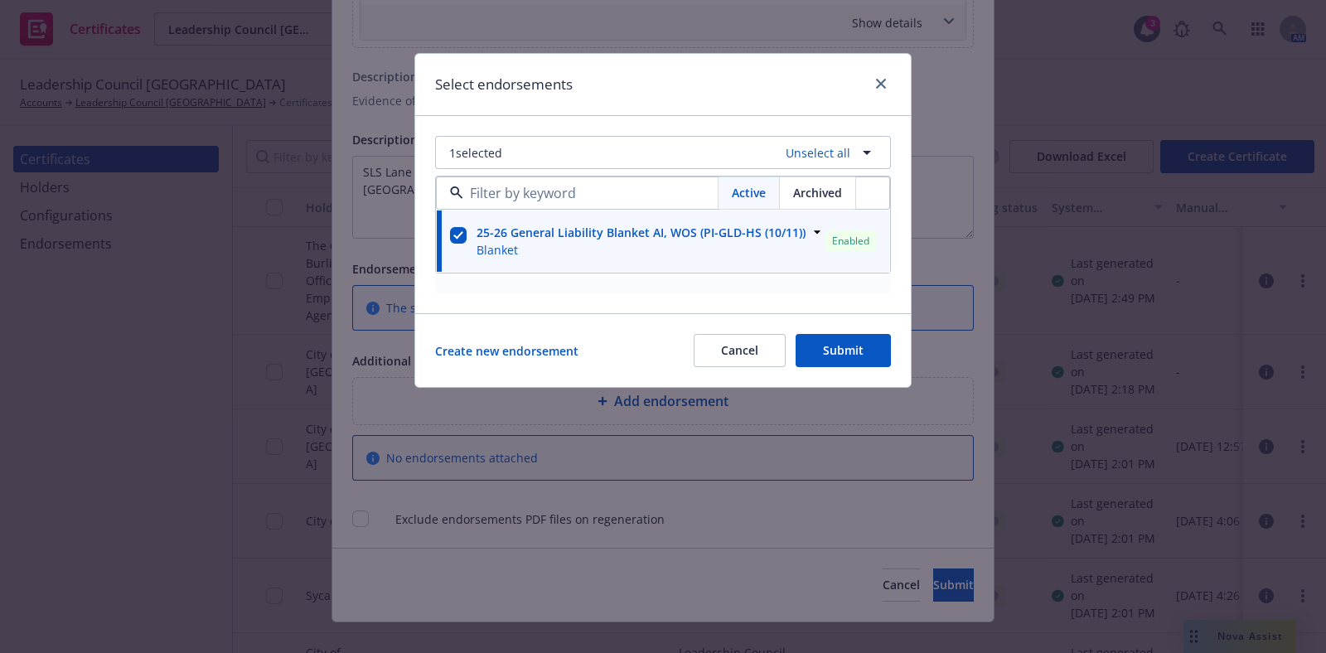
click at [836, 351] on button "Submit" at bounding box center [843, 350] width 95 height 33
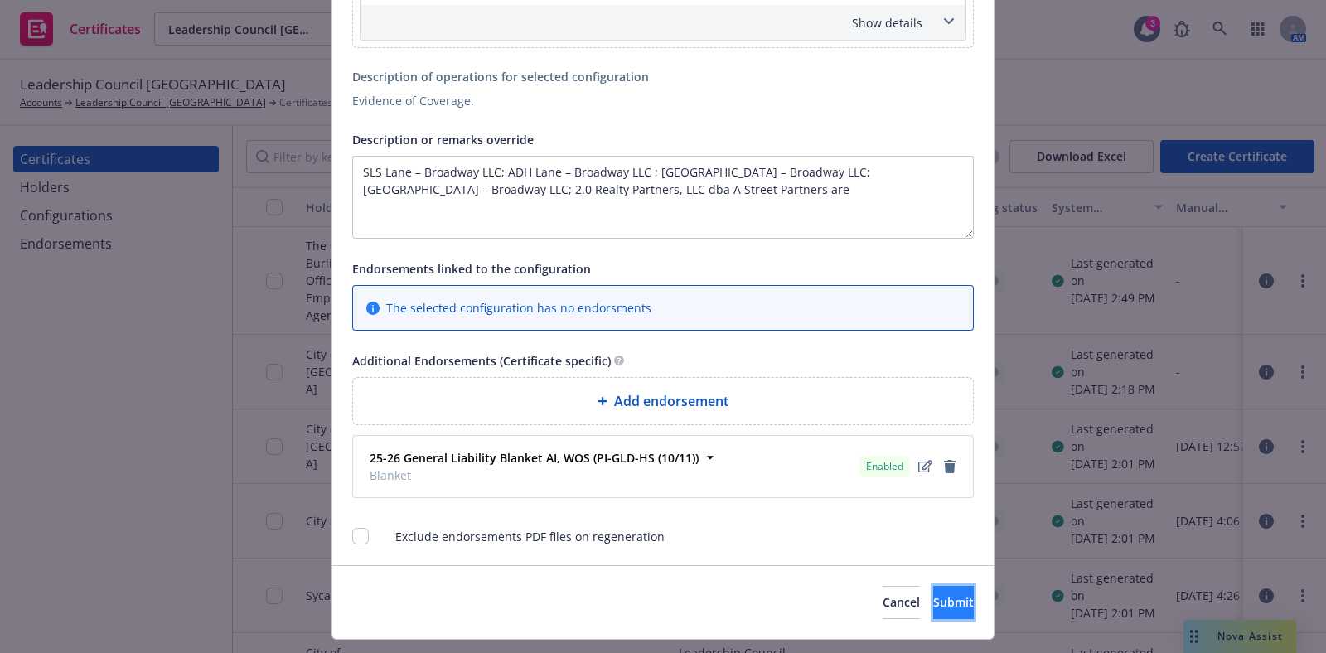
click at [933, 594] on span "Submit" at bounding box center [953, 602] width 41 height 16
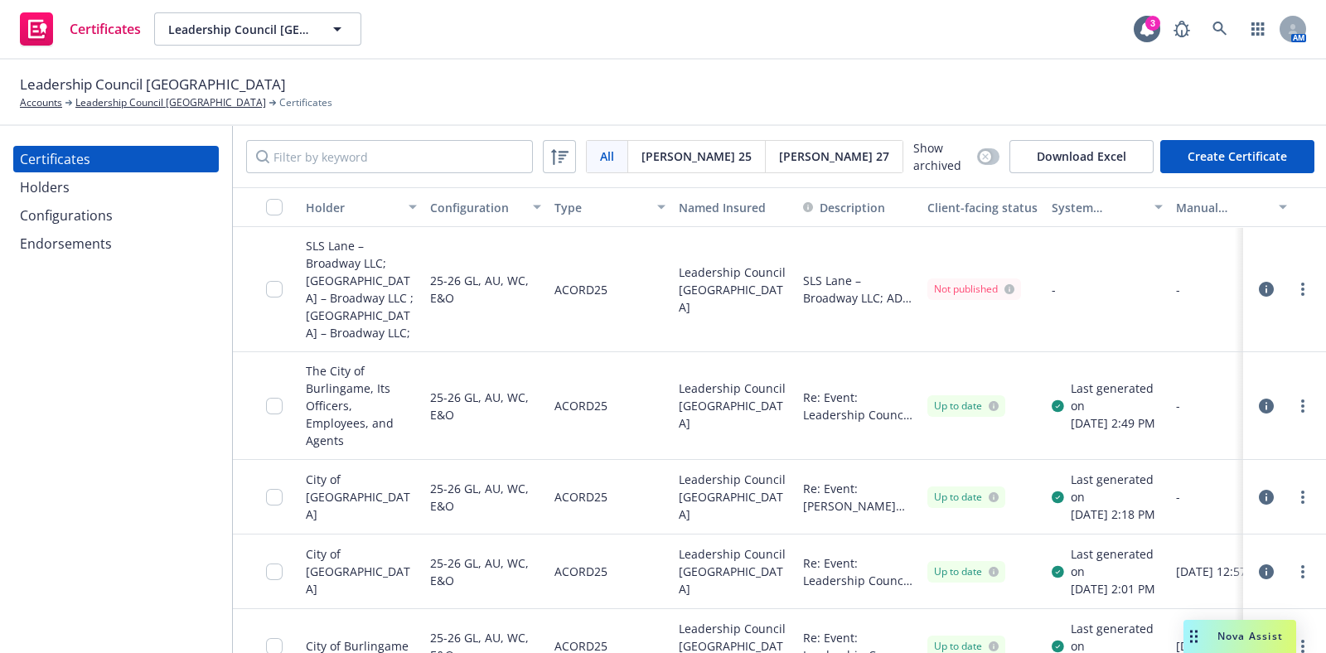
click at [1293, 283] on link "more" at bounding box center [1303, 289] width 20 height 20
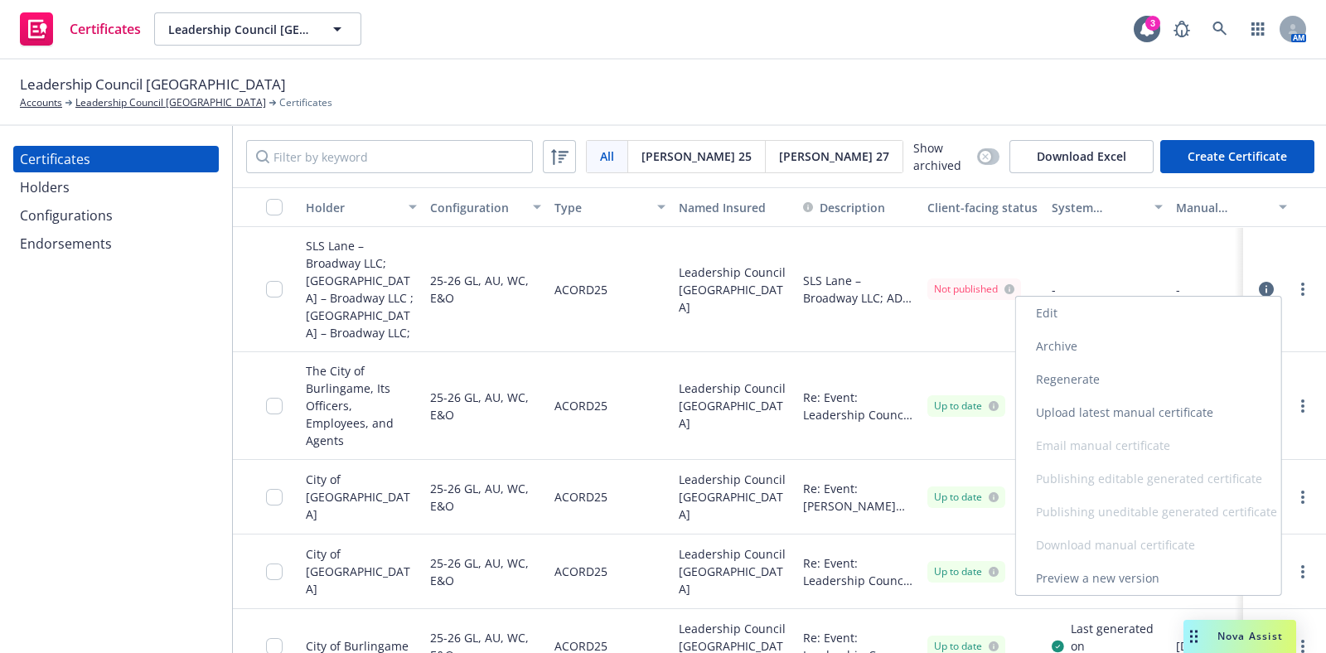
click at [1150, 322] on link "Edit" at bounding box center [1148, 313] width 265 height 33
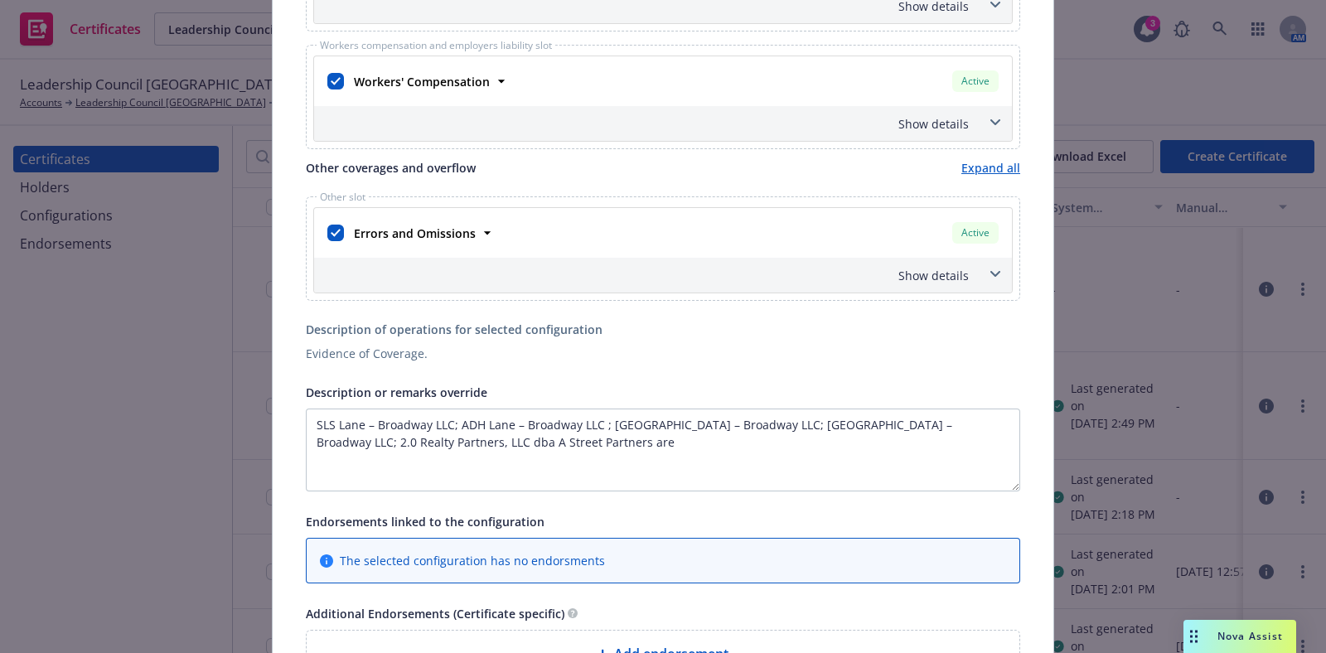
scroll to position [311, 0]
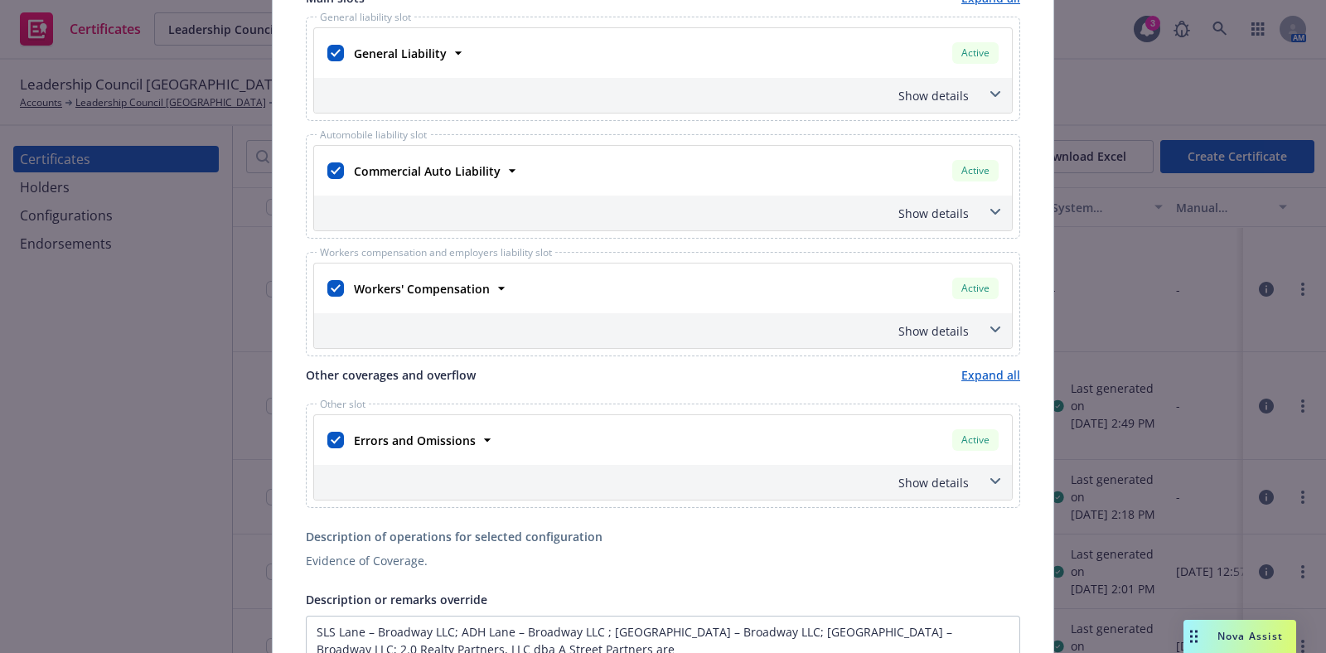
click at [974, 98] on div "Show details" at bounding box center [663, 95] width 698 height 35
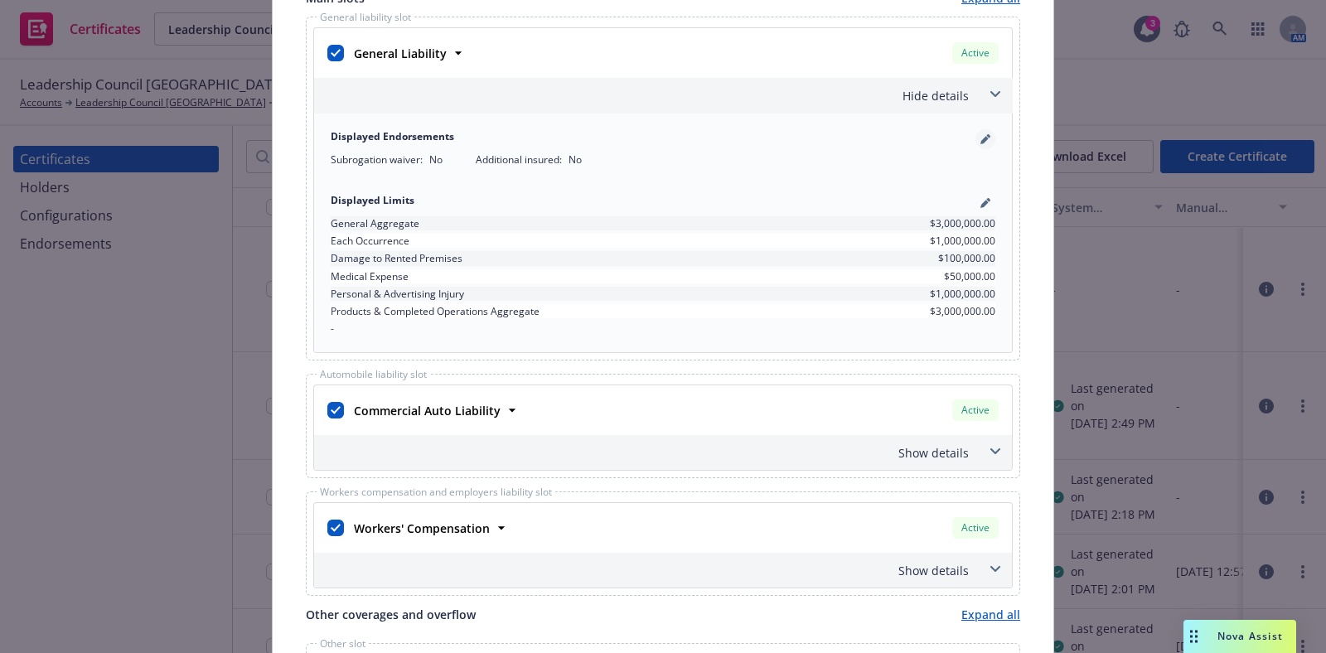
click at [981, 135] on icon "pencil" at bounding box center [986, 139] width 10 height 10
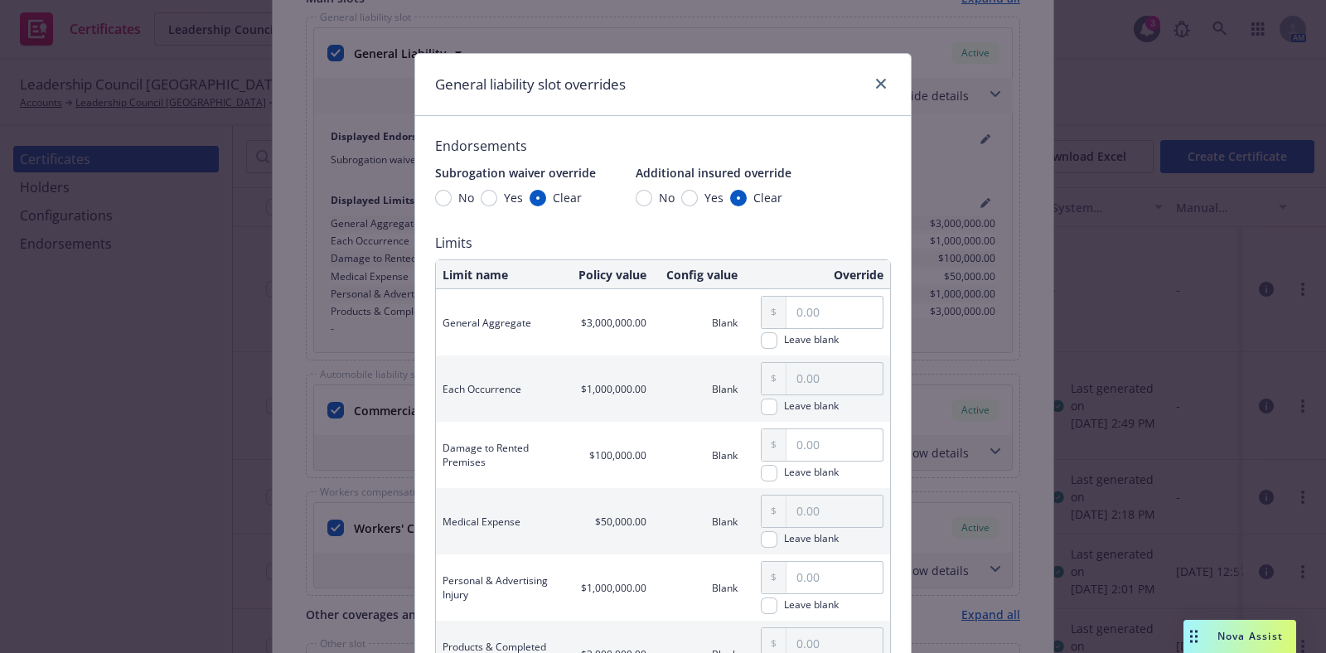
click at [504, 196] on span "Yes" at bounding box center [513, 197] width 19 height 17
click at [705, 199] on span "Yes" at bounding box center [714, 197] width 19 height 17
click at [697, 199] on input "Yes" at bounding box center [689, 198] width 17 height 17
radio input "true"
click at [481, 195] on div "Yes" at bounding box center [502, 197] width 42 height 17
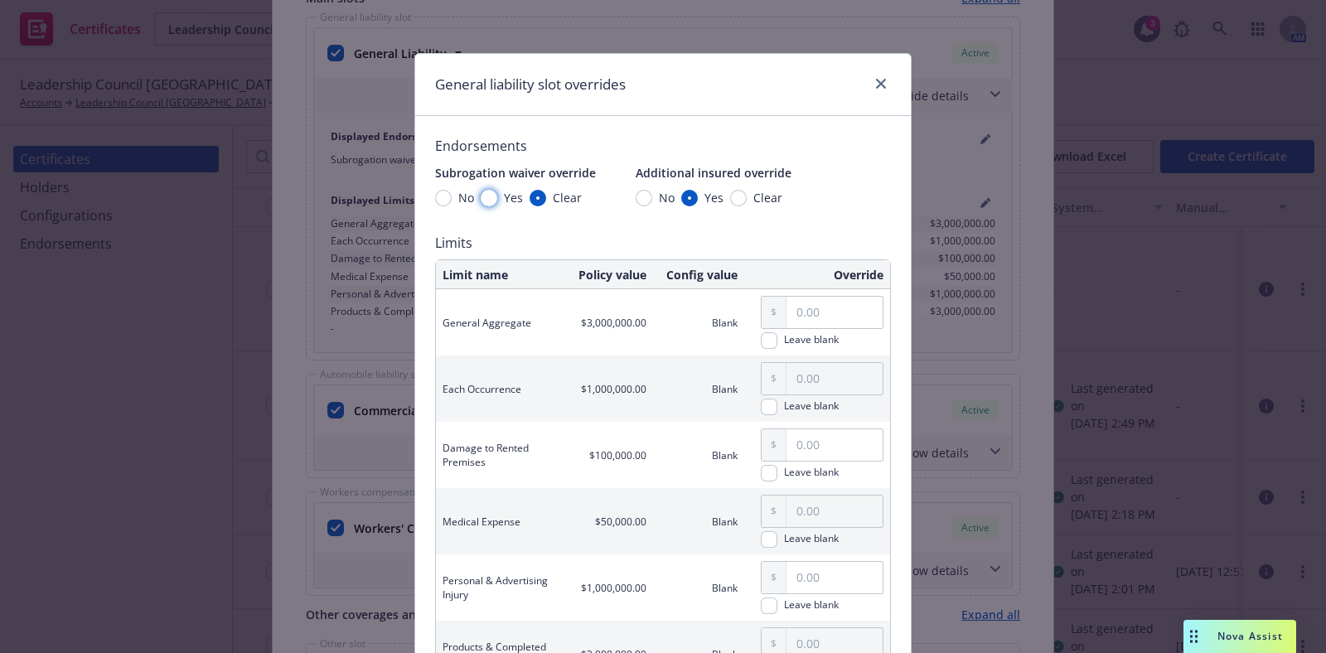
click at [481, 195] on input "Yes" at bounding box center [489, 198] width 17 height 17
radio input "true"
click at [481, 196] on input "Yes" at bounding box center [489, 198] width 17 height 17
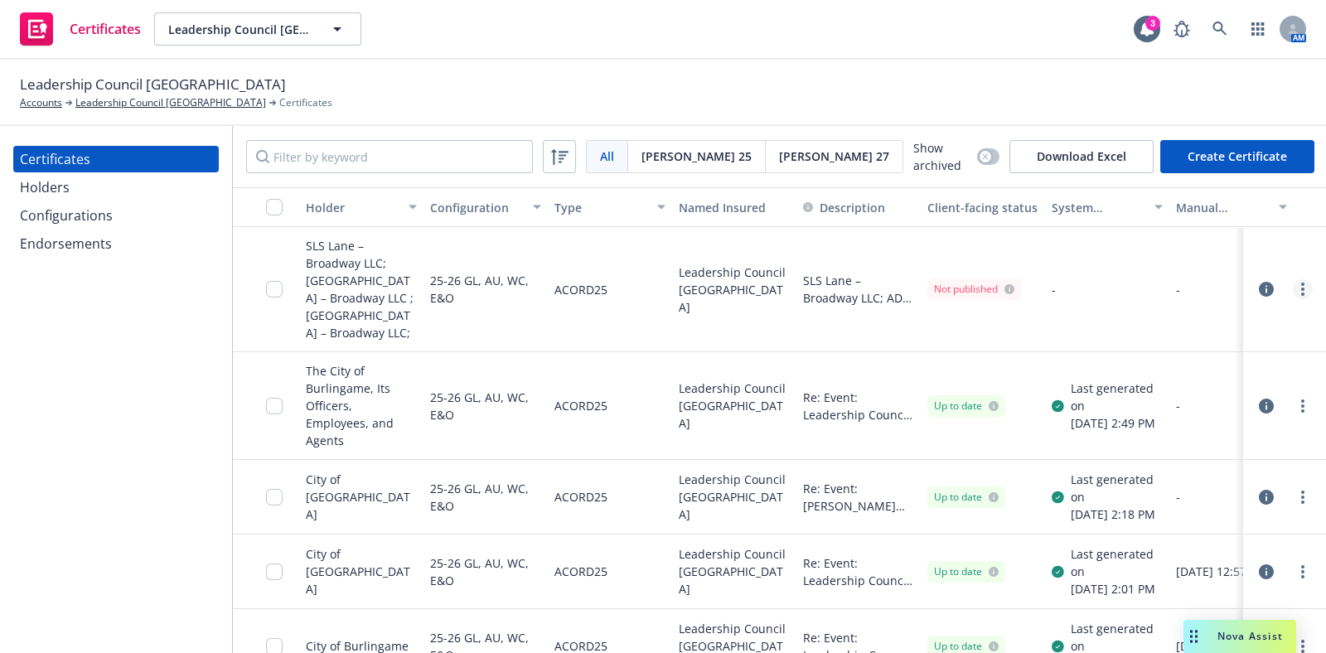
click at [1302, 288] on circle "more" at bounding box center [1303, 289] width 3 height 3
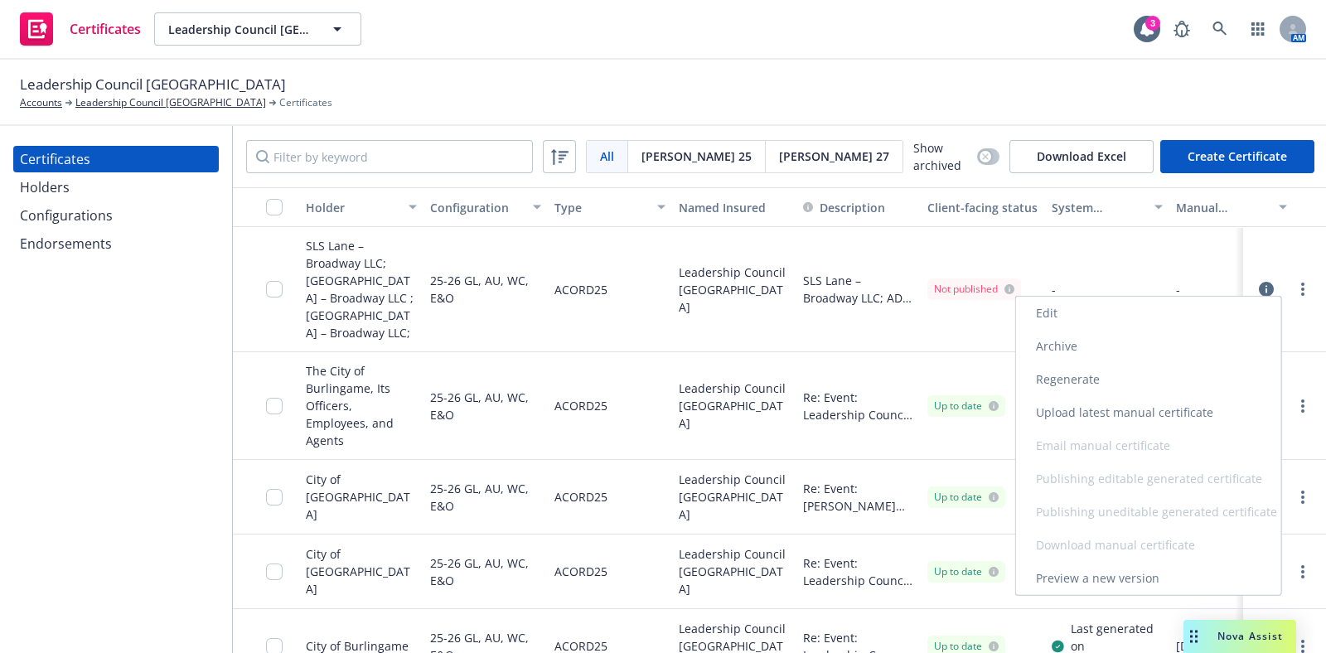
click at [1247, 311] on link "Edit" at bounding box center [1148, 313] width 265 height 33
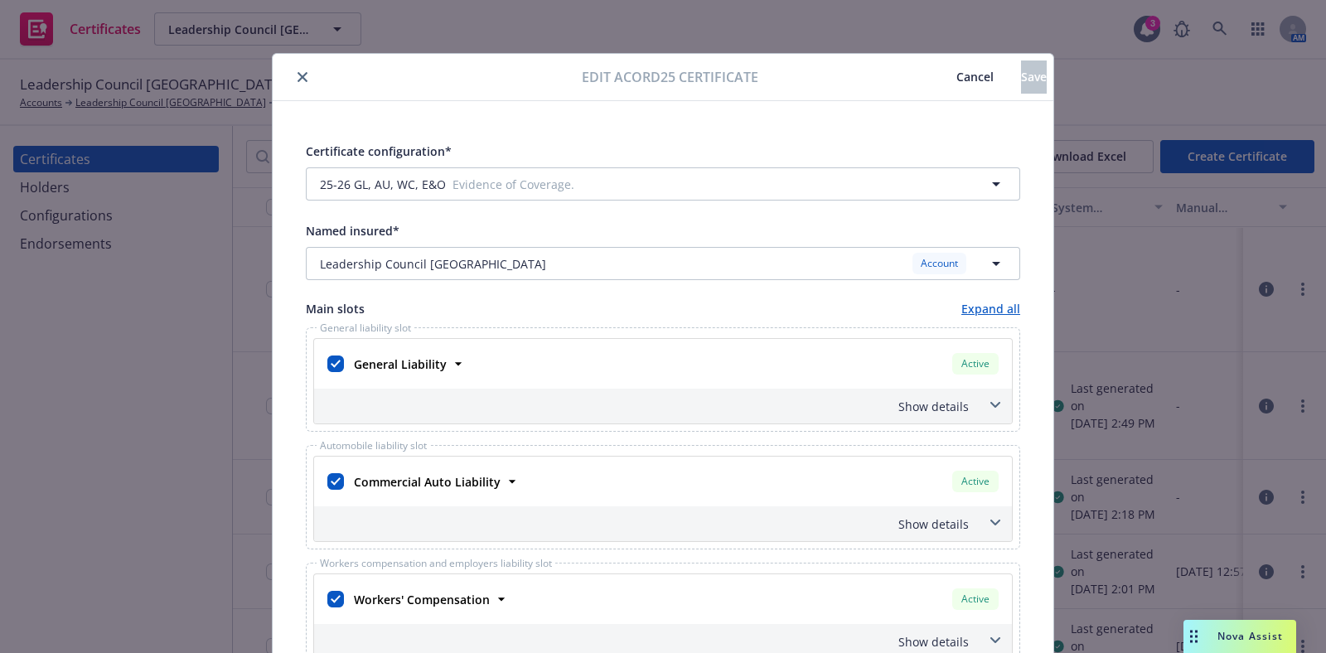
click at [650, 369] on div "General Liability Active" at bounding box center [674, 364] width 655 height 28
click at [681, 398] on div "Show details" at bounding box center [644, 406] width 652 height 17
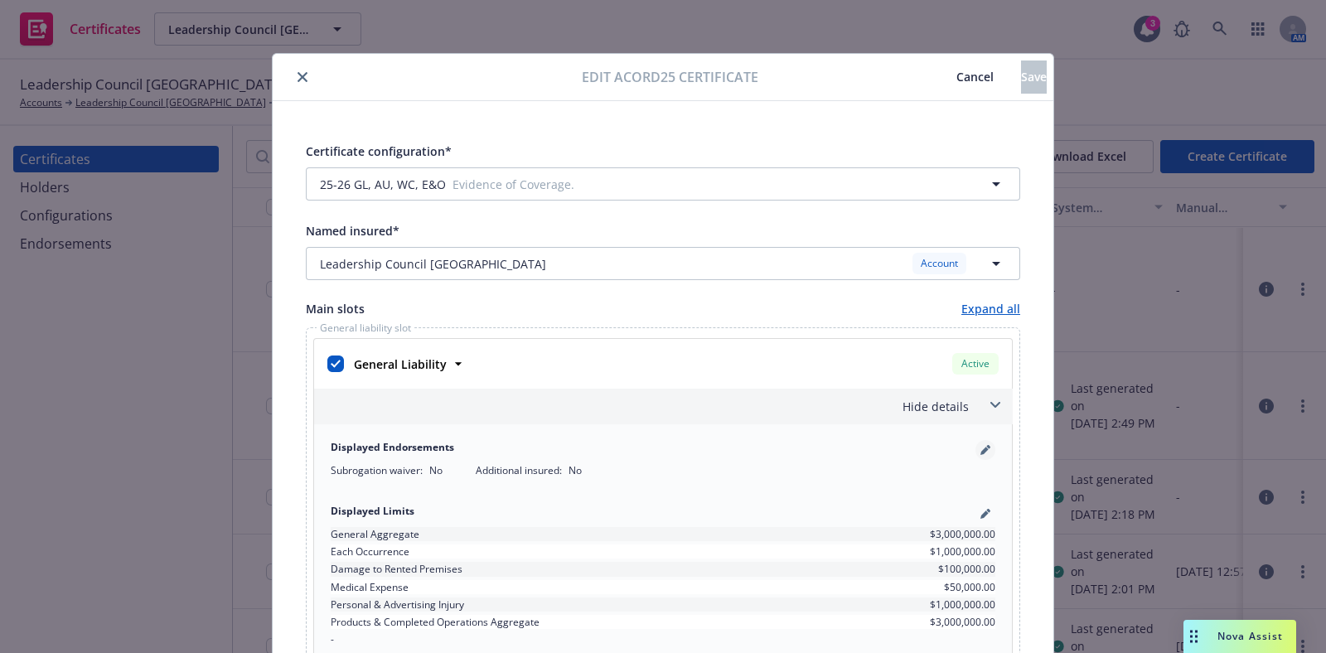
click at [981, 448] on icon "pencil" at bounding box center [986, 450] width 10 height 10
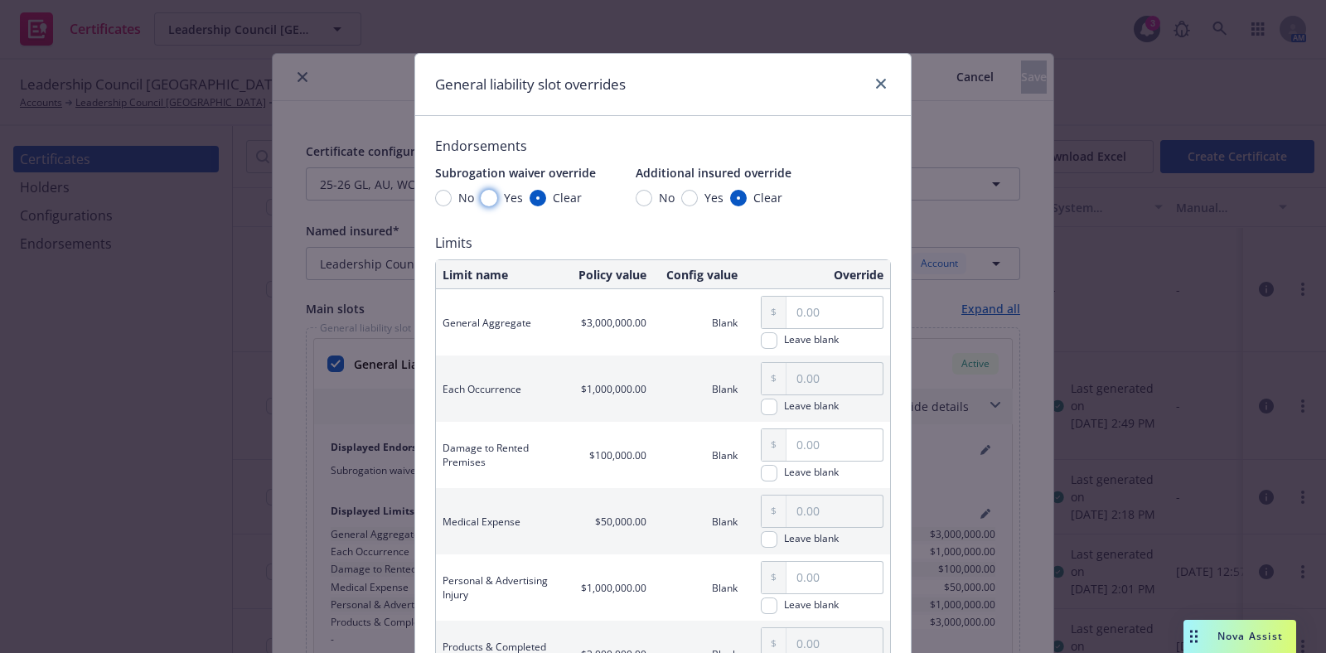
click at [487, 199] on input "Yes" at bounding box center [489, 198] width 17 height 17
radio input "true"
drag, startPoint x: 673, startPoint y: 201, endPoint x: 681, endPoint y: 201, distance: 8.3
click at [681, 201] on input "Yes" at bounding box center [689, 198] width 17 height 17
radio input "true"
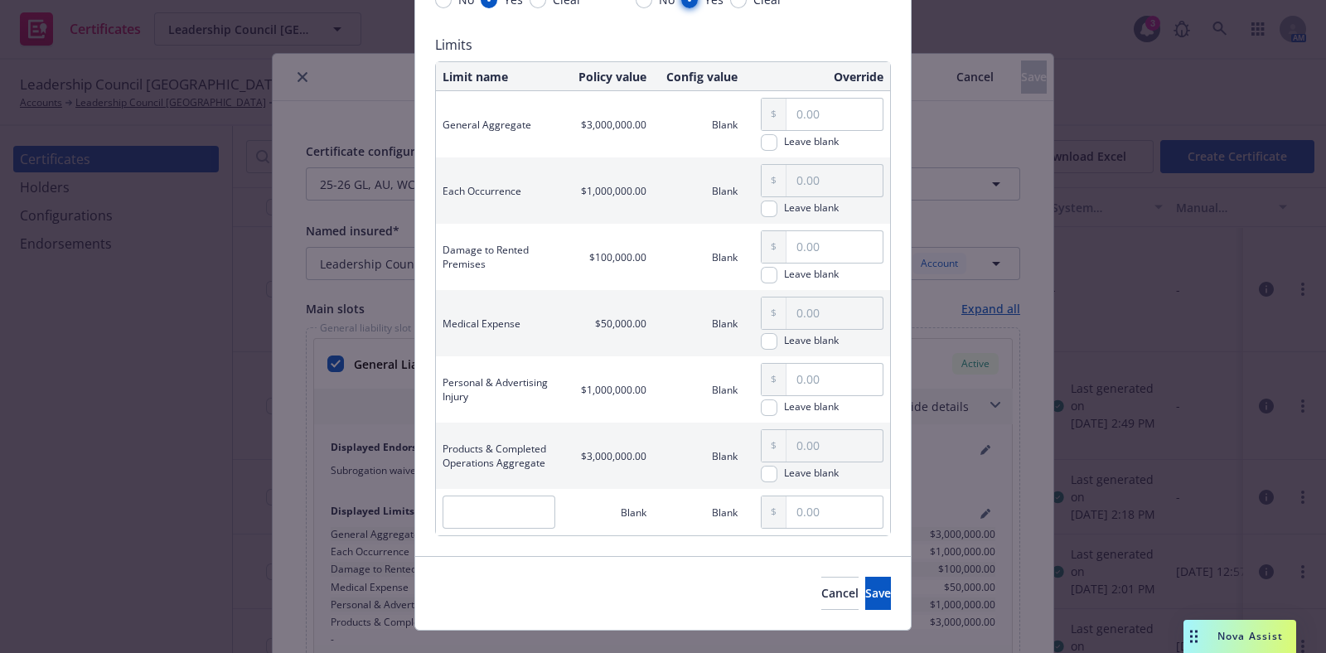
scroll to position [225, 0]
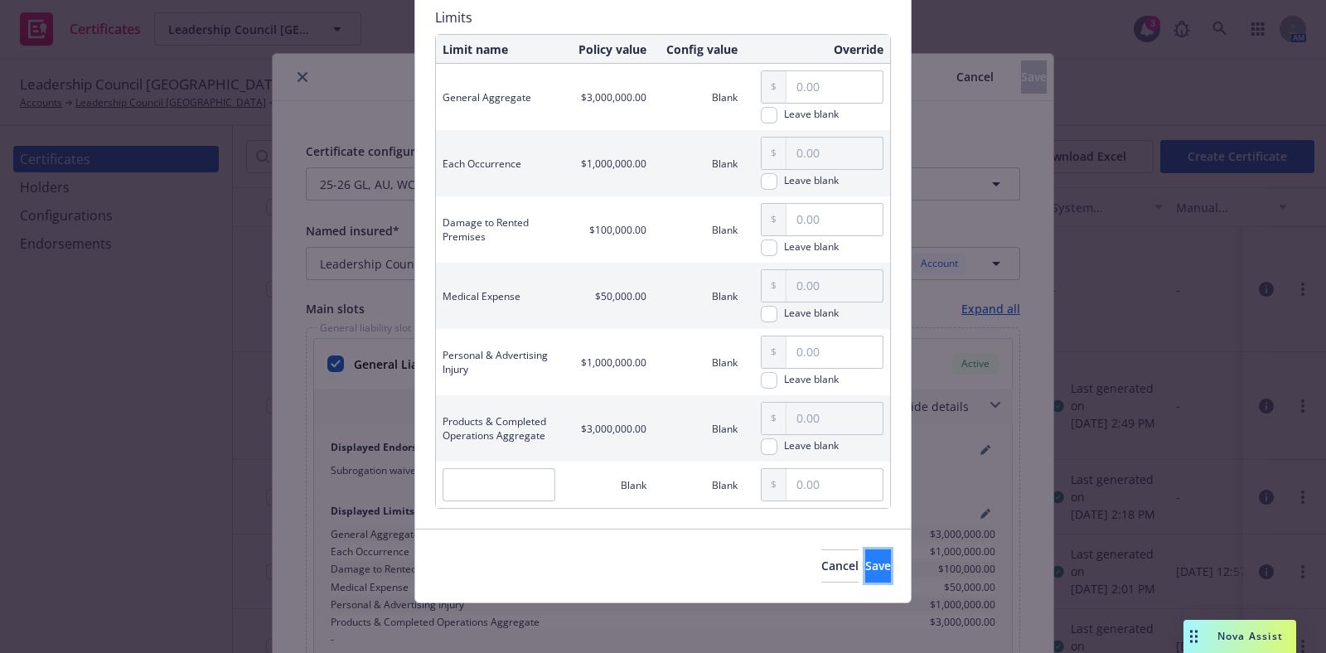
click at [865, 560] on button "Save" at bounding box center [878, 566] width 26 height 33
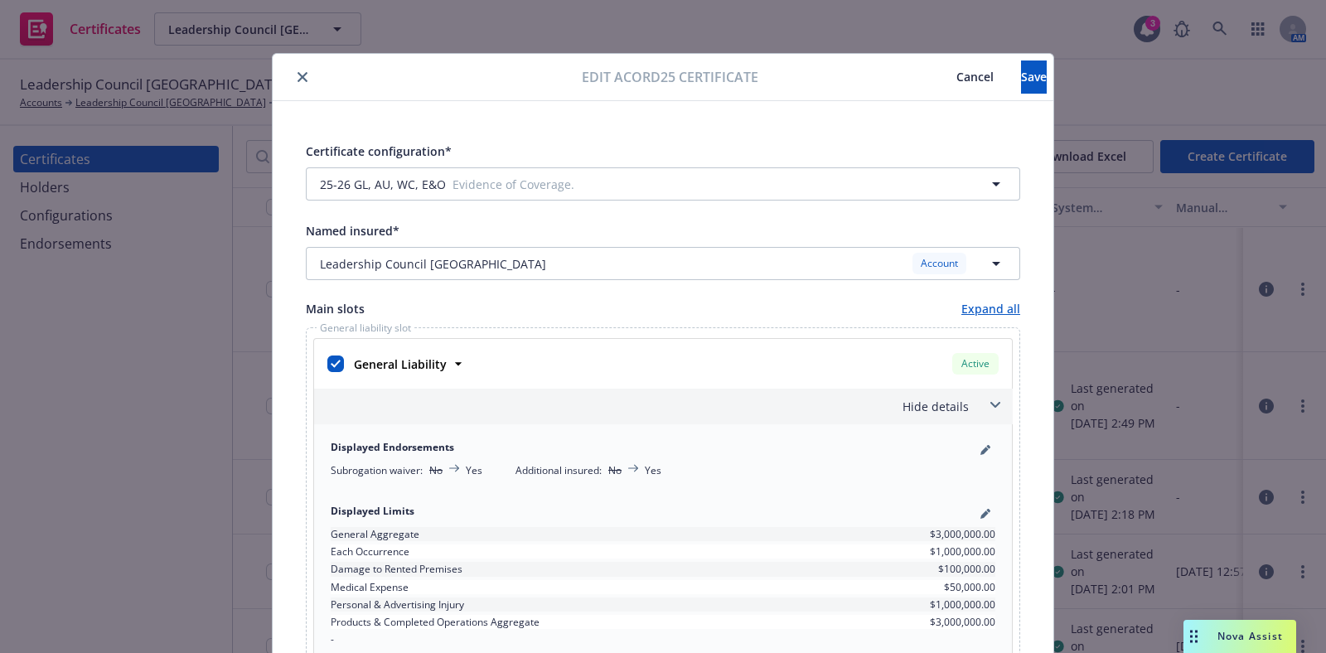
click at [919, 400] on div "Hide details" at bounding box center [644, 406] width 652 height 17
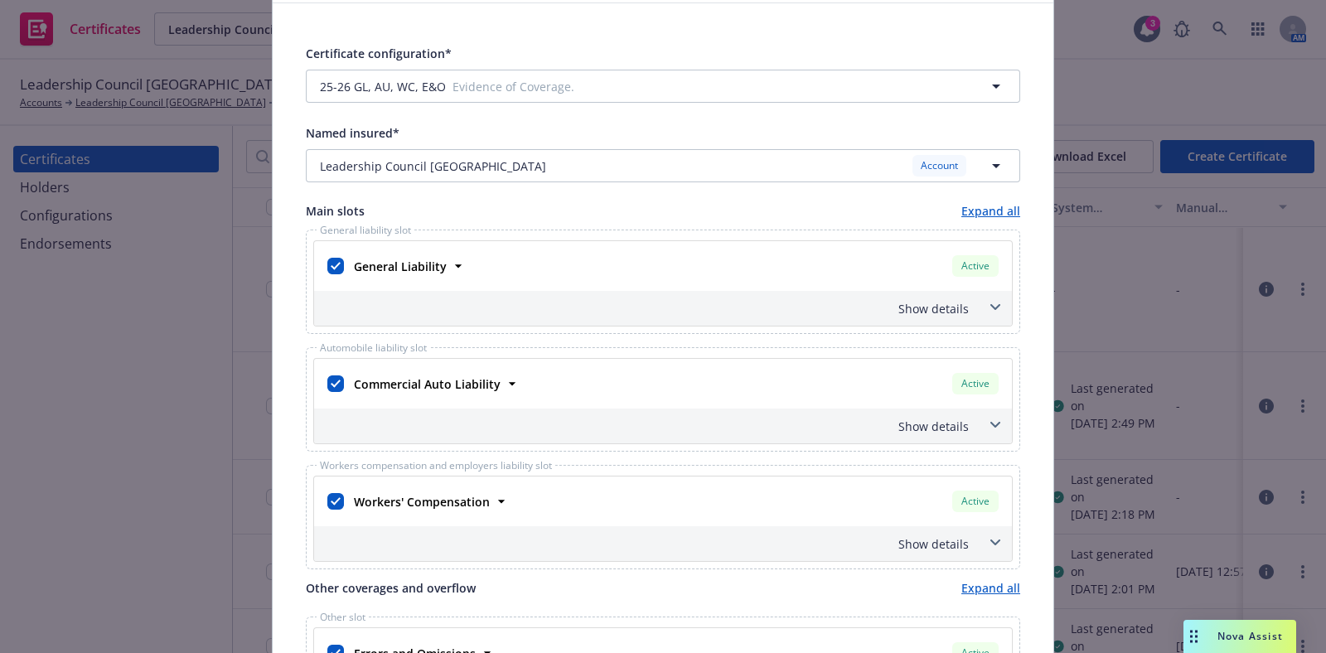
scroll to position [206, 0]
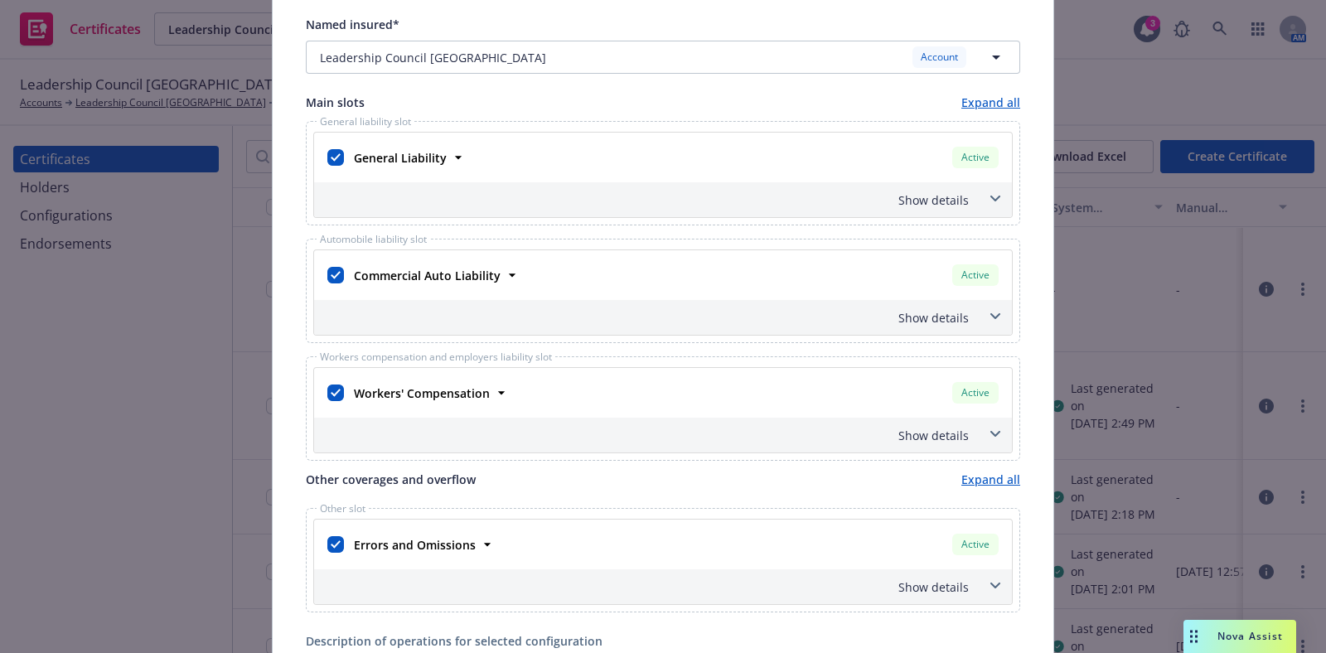
click at [938, 429] on div "Show details" at bounding box center [644, 435] width 652 height 17
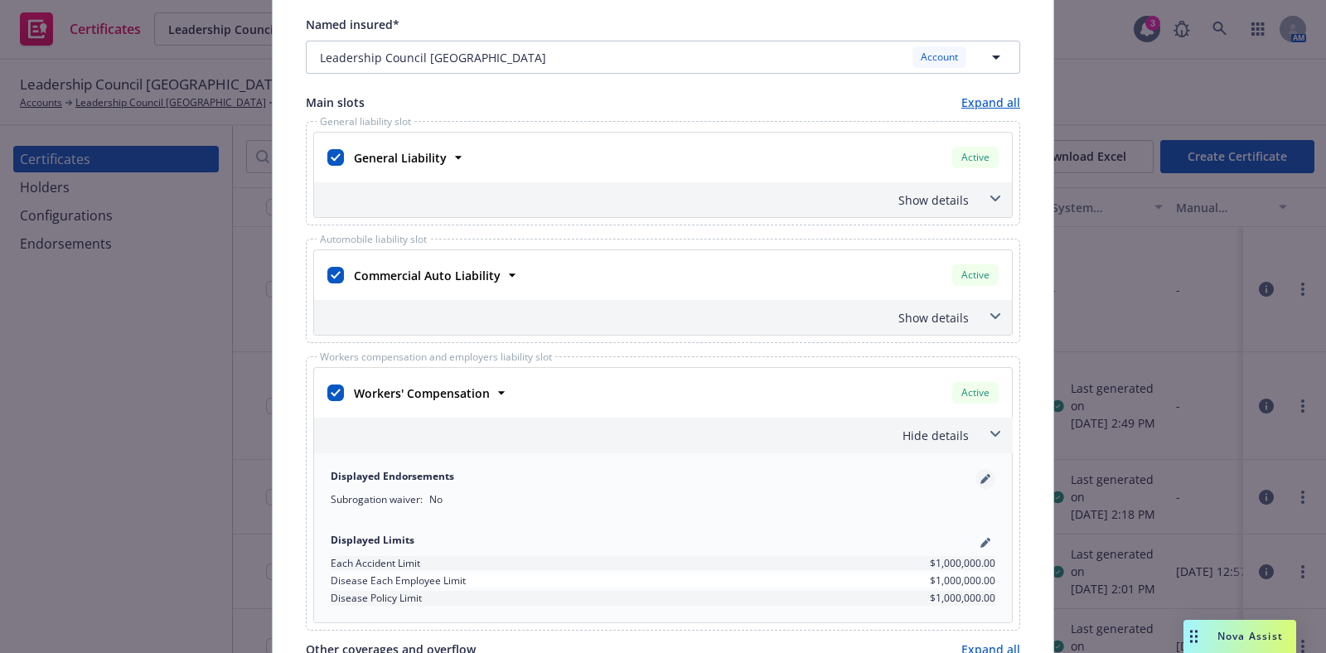
click at [981, 481] on icon "pencil" at bounding box center [986, 479] width 10 height 10
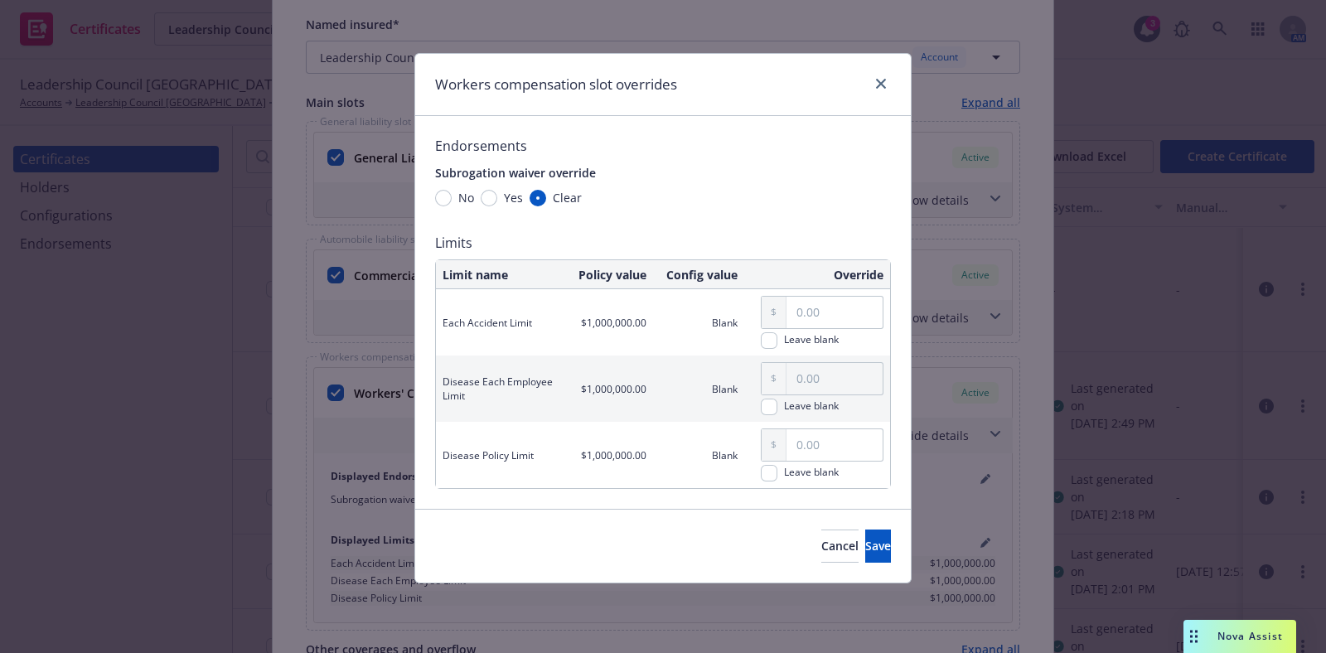
click at [512, 188] on div "Subrogation waiver override No Yes Clear" at bounding box center [515, 184] width 161 height 44
click at [507, 191] on span "Yes" at bounding box center [513, 197] width 19 height 17
click at [497, 191] on input "Yes" at bounding box center [489, 198] width 17 height 17
radio input "true"
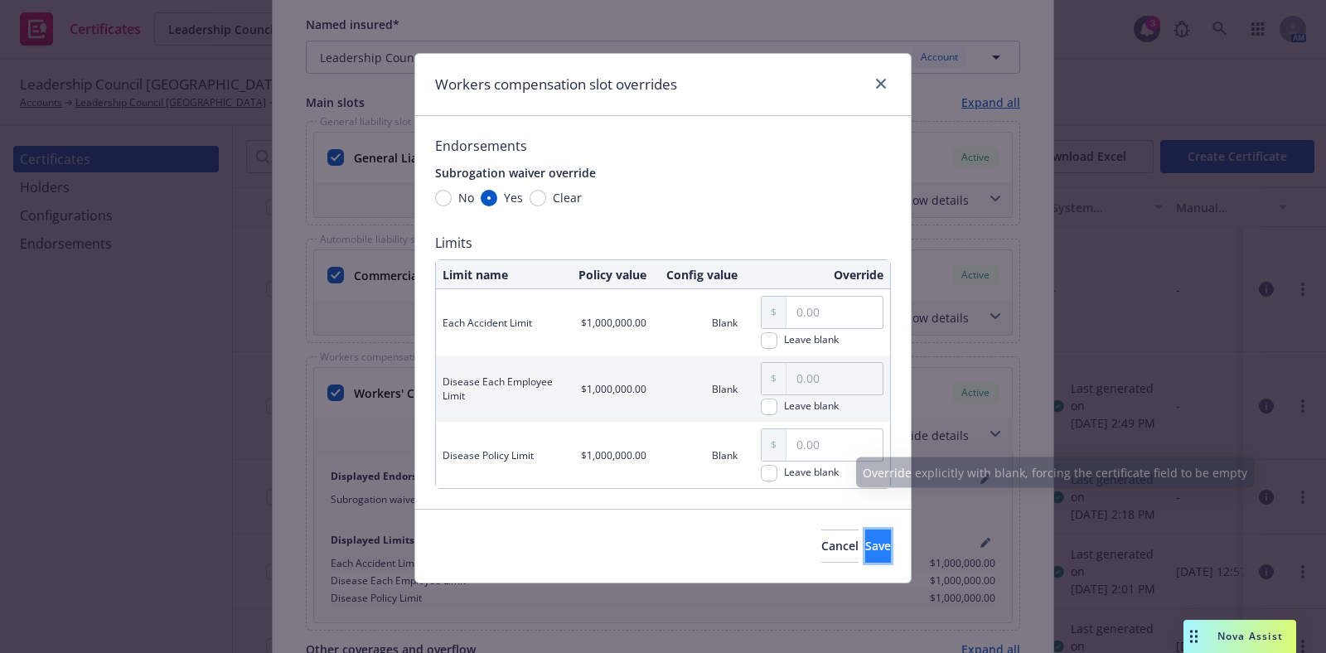
click at [870, 560] on button "Save" at bounding box center [878, 546] width 26 height 33
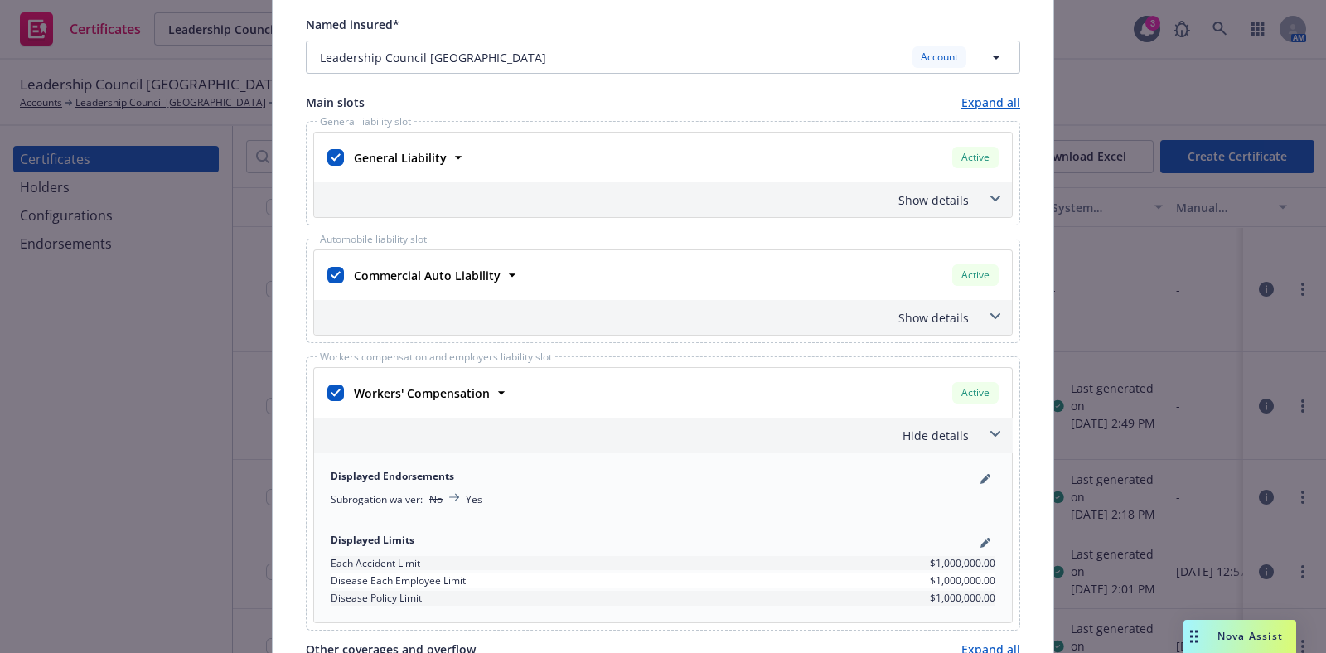
click at [933, 427] on div "Hide details" at bounding box center [644, 435] width 652 height 17
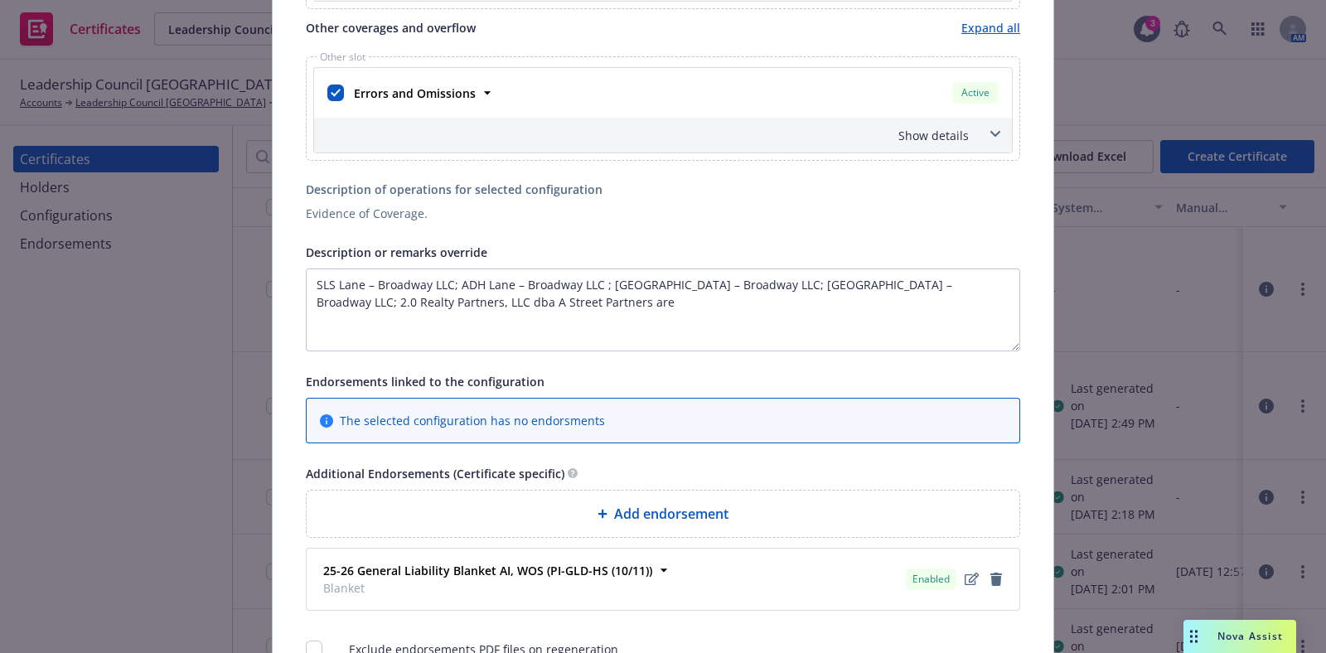
scroll to position [648, 0]
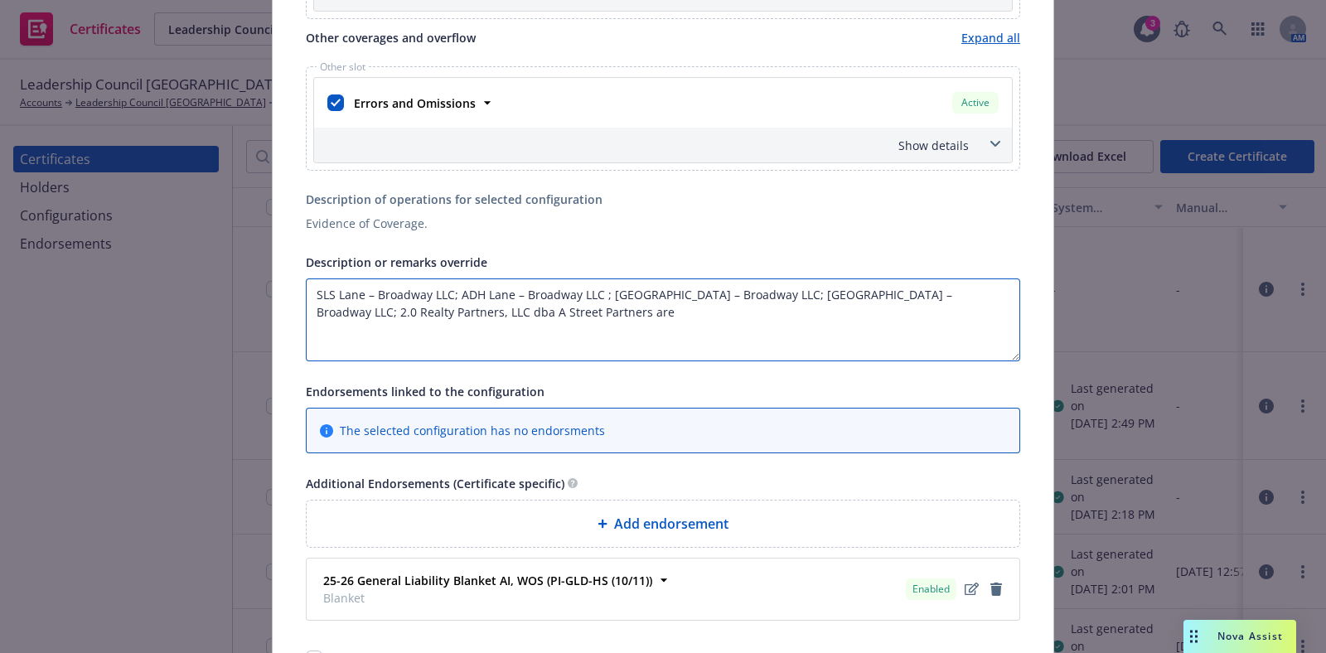
click at [569, 323] on textarea "SLS Lane – Broadway LLC; ADH Lane – Broadway LLC ; MJM Lane – Broadway LLC; MJG…" at bounding box center [663, 320] width 715 height 83
paste textarea "The Certificate Holder is included as an additional insured as required by a wr…"
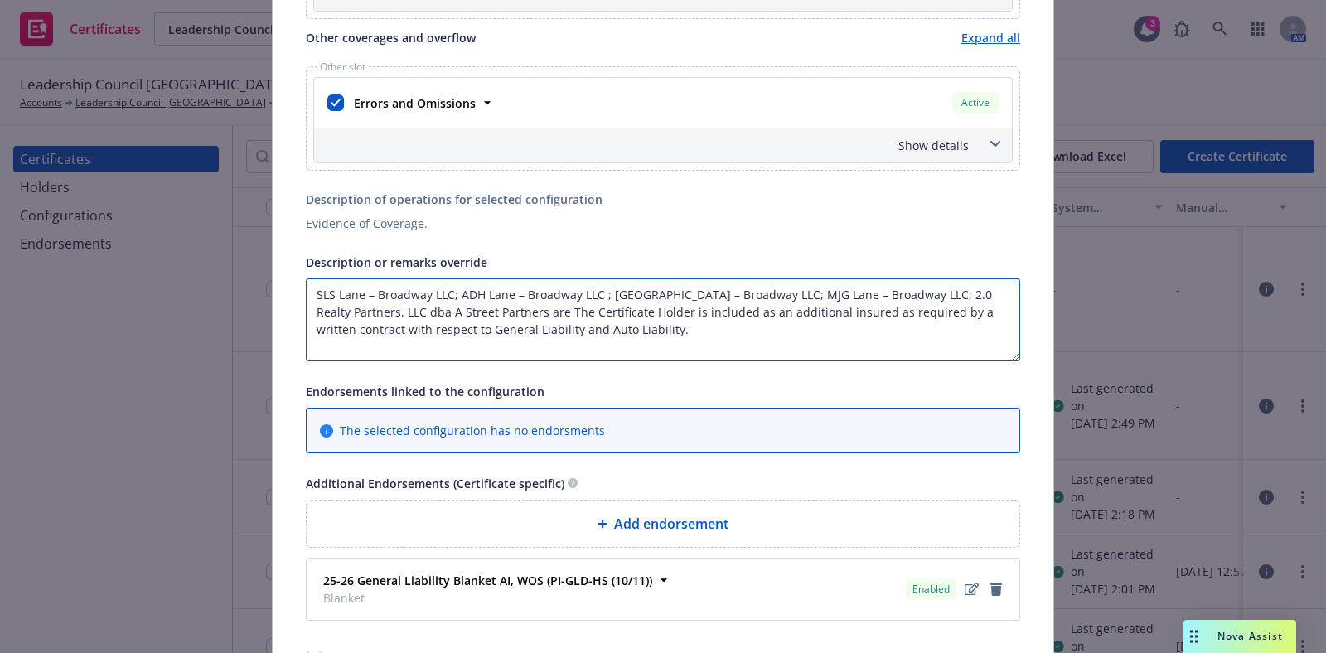
drag, startPoint x: 601, startPoint y: 308, endPoint x: 473, endPoint y: 308, distance: 128.5
click at [473, 308] on textarea "SLS Lane – Broadway LLC; ADH Lane – Broadway LLC ; MJM Lane – Broadway LLC; MJG…" at bounding box center [663, 320] width 715 height 83
click at [485, 332] on textarea "SLS Lane – Broadway LLC; ADH Lane – Broadway LLC ; MJM Lane – Broadway LLC; MJG…" at bounding box center [663, 320] width 715 height 83
drag, startPoint x: 446, startPoint y: 327, endPoint x: 348, endPoint y: 327, distance: 97.8
click at [348, 327] on textarea "SLS Lane – Broadway LLC; ADH Lane – Broadway LLC ; MJM Lane – Broadway LLC; MJG…" at bounding box center [663, 320] width 715 height 83
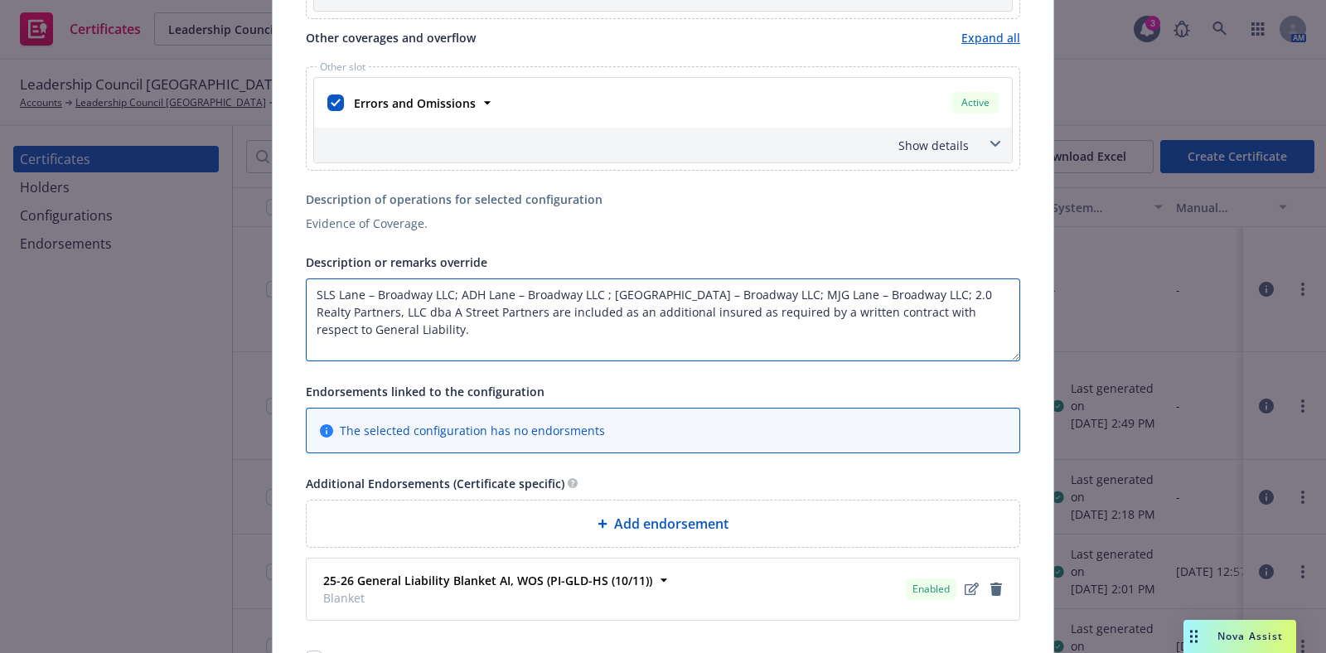
click at [424, 325] on textarea "SLS Lane – Broadway LLC; ADH Lane – Broadway LLC ; MJM Lane – Broadway LLC; MJG…" at bounding box center [663, 320] width 715 height 83
paste textarea "Waiver of subrogation applies with respect to General Liability, Auto Liability…"
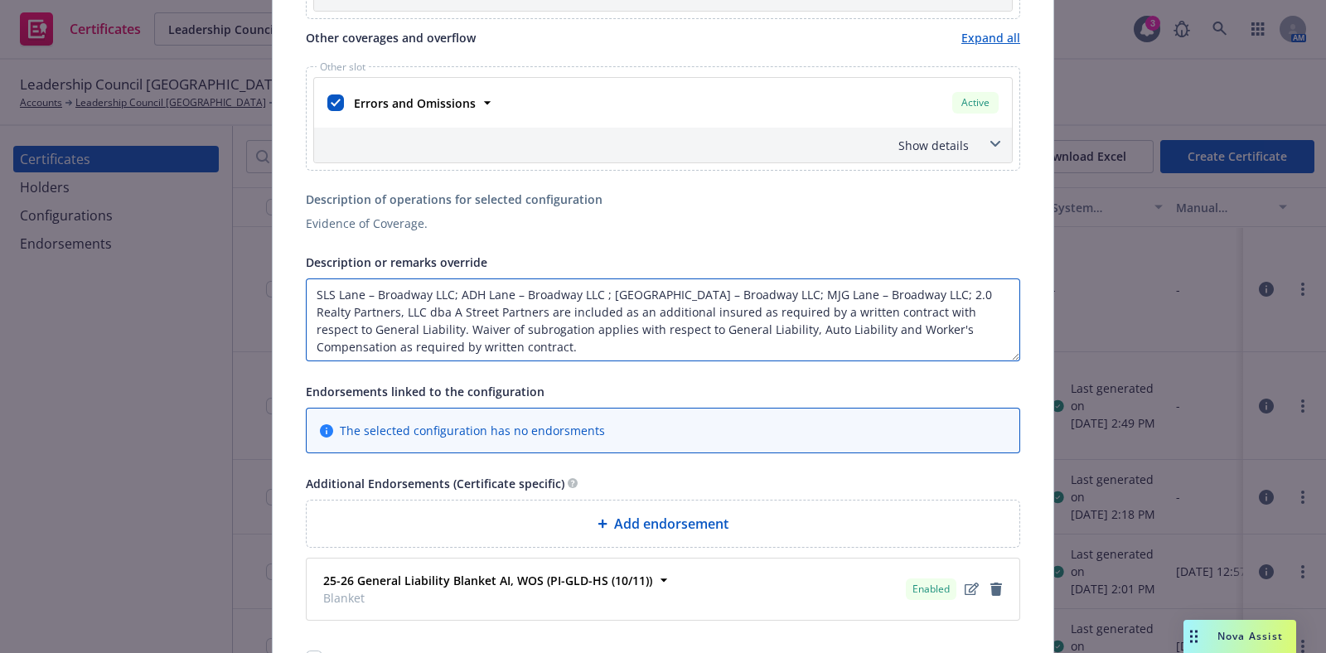
drag, startPoint x: 814, startPoint y: 327, endPoint x: 735, endPoint y: 329, distance: 78.8
click at [735, 329] on textarea "SLS Lane – Broadway LLC; ADH Lane – Broadway LLC ; MJM Lane – Broadway LLC; MJG…" at bounding box center [663, 320] width 715 height 83
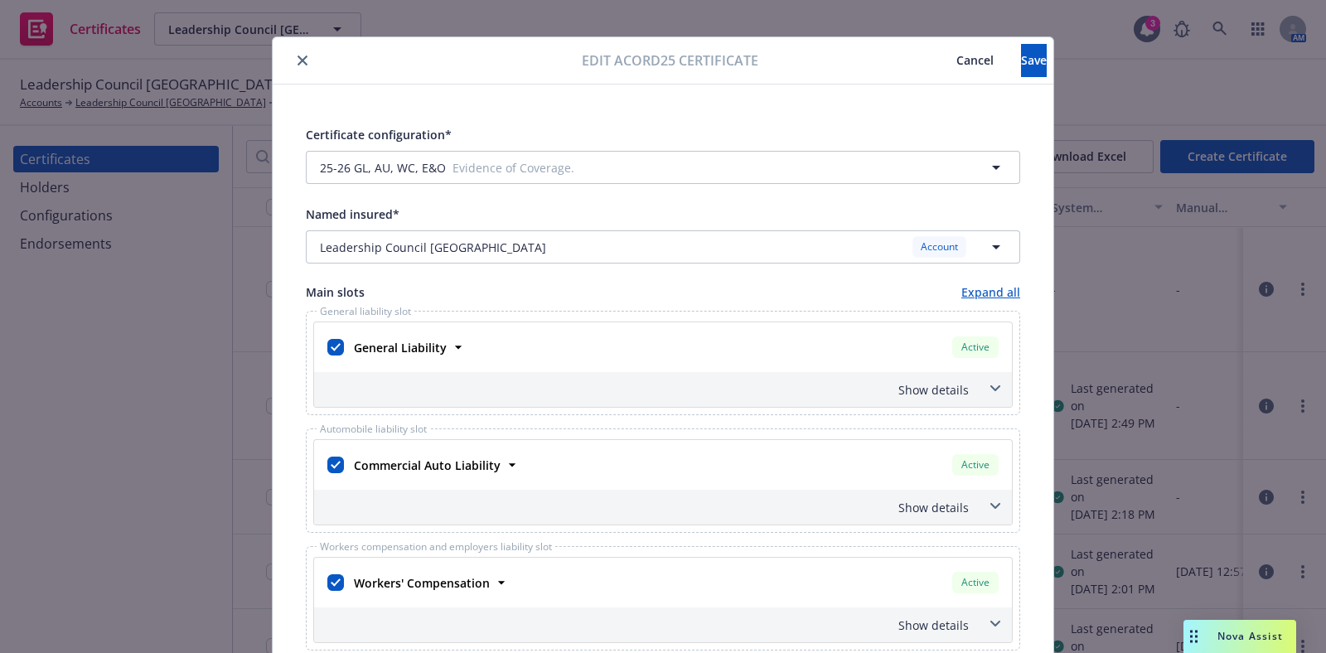
scroll to position [0, 0]
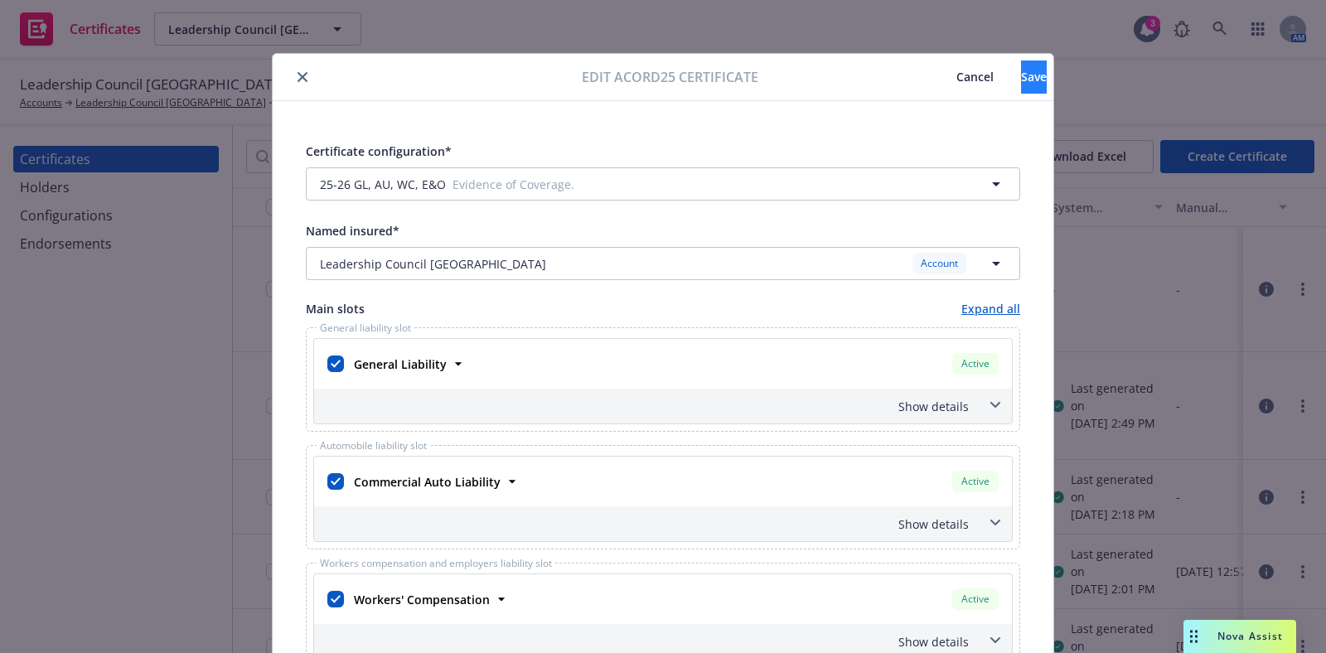
type textarea "SLS Lane – Broadway LLC; ADH Lane – Broadway LLC ; [GEOGRAPHIC_DATA] – Broadway…"
click at [1021, 71] on span "Save" at bounding box center [1034, 77] width 26 height 16
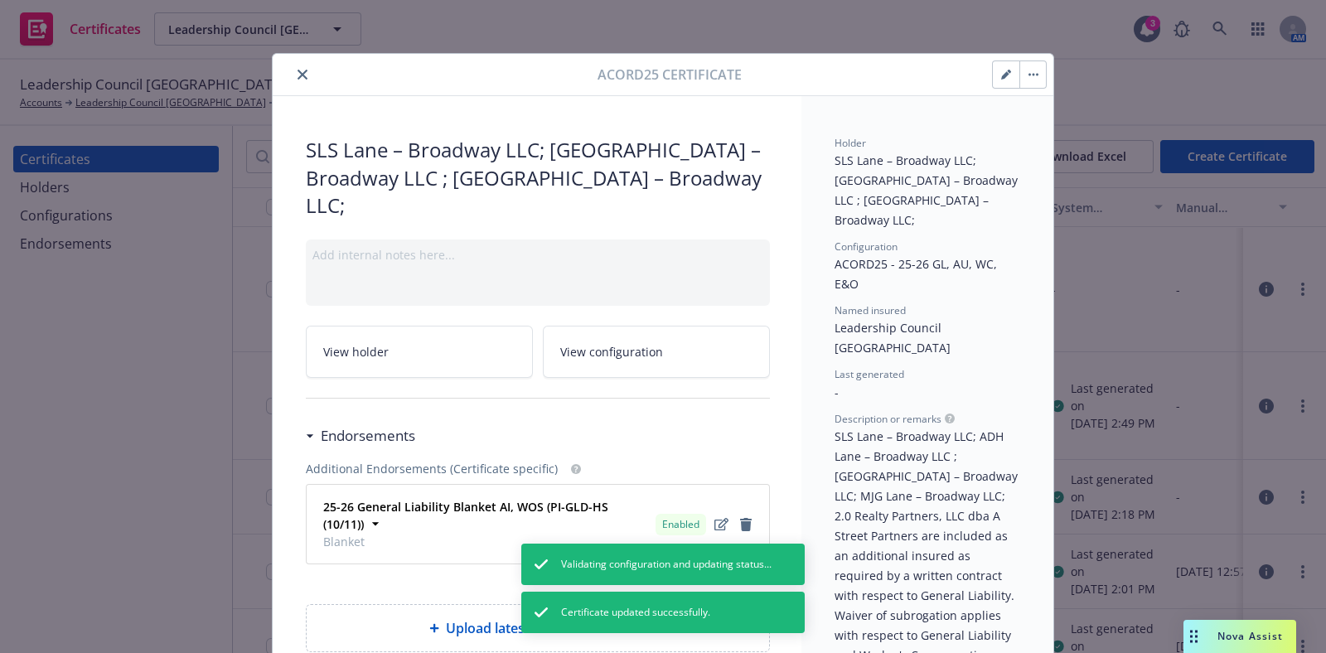
click at [994, 80] on button "button" at bounding box center [1006, 74] width 27 height 27
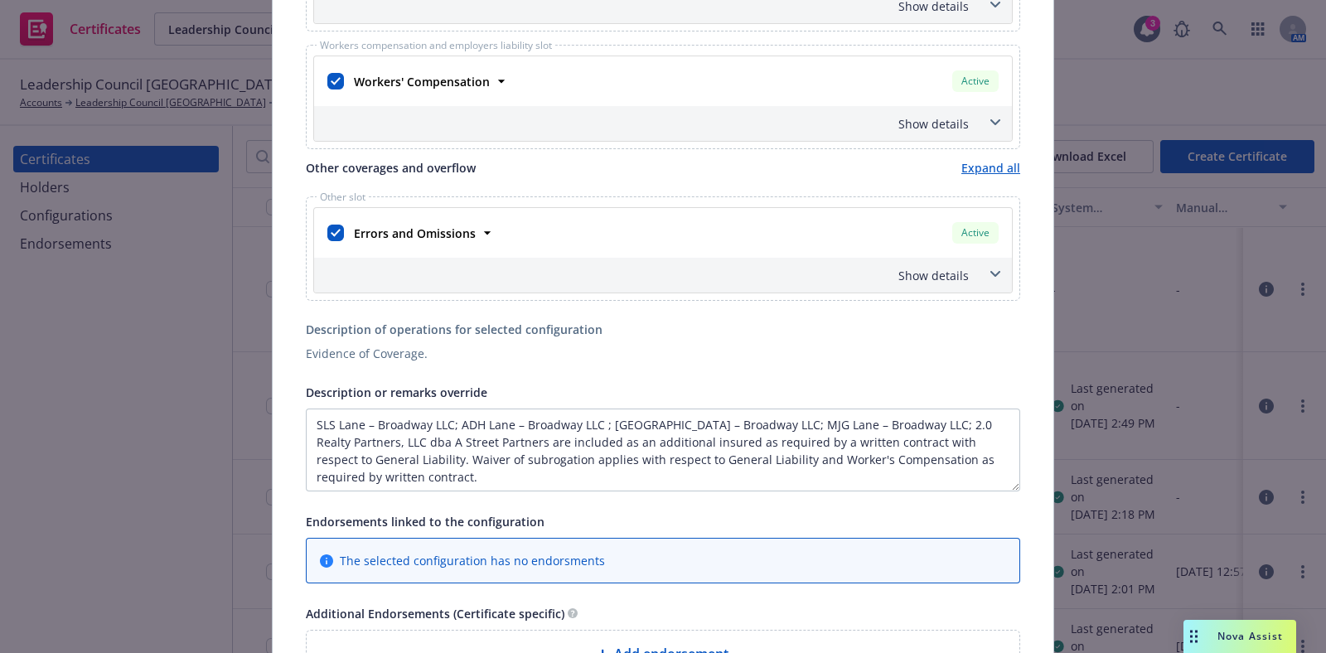
scroll to position [1, 0]
click at [328, 235] on input "checkbox" at bounding box center [335, 233] width 17 height 17
checkbox input "false"
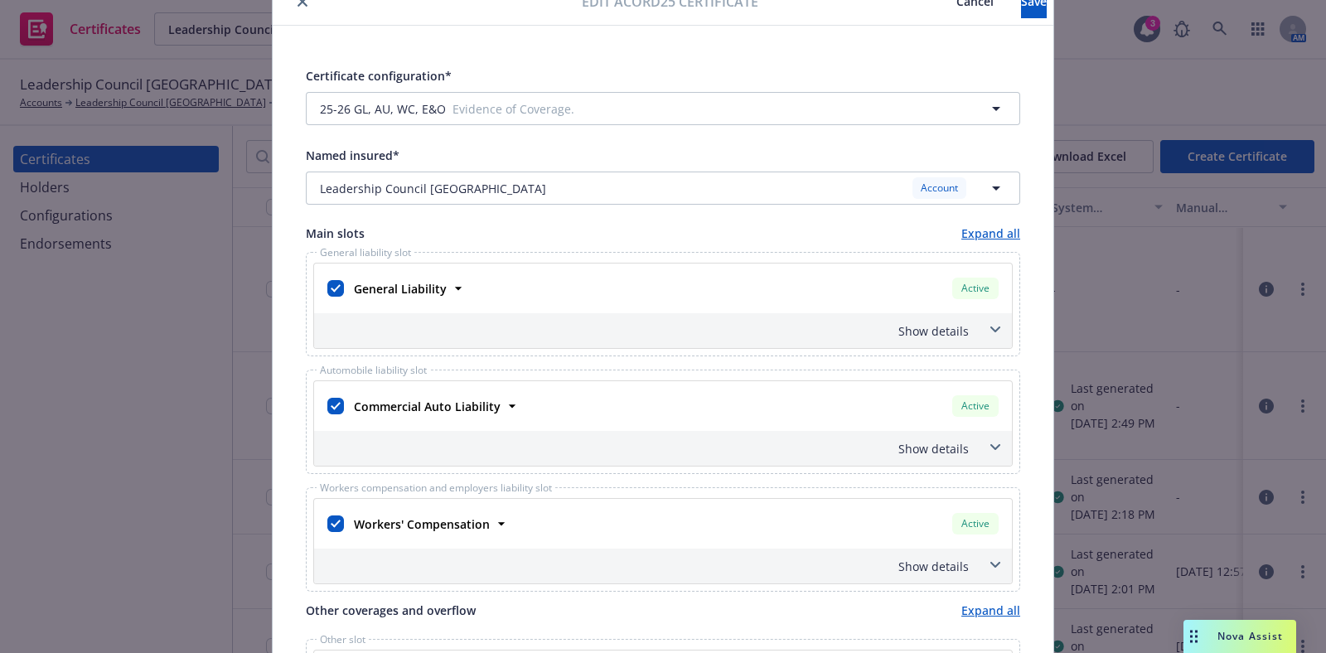
scroll to position [0, 0]
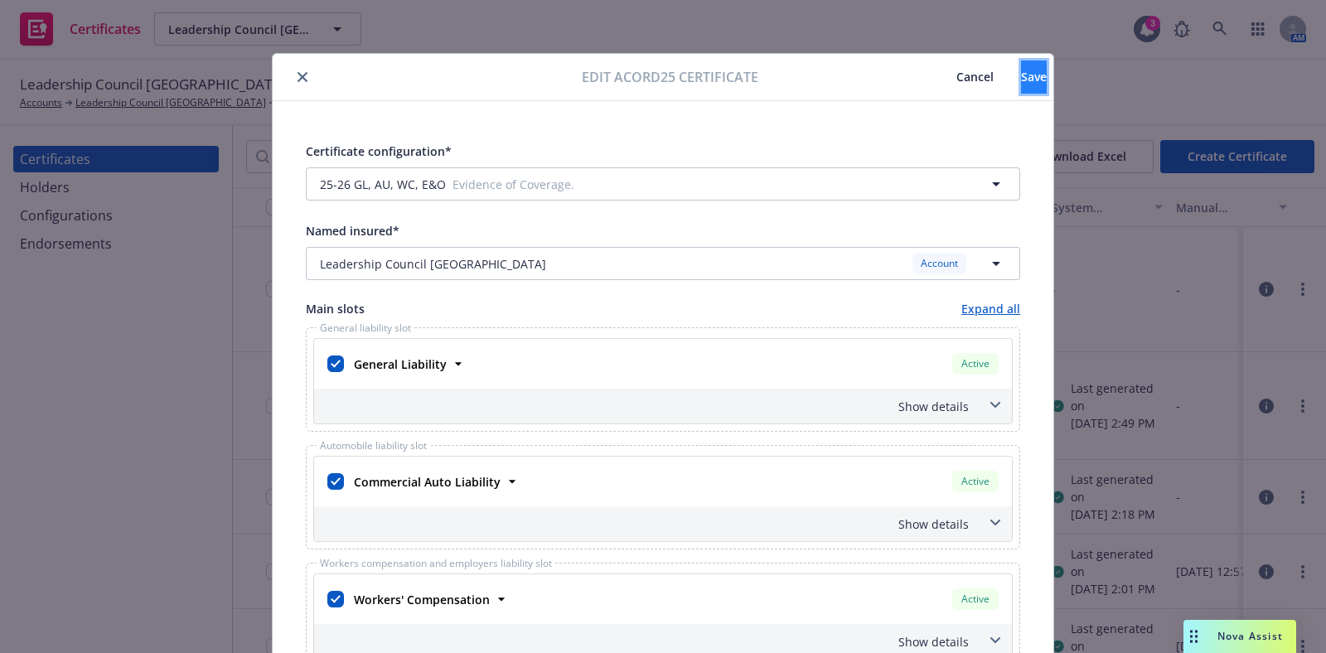
click at [1021, 64] on button "Save" at bounding box center [1034, 77] width 26 height 33
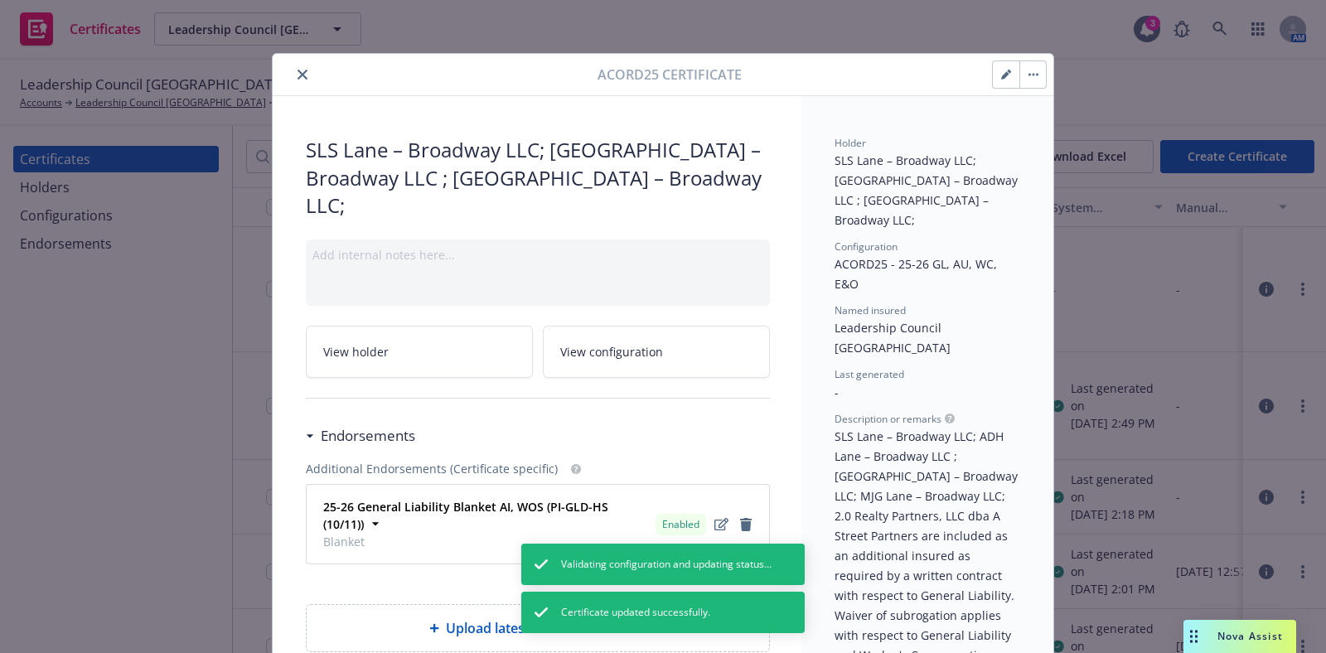
click at [1026, 83] on button "button" at bounding box center [1033, 74] width 27 height 27
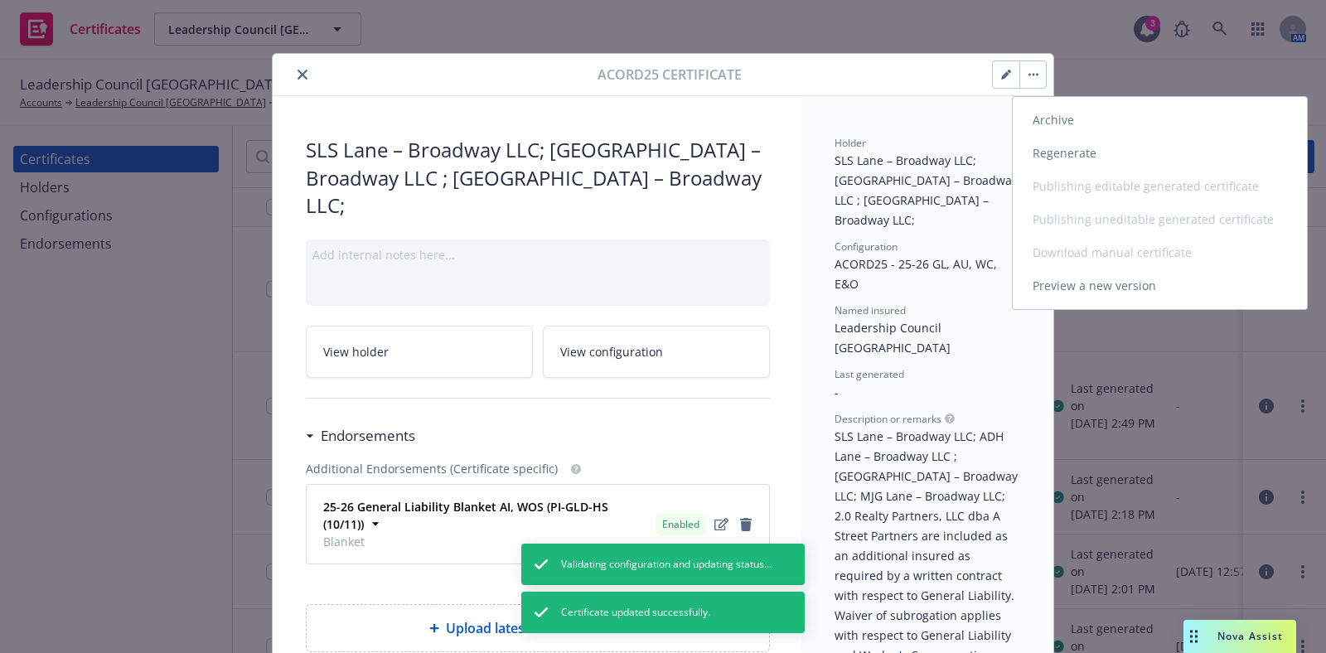
click at [1086, 158] on link "Regenerate" at bounding box center [1160, 153] width 294 height 33
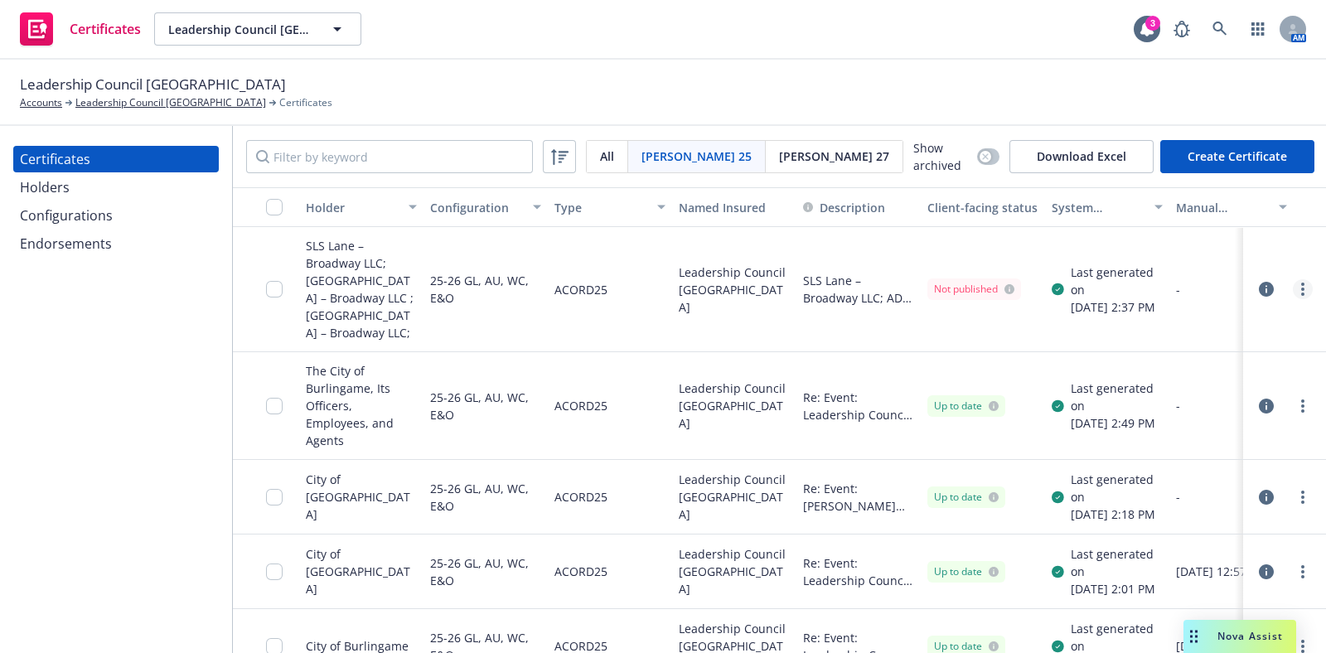
click at [1293, 281] on link "more" at bounding box center [1303, 289] width 20 height 20
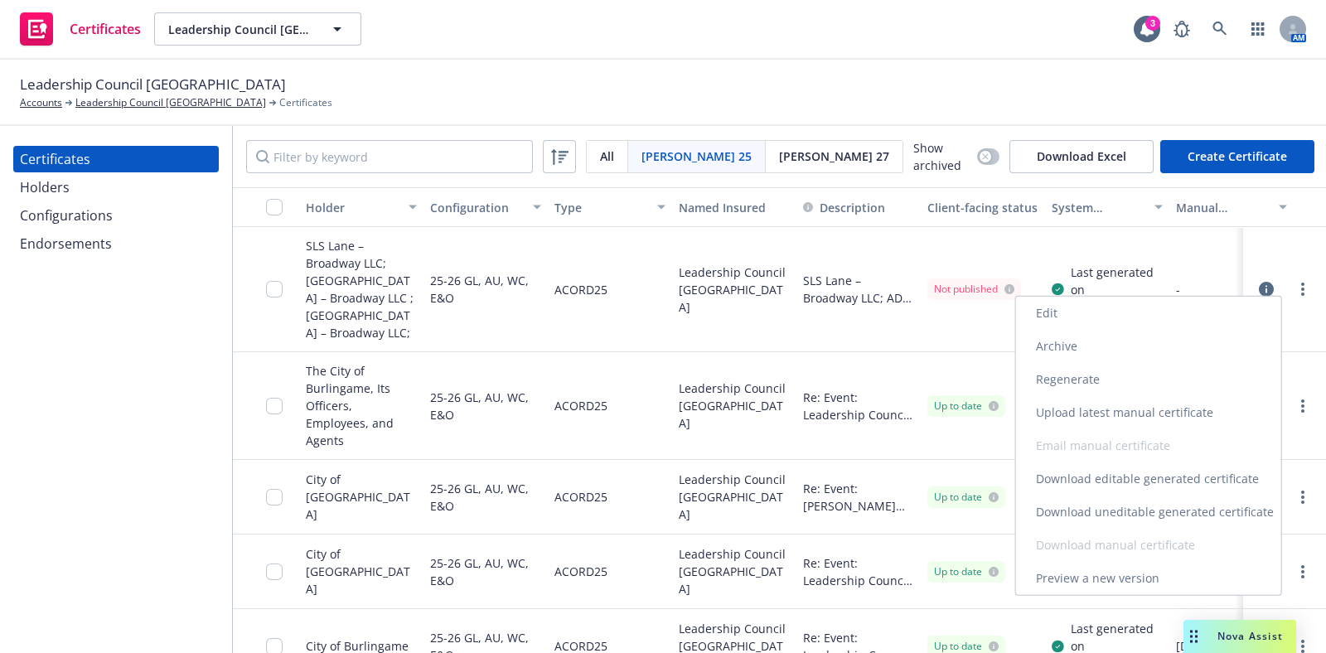
click at [1166, 517] on link "Download uneditable generated certificate" at bounding box center [1148, 512] width 265 height 33
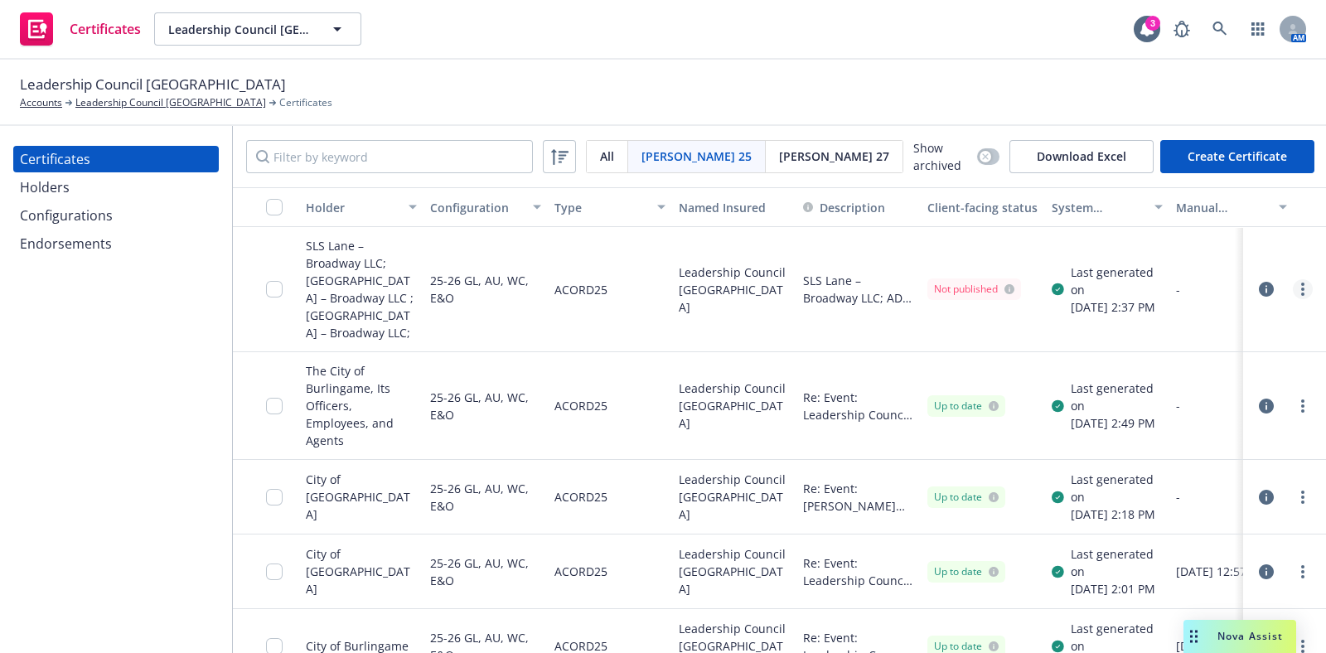
click at [1293, 279] on link "more" at bounding box center [1303, 289] width 20 height 20
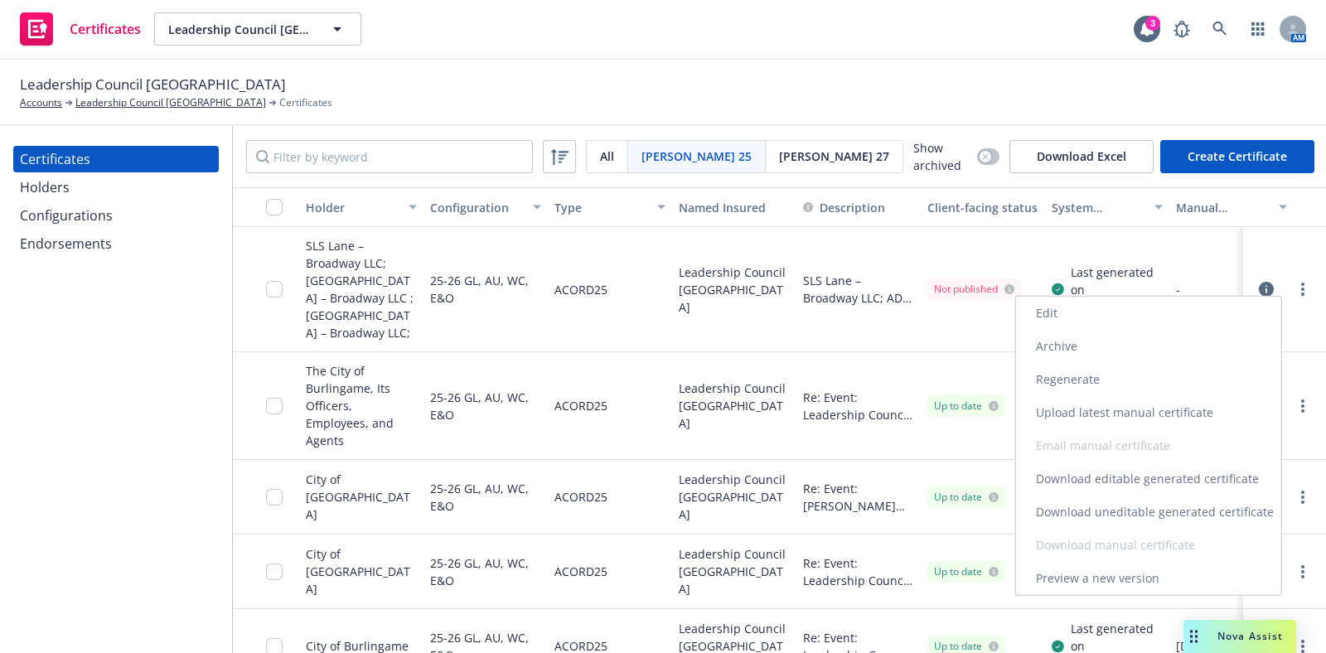
click at [1214, 510] on link "Download uneditable generated certificate" at bounding box center [1148, 512] width 265 height 33
